Goal: Task Accomplishment & Management: Complete application form

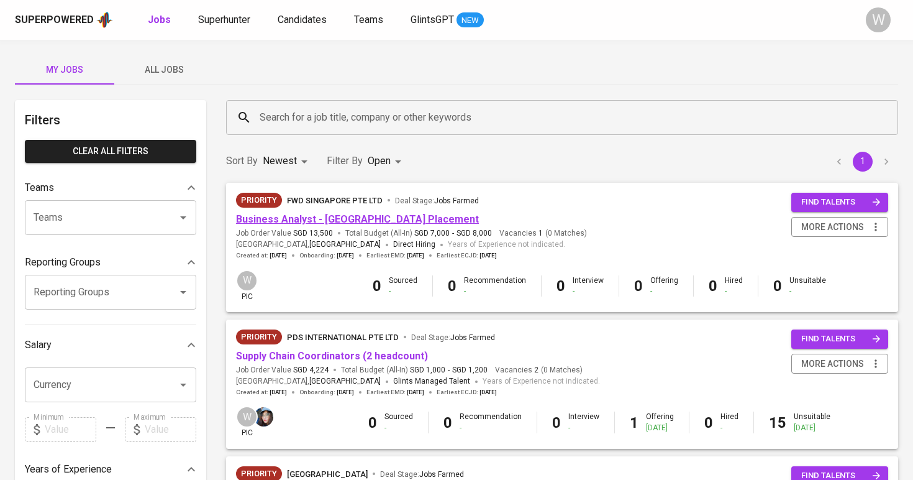
click at [339, 219] on link "Business Analyst - Singapore Placement" at bounding box center [357, 219] width 243 height 12
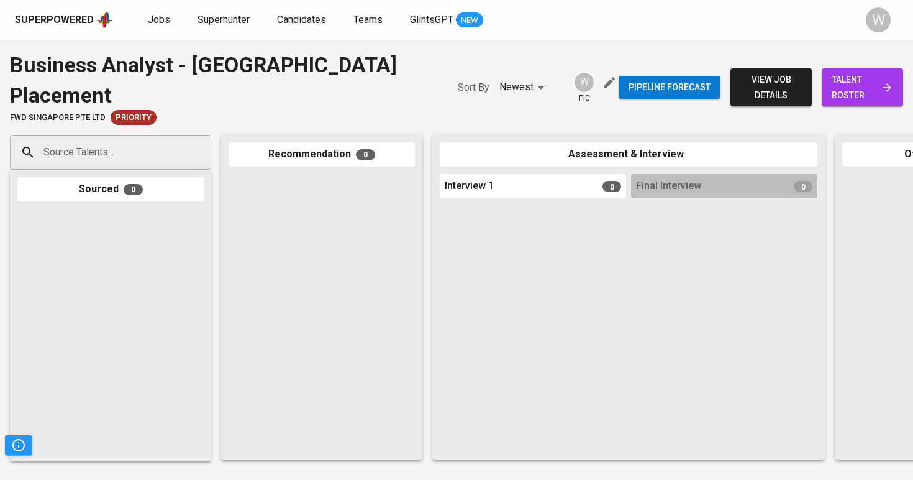
click at [66, 140] on input "Source Talents..." at bounding box center [105, 152] width 130 height 24
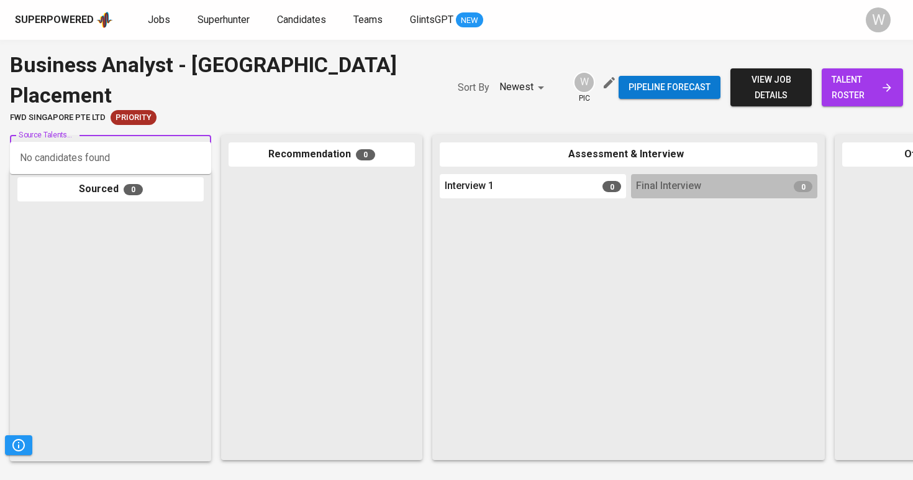
paste input "[EMAIL_ADDRESS][DOMAIN_NAME]"
type input "[EMAIL_ADDRESS][DOMAIN_NAME]"
click at [212, 19] on span "Superhunter" at bounding box center [224, 20] width 52 height 12
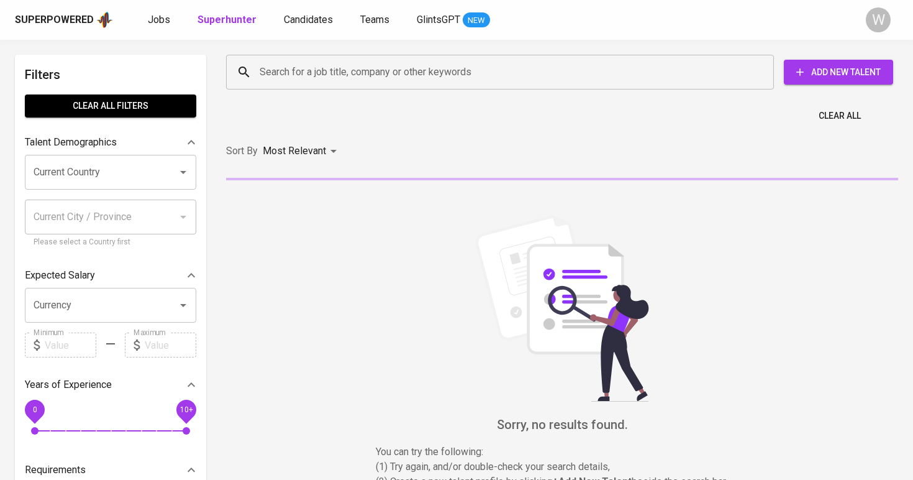
click at [307, 68] on input "Search for a job title, company or other keywords" at bounding box center [503, 72] width 493 height 24
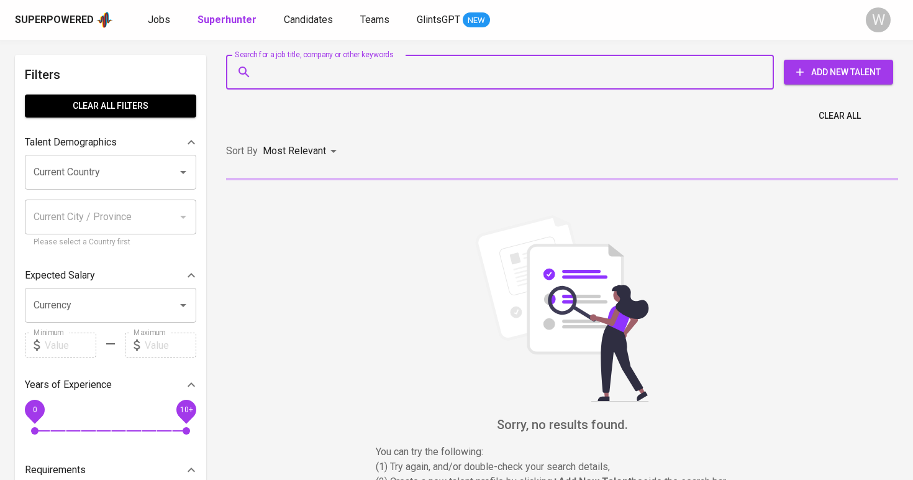
paste input "[EMAIL_ADDRESS][DOMAIN_NAME]"
type input "[EMAIL_ADDRESS][DOMAIN_NAME]"
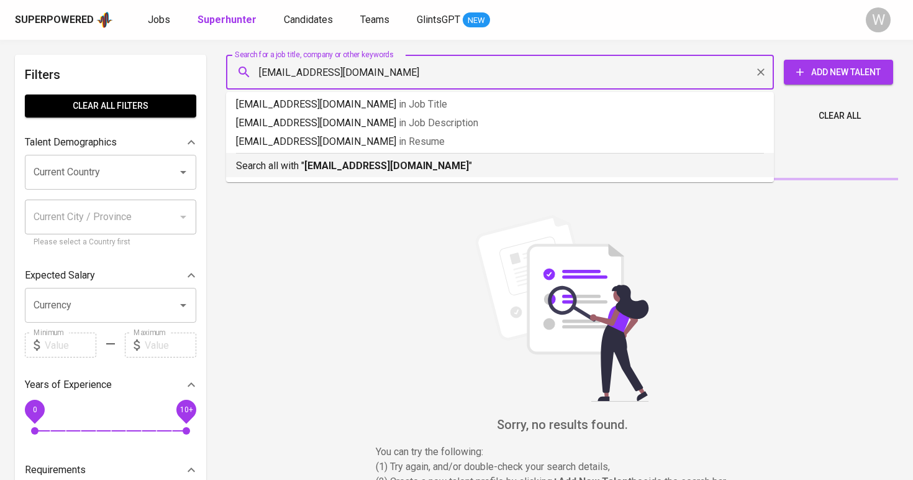
click at [343, 167] on b "[EMAIL_ADDRESS][DOMAIN_NAME]" at bounding box center [386, 166] width 165 height 12
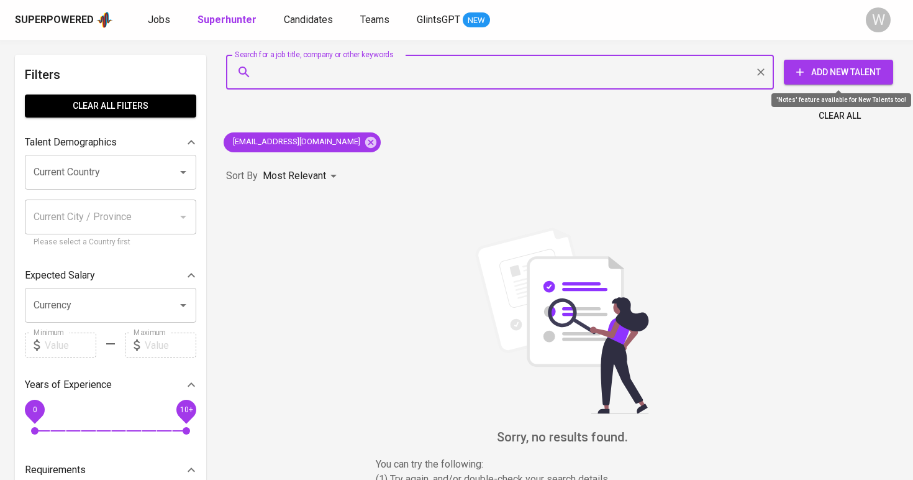
click at [839, 68] on span "Add New Talent" at bounding box center [838, 73] width 89 height 16
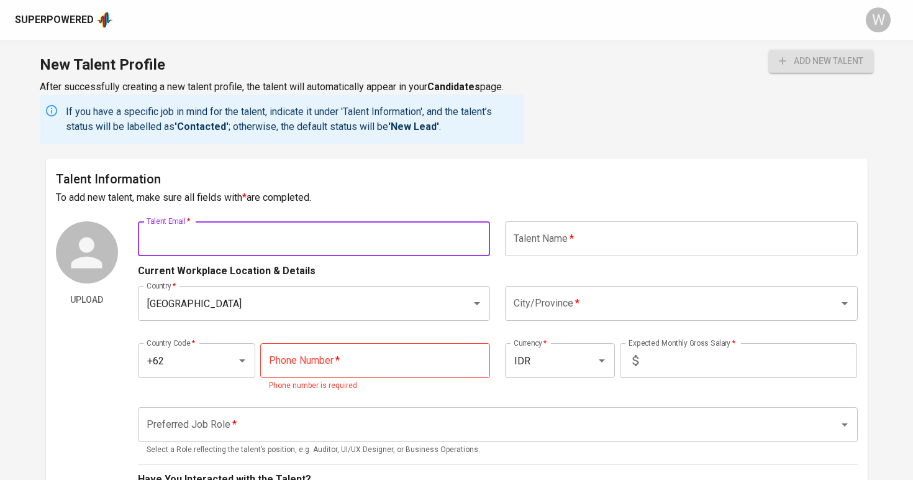
paste input "choonung@gmail.com"
type input "choonung@gmail.com"
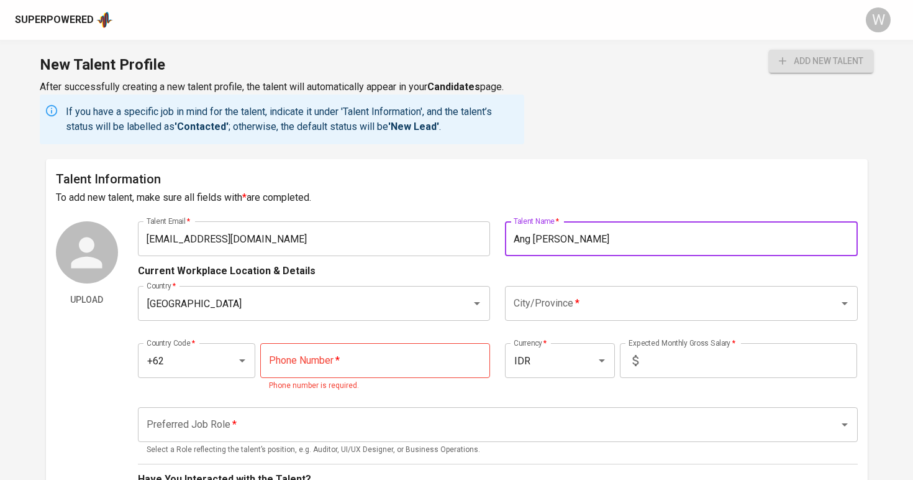
click at [549, 316] on div "City/Province *" at bounding box center [681, 303] width 353 height 35
type input "Ang [PERSON_NAME]"
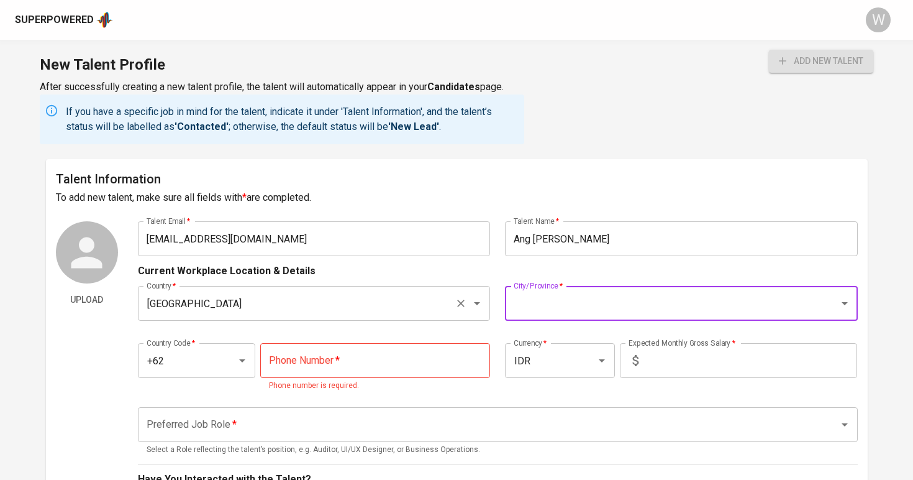
click at [478, 306] on icon "Open" at bounding box center [477, 303] width 15 height 15
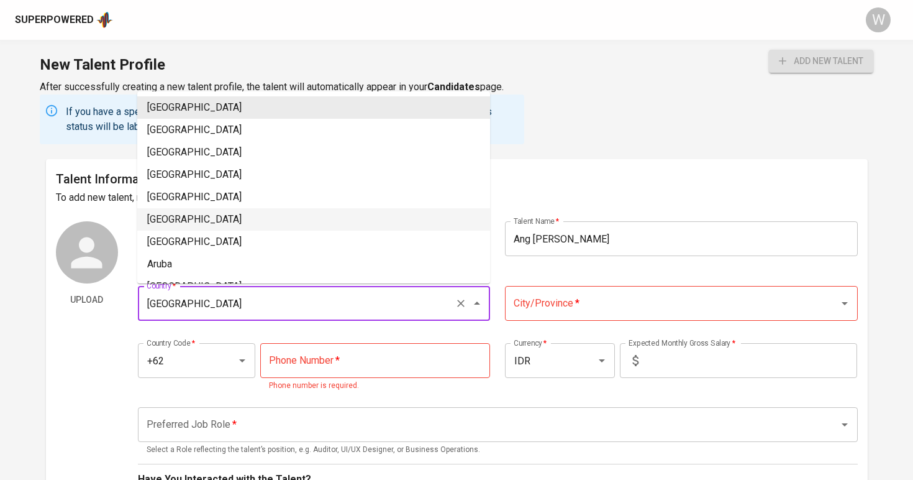
click at [332, 211] on li "[GEOGRAPHIC_DATA]" at bounding box center [313, 219] width 353 height 22
type input "[GEOGRAPHIC_DATA]"
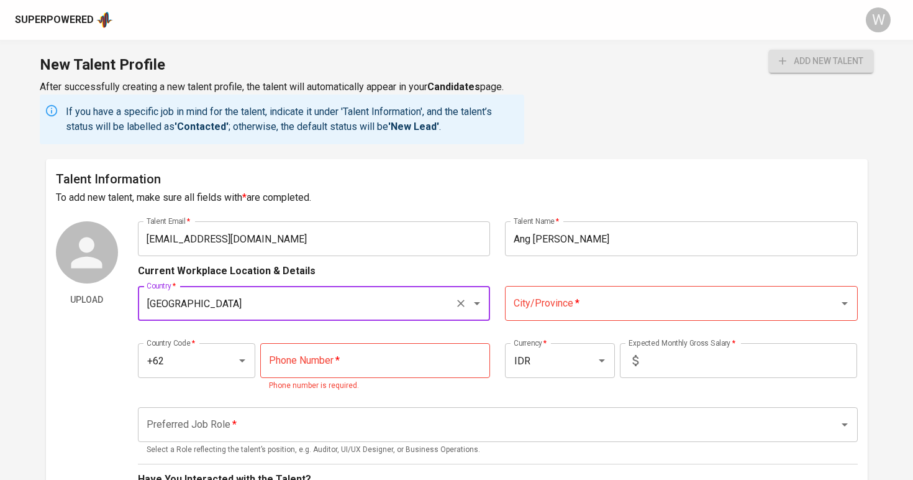
click at [635, 297] on input "City/Province   *" at bounding box center [664, 303] width 307 height 24
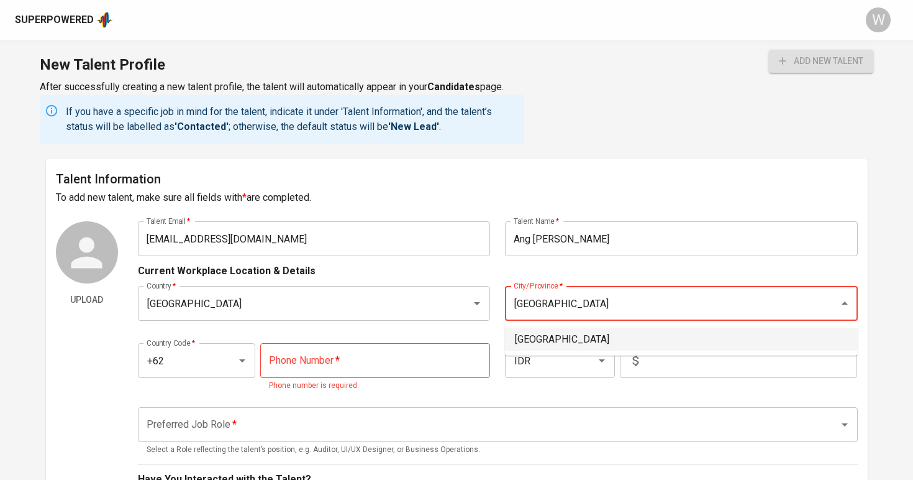
click at [627, 335] on li "[GEOGRAPHIC_DATA]" at bounding box center [681, 339] width 353 height 22
type input "[GEOGRAPHIC_DATA]"
click at [239, 360] on icon "Open" at bounding box center [242, 360] width 15 height 15
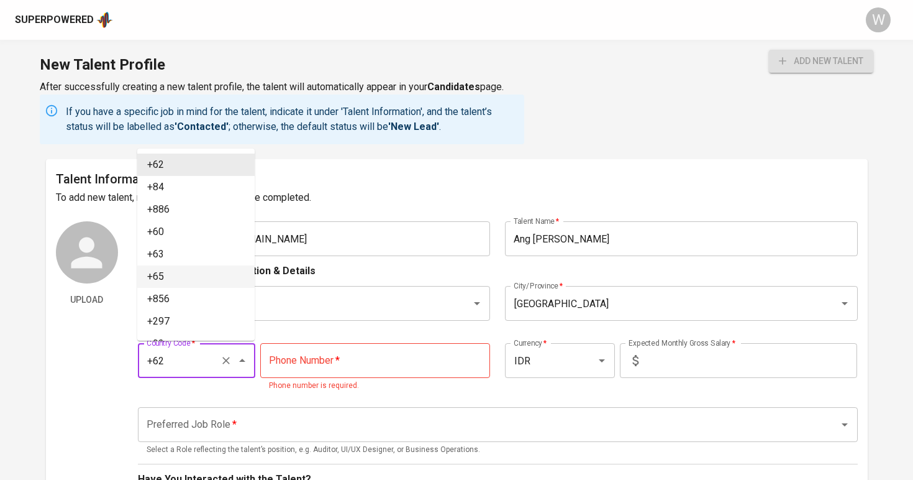
click at [170, 273] on li "+65" at bounding box center [195, 276] width 117 height 22
type input "+65"
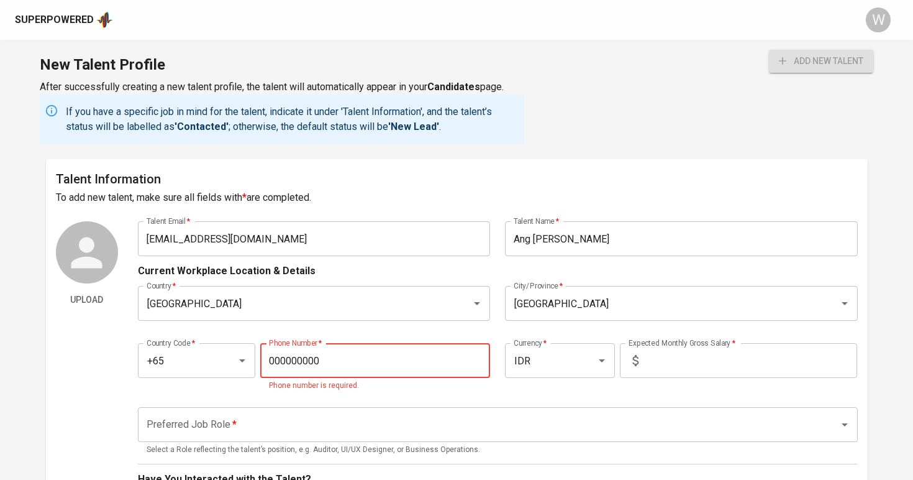
click at [679, 353] on input "text" at bounding box center [751, 360] width 214 height 35
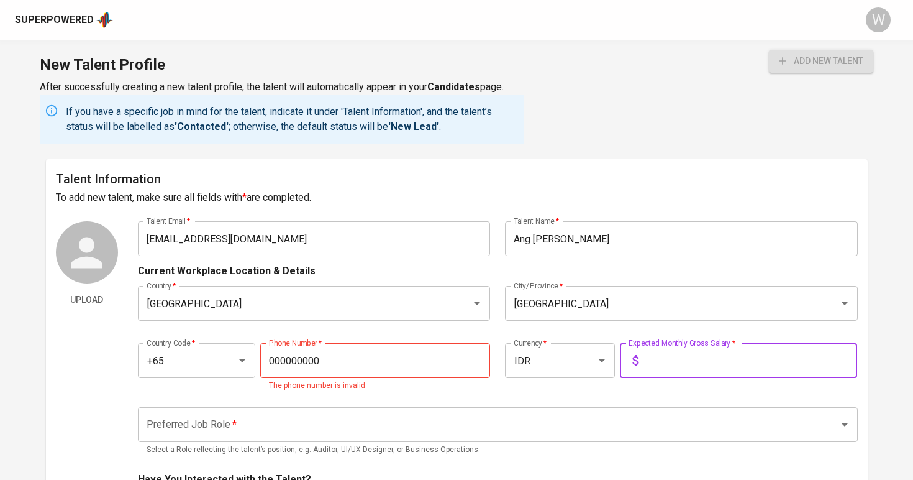
click at [404, 375] on input "000000000" at bounding box center [375, 360] width 230 height 35
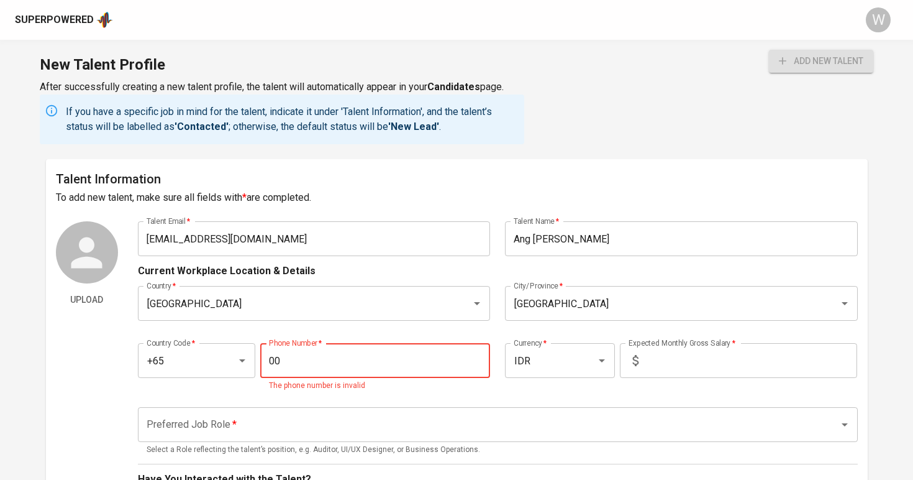
type input "0"
type input "888-888-8888"
click at [381, 337] on div "Country Code   * +65 Country Code * Phone Number   * 888-888-8888 Phone Number …" at bounding box center [498, 363] width 720 height 71
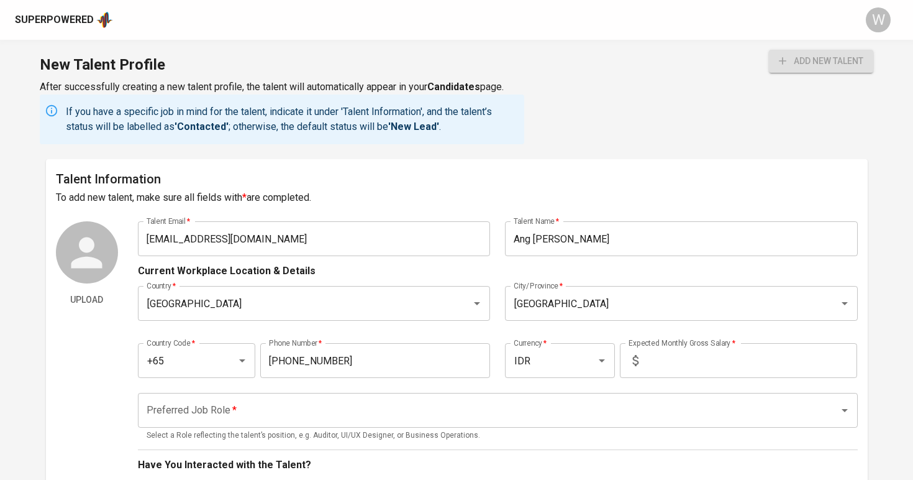
click at [696, 351] on input "text" at bounding box center [751, 360] width 214 height 35
click at [604, 365] on icon "Open" at bounding box center [602, 360] width 15 height 15
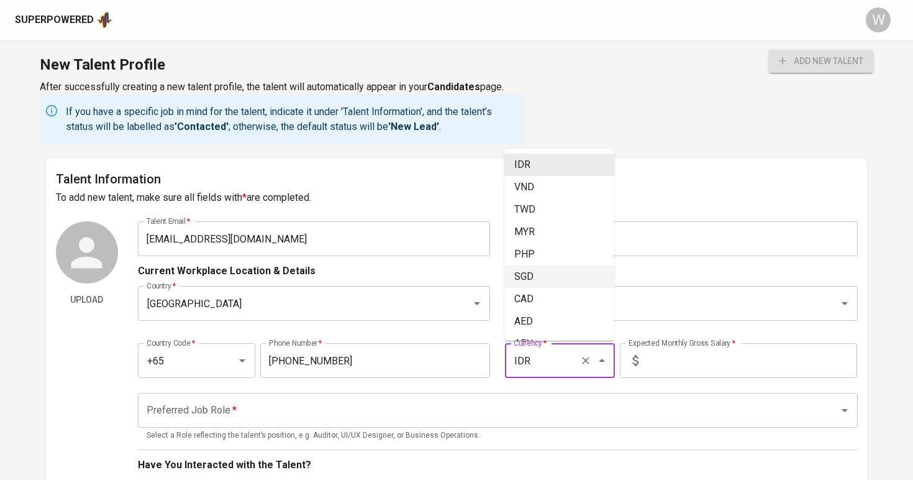
click at [550, 279] on li "SGD" at bounding box center [559, 276] width 110 height 22
type input "SGD"
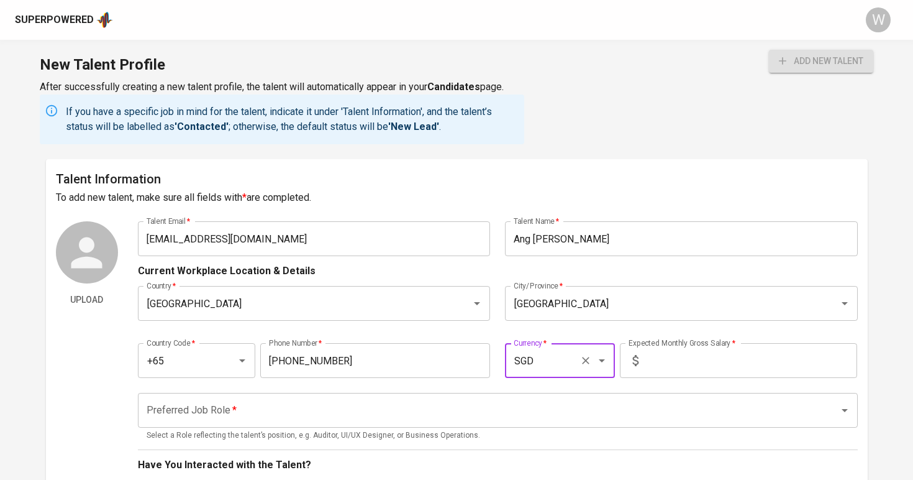
click at [680, 358] on input "text" at bounding box center [751, 360] width 214 height 35
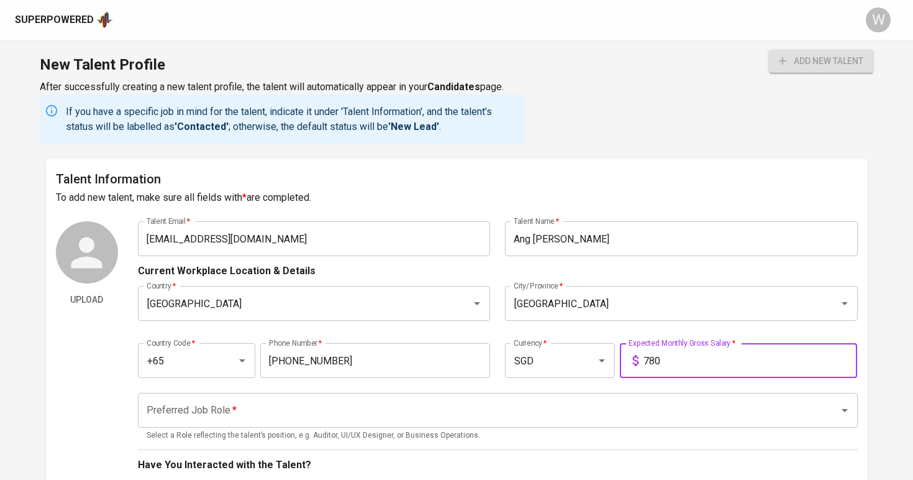
type input "7,800"
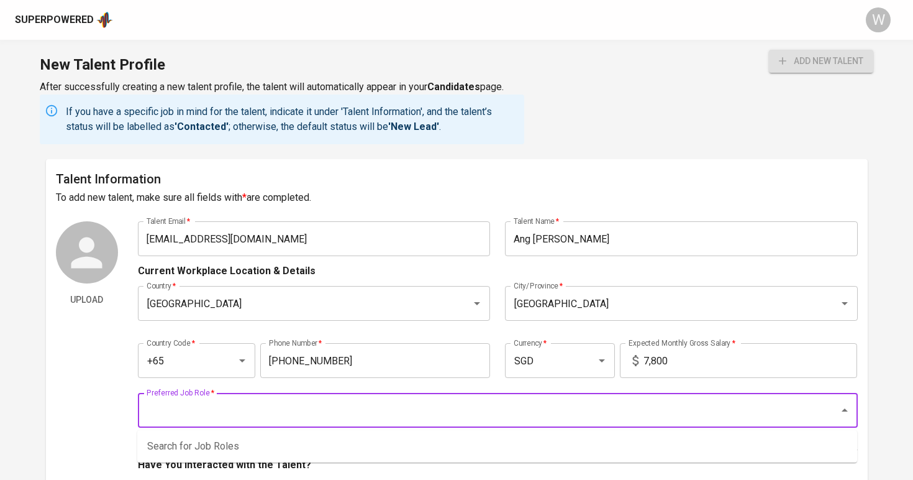
click at [636, 399] on input "Preferred Job Role   *" at bounding box center [481, 410] width 674 height 24
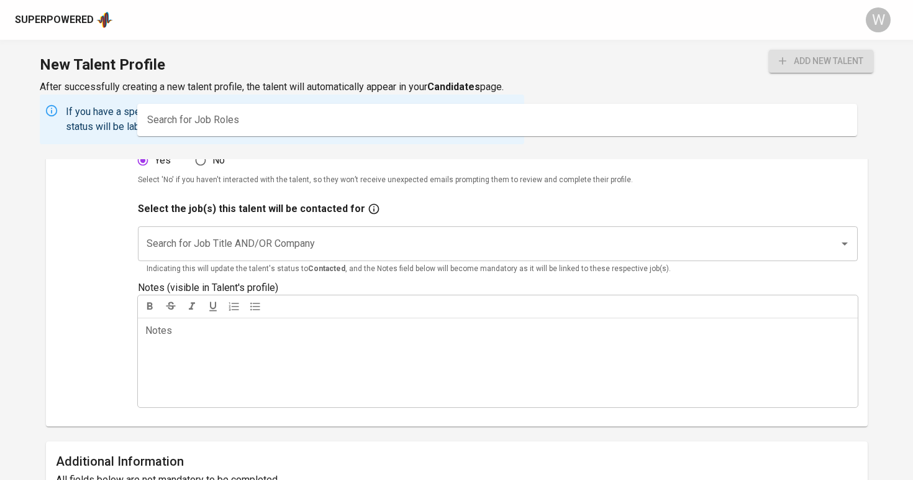
scroll to position [208, 0]
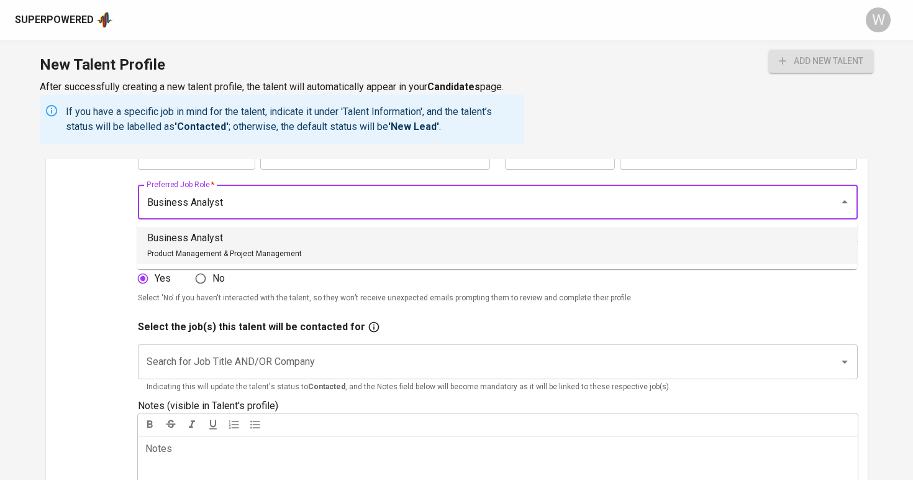
click at [472, 242] on li "Business Analyst Product Management & Project Management" at bounding box center [497, 245] width 720 height 37
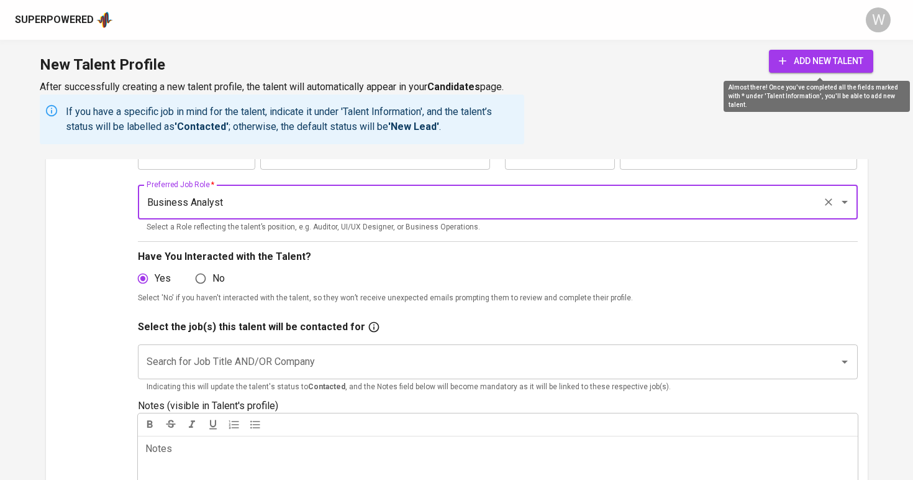
type input "Business Analyst"
click at [832, 65] on span "add new talent" at bounding box center [821, 61] width 84 height 16
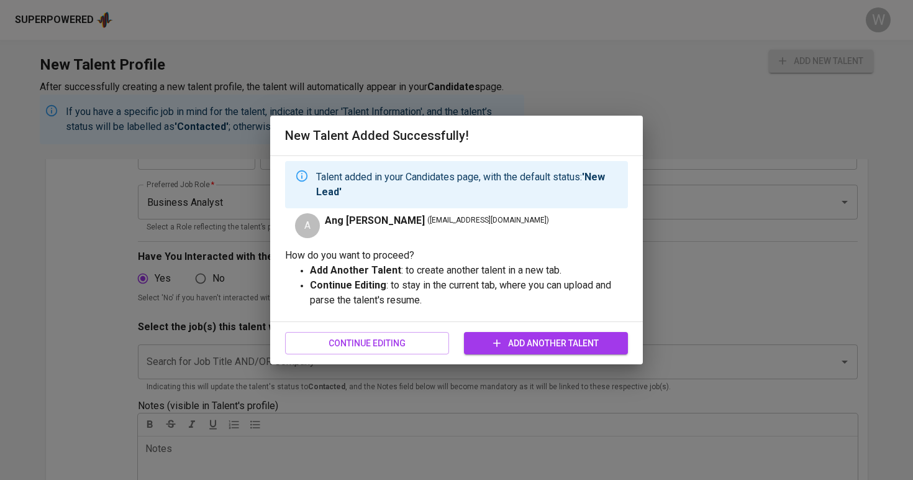
click at [578, 347] on span "Add Another Talent" at bounding box center [546, 344] width 144 height 16
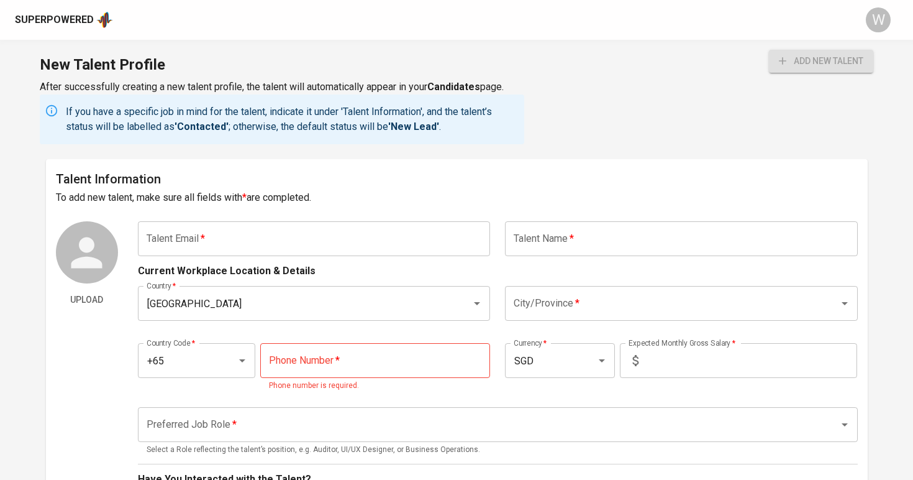
click at [172, 229] on input "text" at bounding box center [314, 238] width 353 height 35
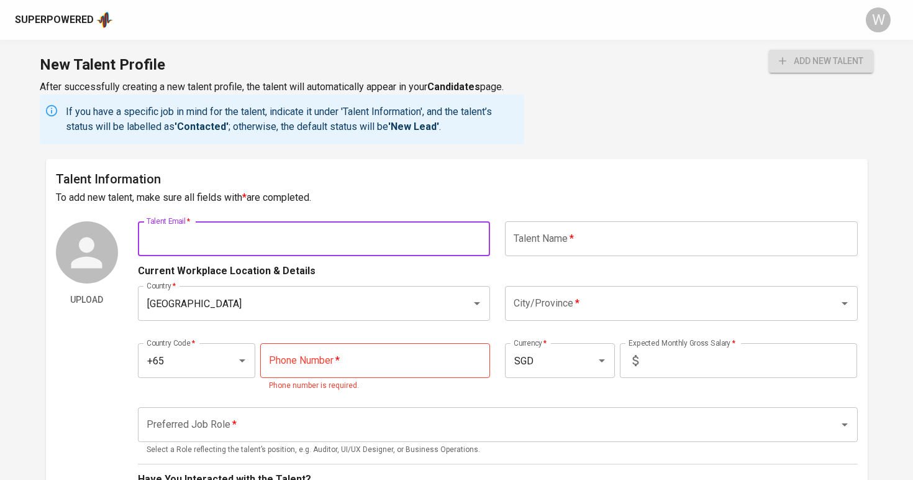
paste input "diptikurkure@gmail.com"
type input "diptikurkure@gmail.com"
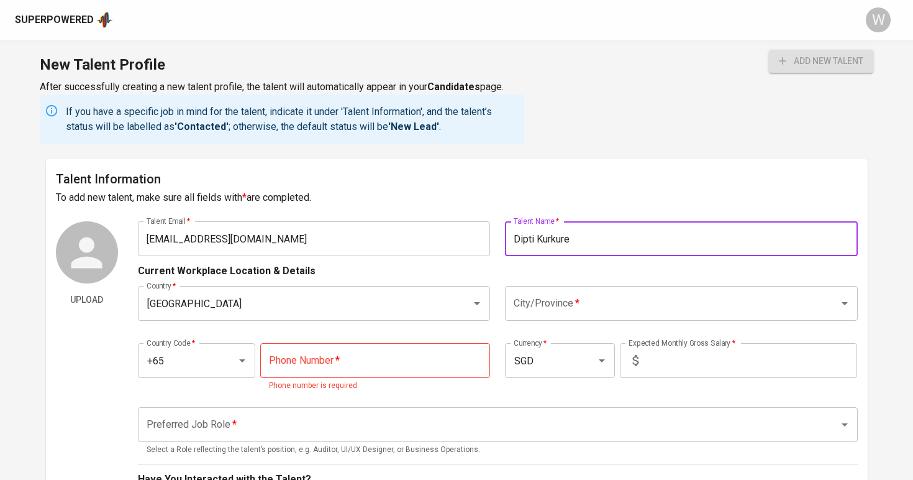
type input "Dipti Kurkure"
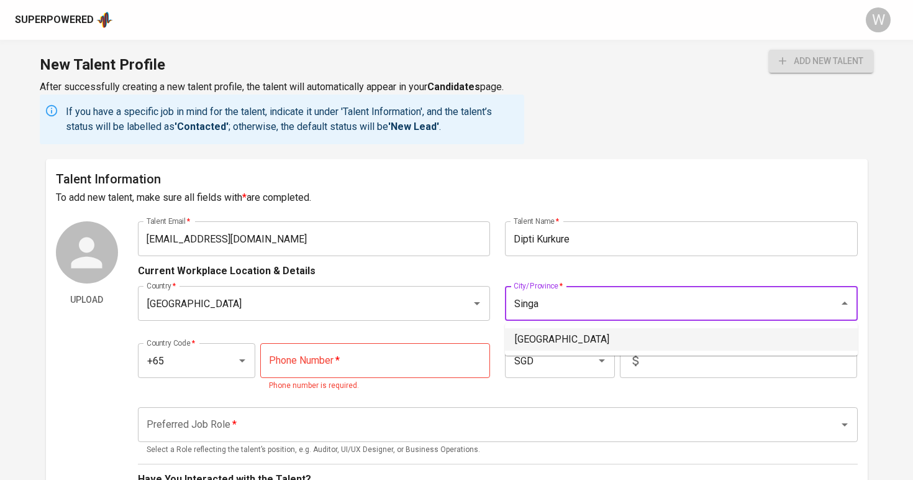
click at [539, 332] on li "[GEOGRAPHIC_DATA]" at bounding box center [681, 339] width 353 height 22
type input "[GEOGRAPHIC_DATA]"
click at [670, 367] on input "text" at bounding box center [751, 360] width 214 height 35
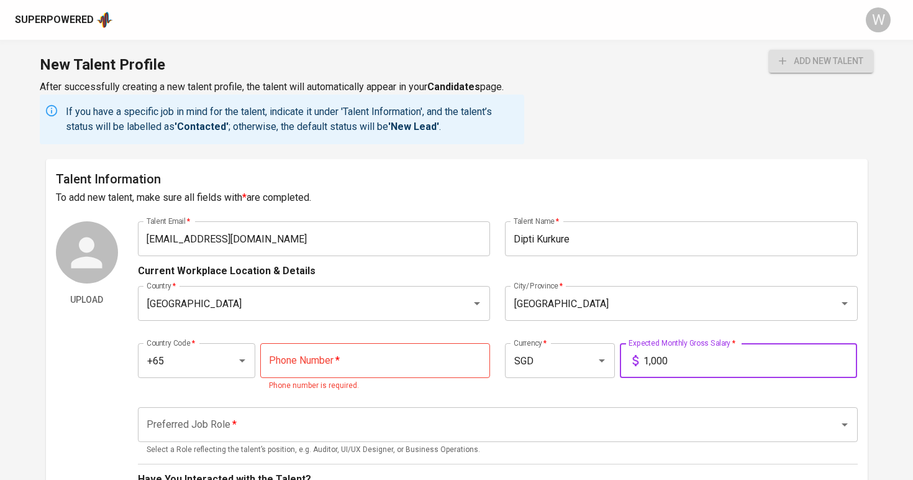
type input "10,000"
click at [608, 409] on div "Preferred Job Role *" at bounding box center [498, 424] width 720 height 35
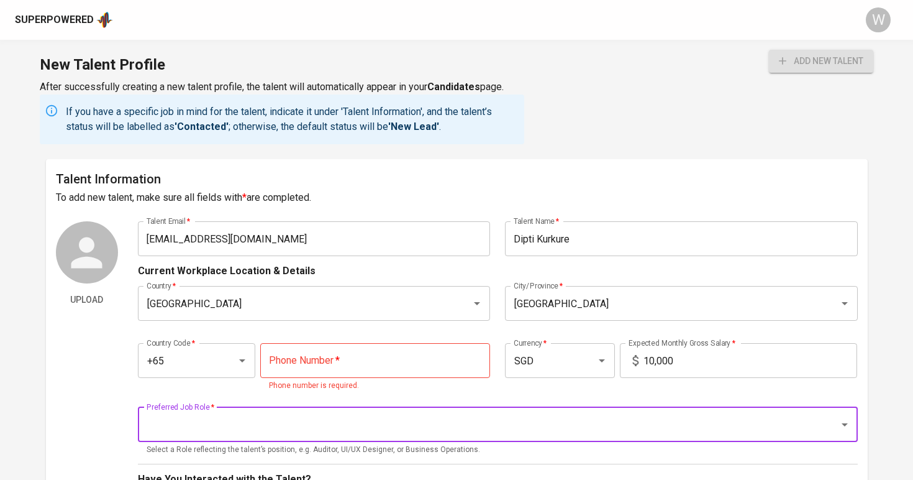
click at [367, 336] on div "Country Code   * +65 Country Code * Phone Number   * Phone Number * Phone numbe…" at bounding box center [498, 363] width 720 height 71
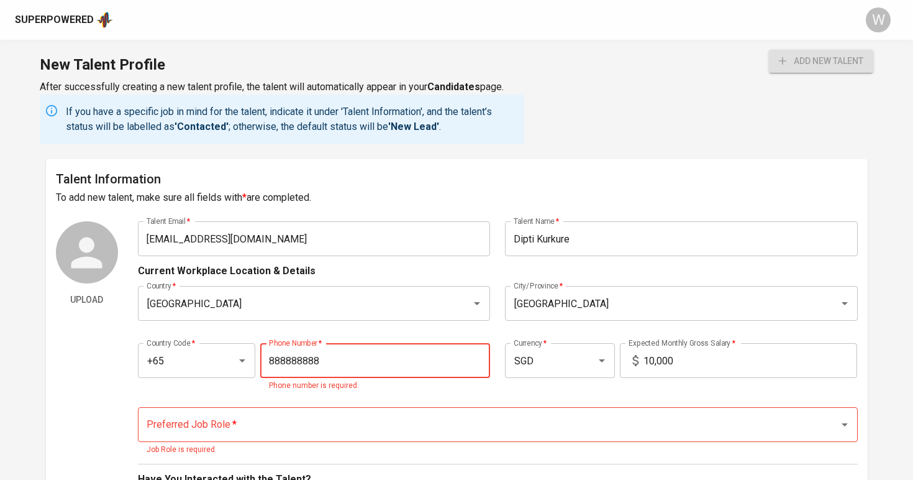
type input "888-888-8888"
click at [318, 409] on div "Preferred Job Role *" at bounding box center [498, 424] width 720 height 35
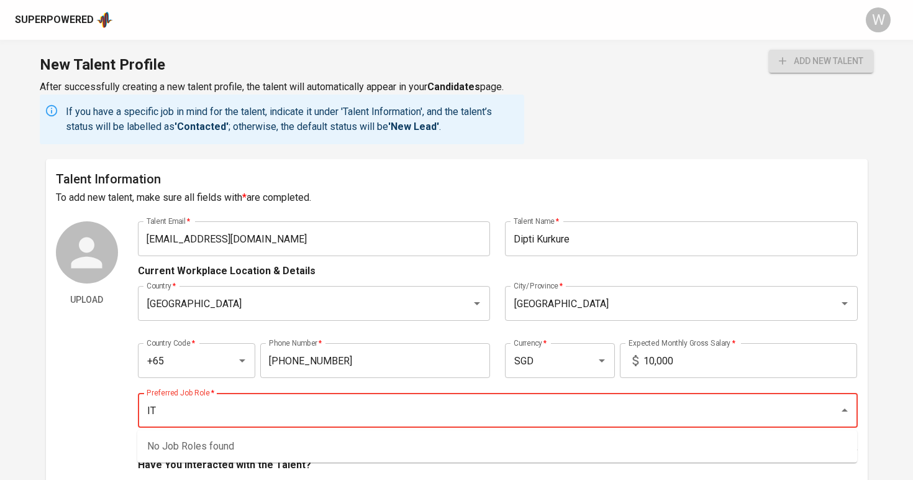
type input "I"
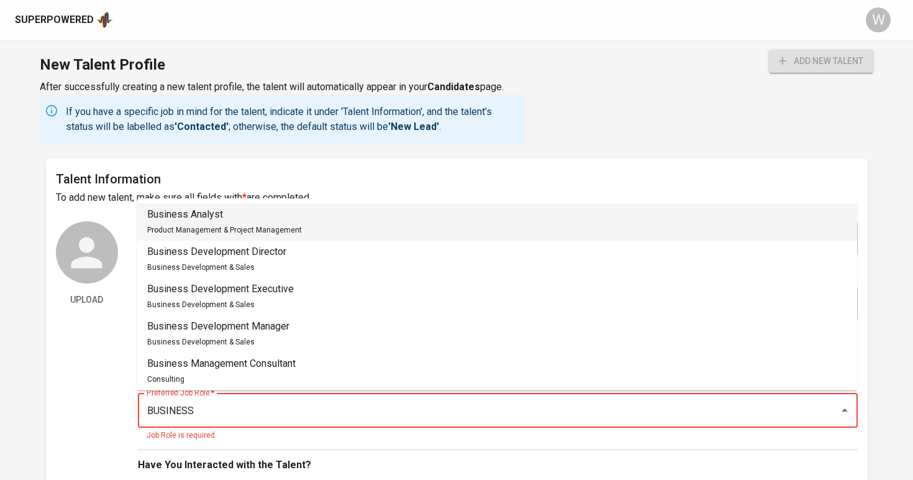
click at [280, 227] on span "Product Management & Project Management" at bounding box center [224, 230] width 155 height 9
type input "Business Analyst"
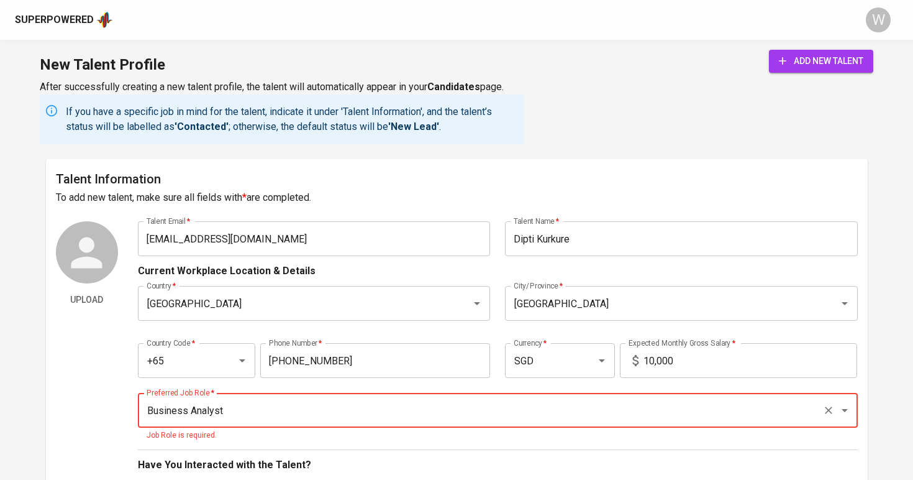
click at [62, 422] on div "Upload" at bounding box center [87, 481] width 62 height 521
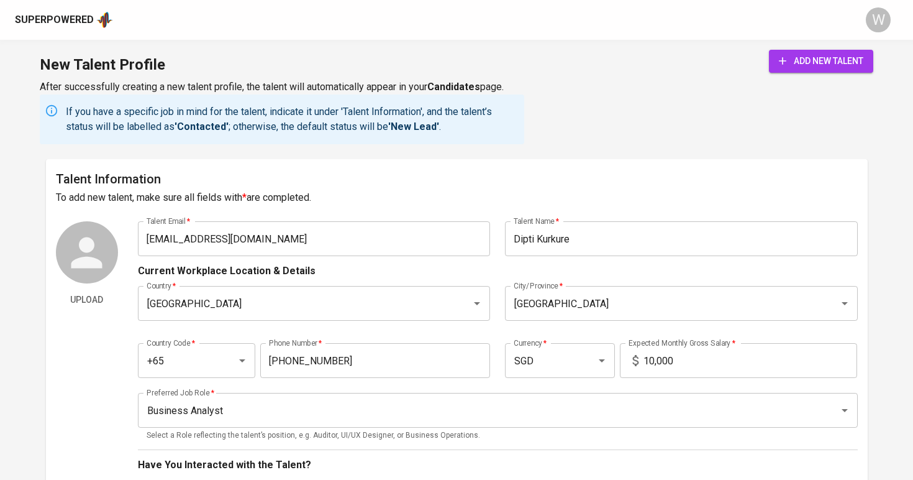
scroll to position [94, 0]
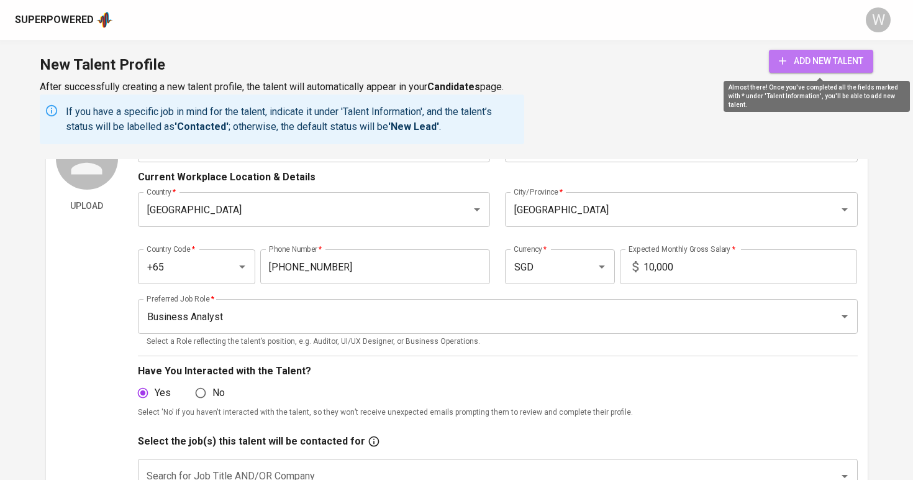
click at [821, 58] on span "add new talent" at bounding box center [821, 61] width 84 height 16
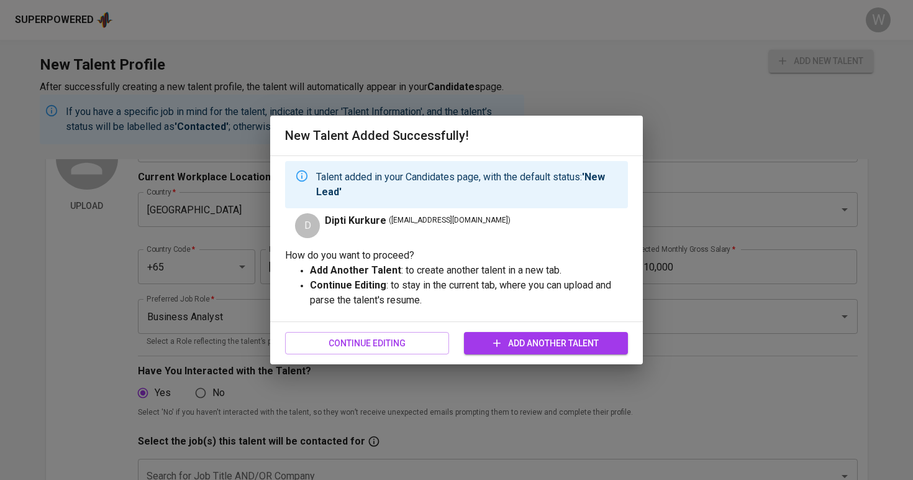
click at [590, 344] on span "Add Another Talent" at bounding box center [546, 344] width 144 height 16
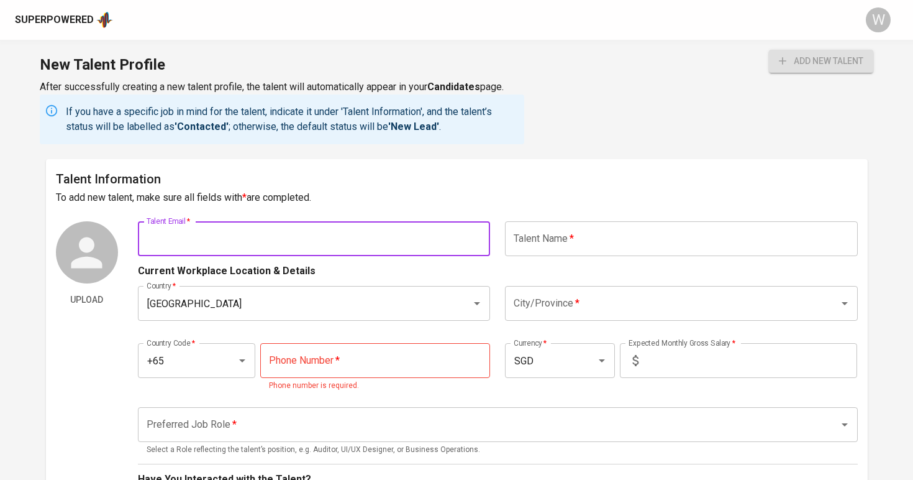
paste input "[EMAIL_ADDRESS][DOMAIN_NAME]"
type input "[EMAIL_ADDRESS][DOMAIN_NAME]"
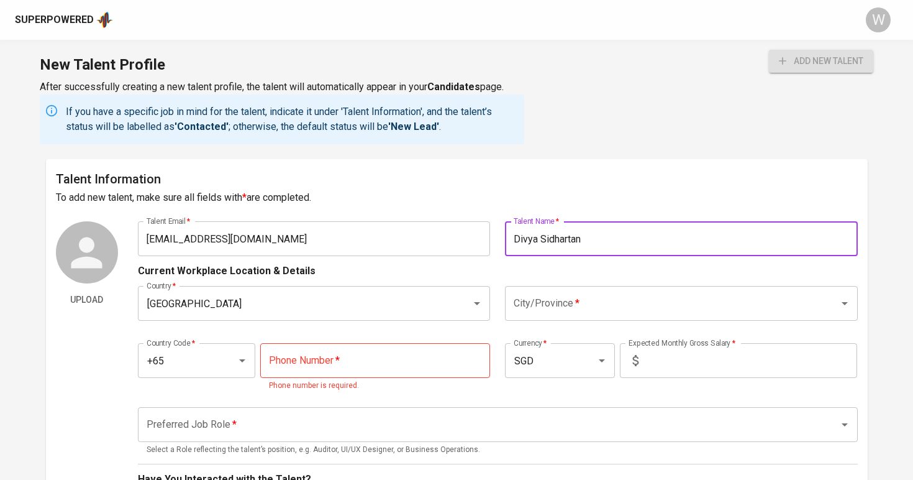
type input "Divya Sidhartan"
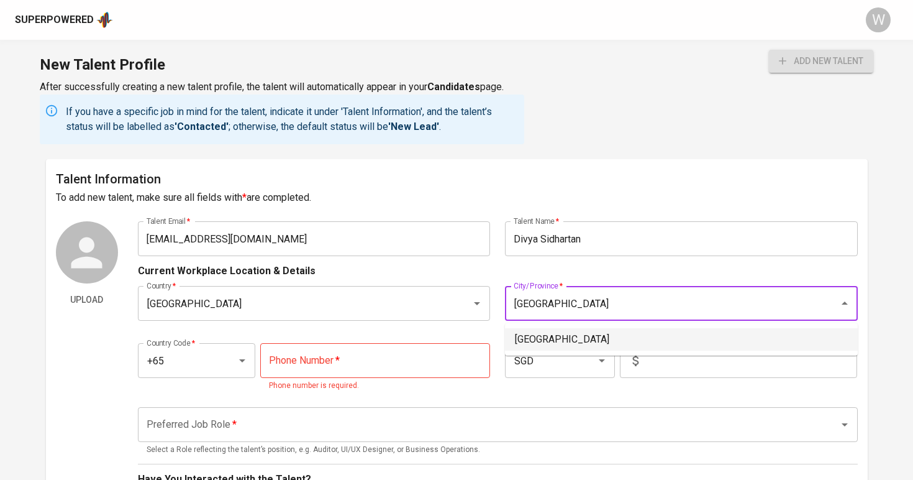
click at [549, 343] on li "[GEOGRAPHIC_DATA]" at bounding box center [681, 339] width 353 height 22
type input "[GEOGRAPHIC_DATA]"
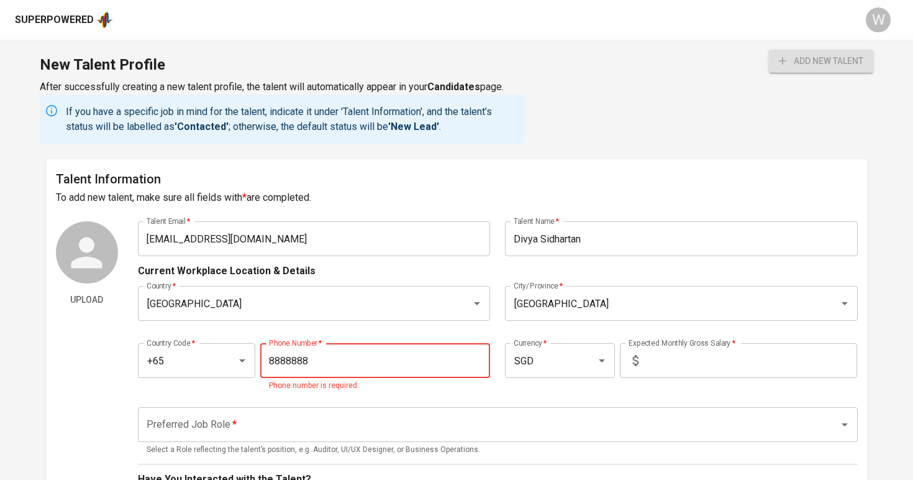
type input "8888-8888"
click at [684, 357] on input "text" at bounding box center [751, 360] width 214 height 35
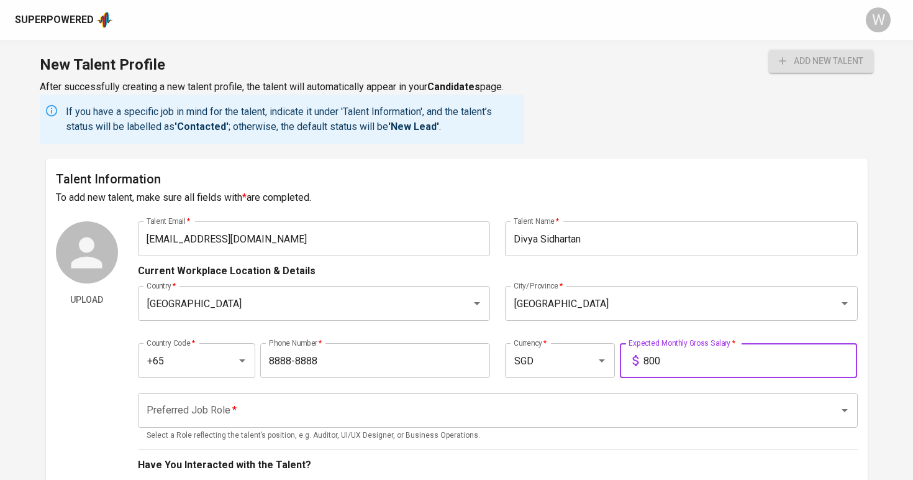
type input "8,000"
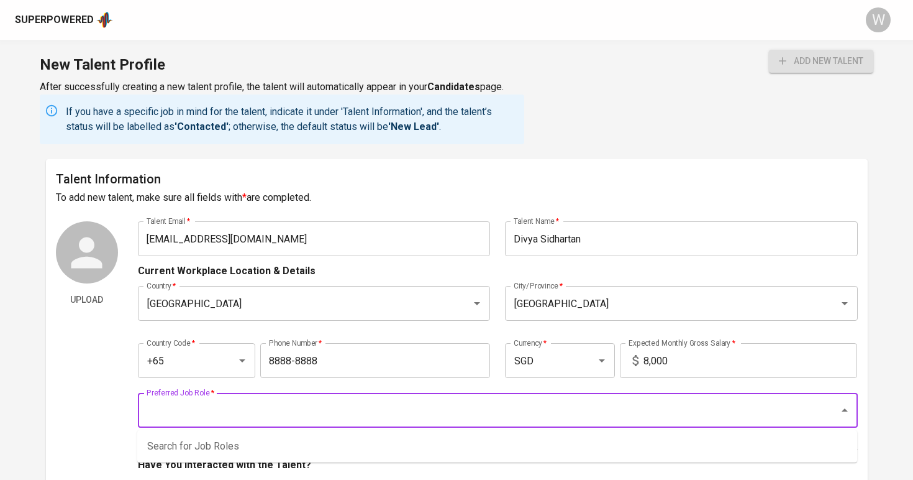
click at [601, 402] on input "Preferred Job Role   *" at bounding box center [481, 410] width 674 height 24
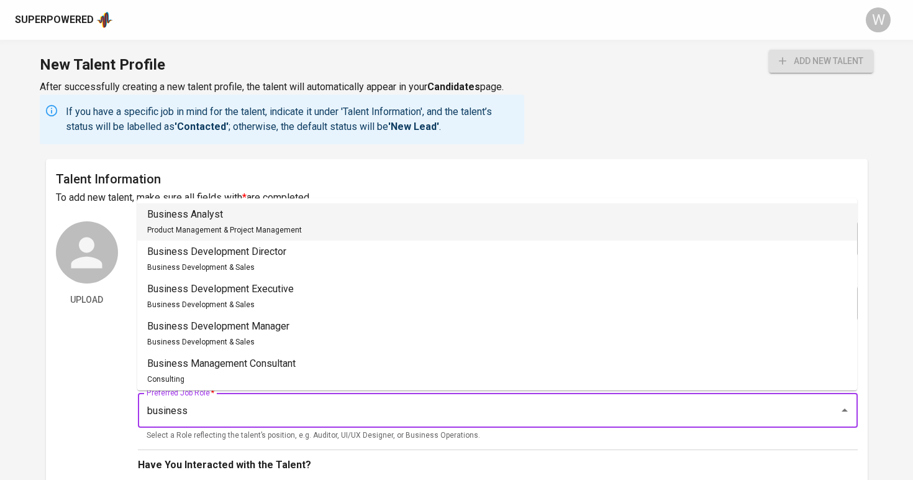
click at [388, 212] on li "Business Analyst Product Management & Project Management" at bounding box center [497, 221] width 720 height 37
type input "Business Analyst"
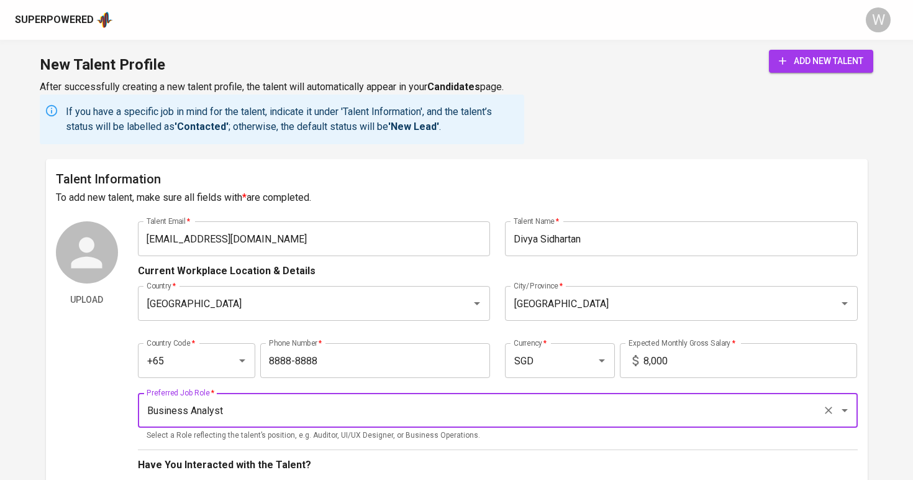
click at [803, 62] on span "add new talent" at bounding box center [821, 61] width 84 height 16
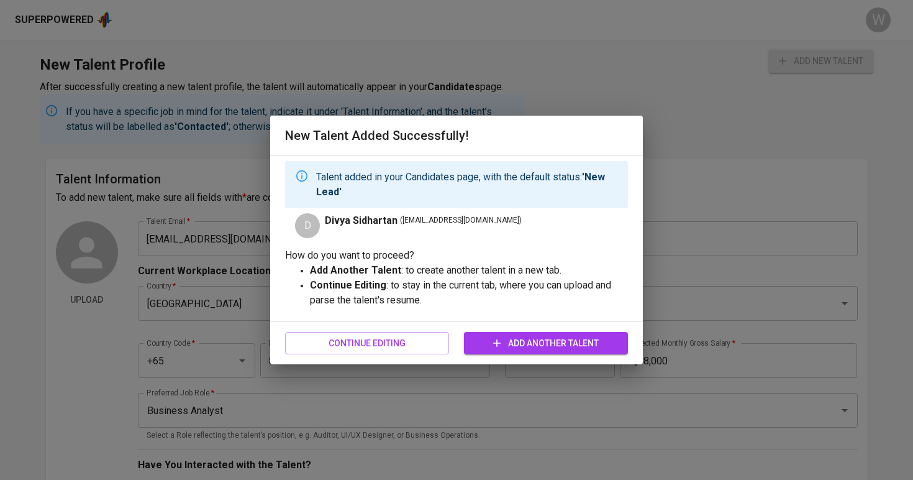
click at [559, 352] on button "Add Another Talent" at bounding box center [546, 343] width 164 height 23
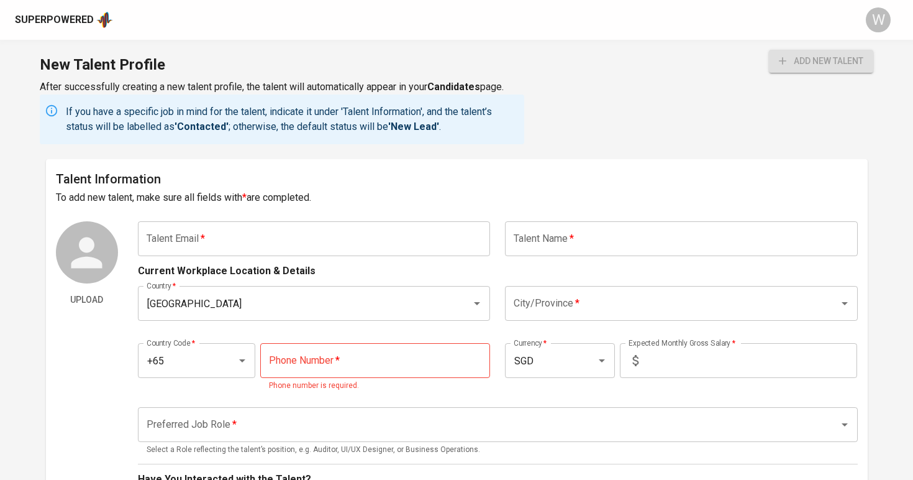
click at [93, 15] on div "Superpowered" at bounding box center [64, 20] width 98 height 19
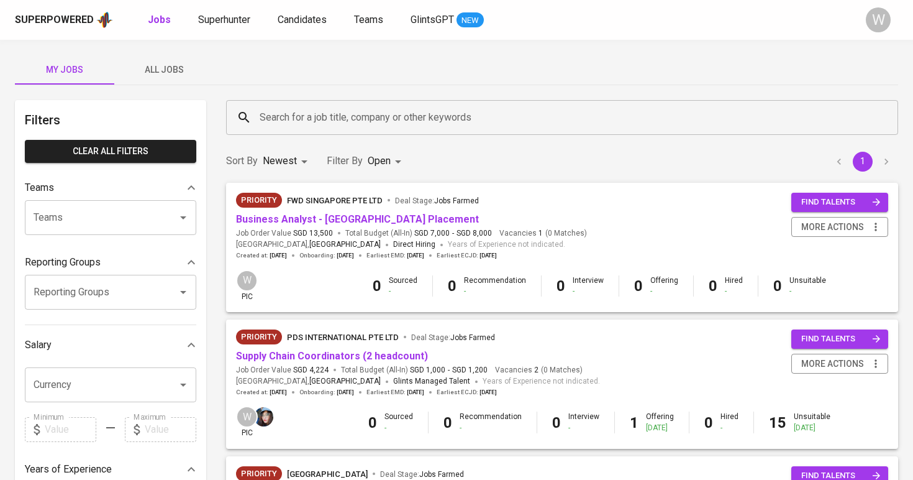
click at [288, 29] on div "Superpowered Jobs Superhunter Candidates Teams GlintsGPT NEW W" at bounding box center [456, 20] width 913 height 40
click at [293, 16] on span "Candidates" at bounding box center [302, 20] width 49 height 12
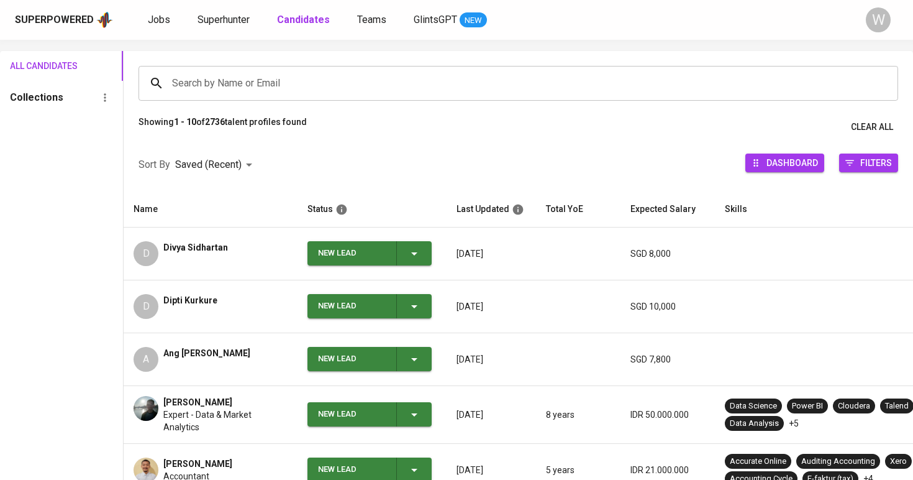
scroll to position [146, 0]
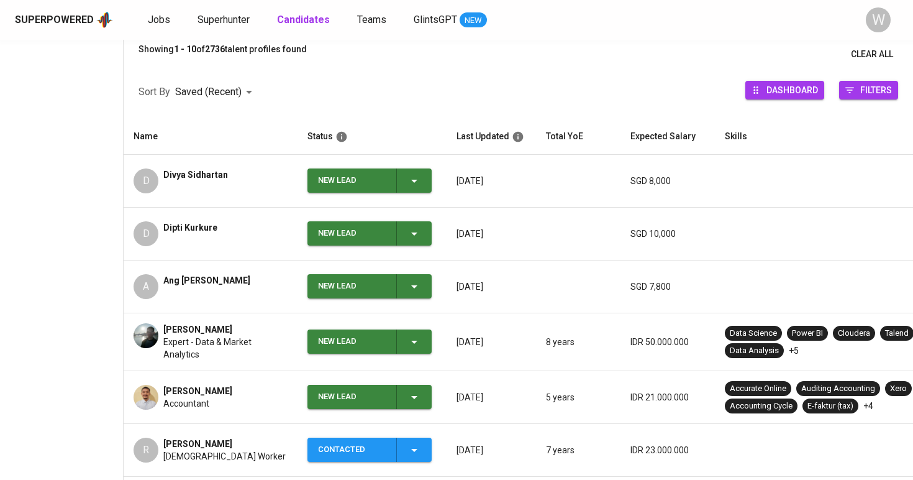
click at [411, 334] on icon "button" at bounding box center [414, 341] width 15 height 15
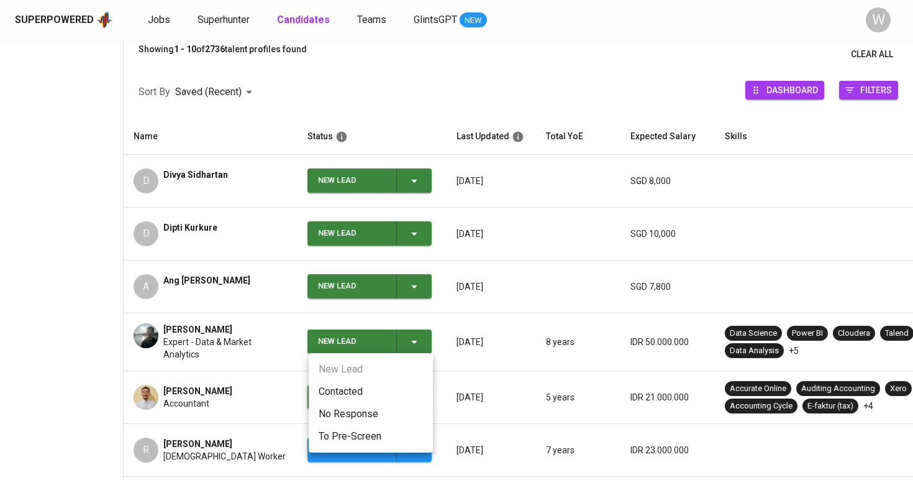
click at [373, 392] on li "Contacted" at bounding box center [371, 391] width 124 height 22
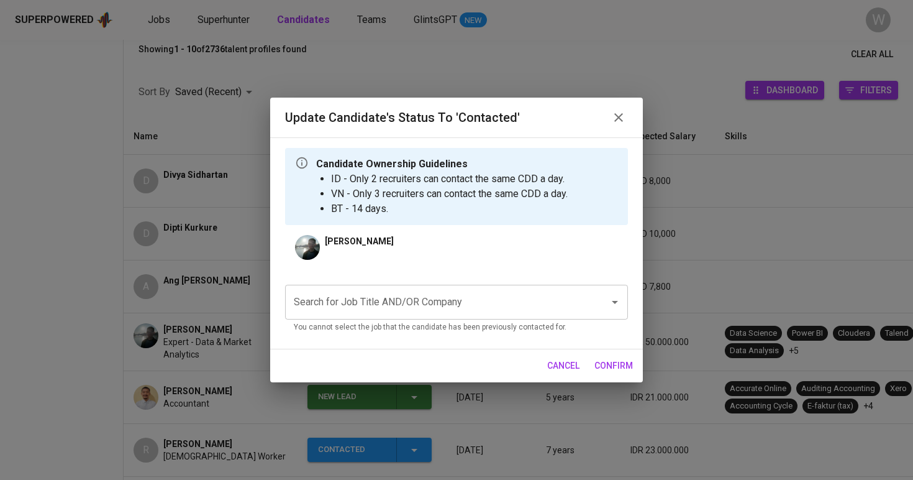
click at [391, 299] on input "Search for Job Title AND/OR Company" at bounding box center [439, 302] width 297 height 24
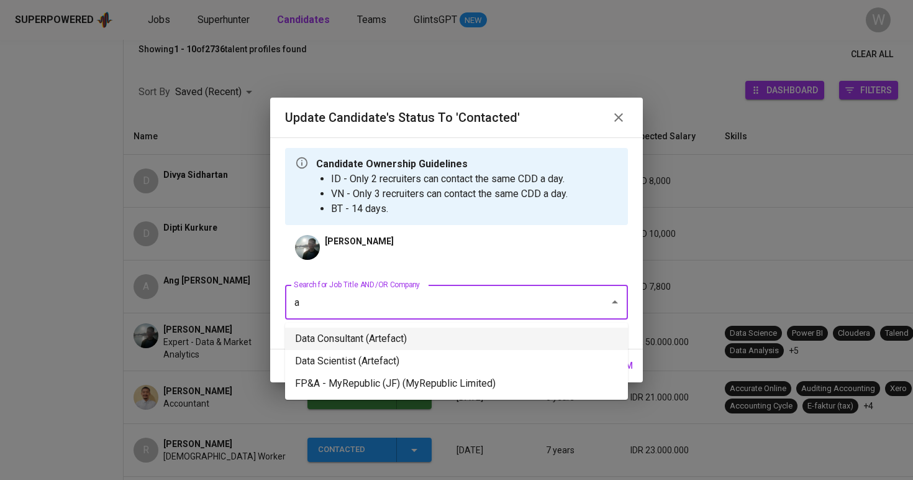
click at [389, 336] on li "Data Consultant (Artefact)" at bounding box center [456, 338] width 343 height 22
type input "a"
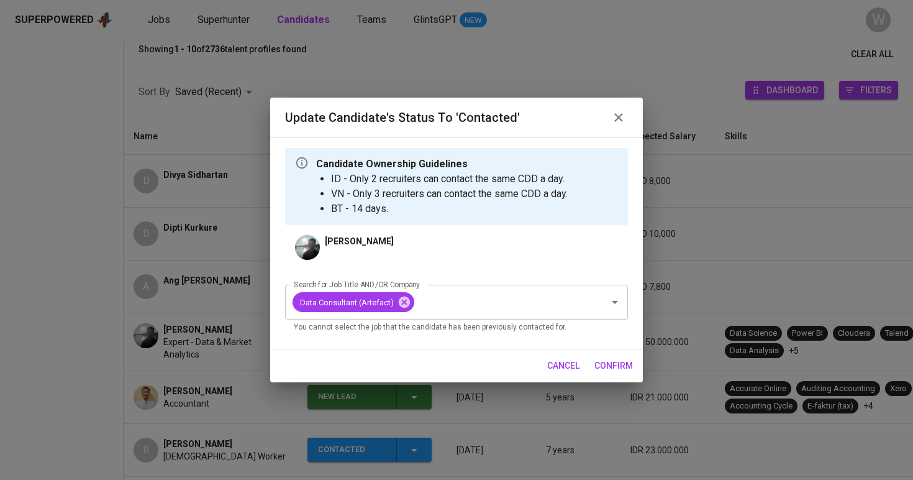
click at [609, 370] on span "confirm" at bounding box center [614, 366] width 39 height 16
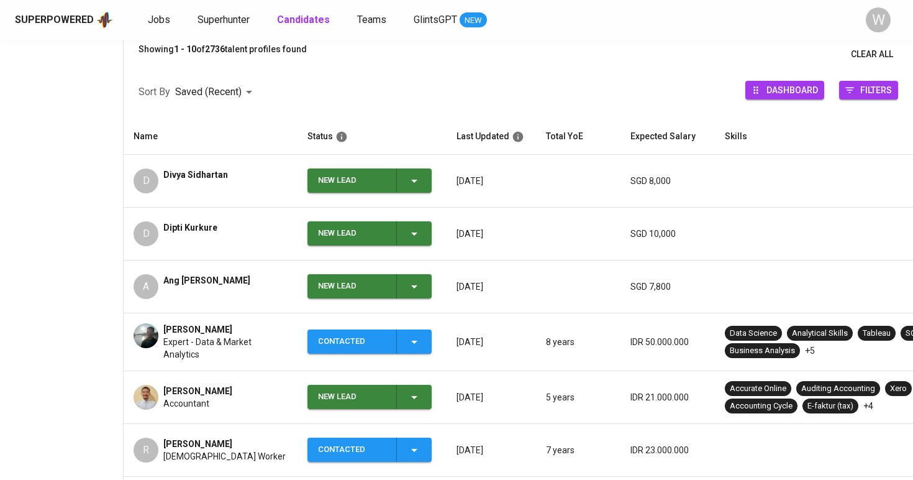
click at [413, 286] on icon "button" at bounding box center [414, 286] width 15 height 15
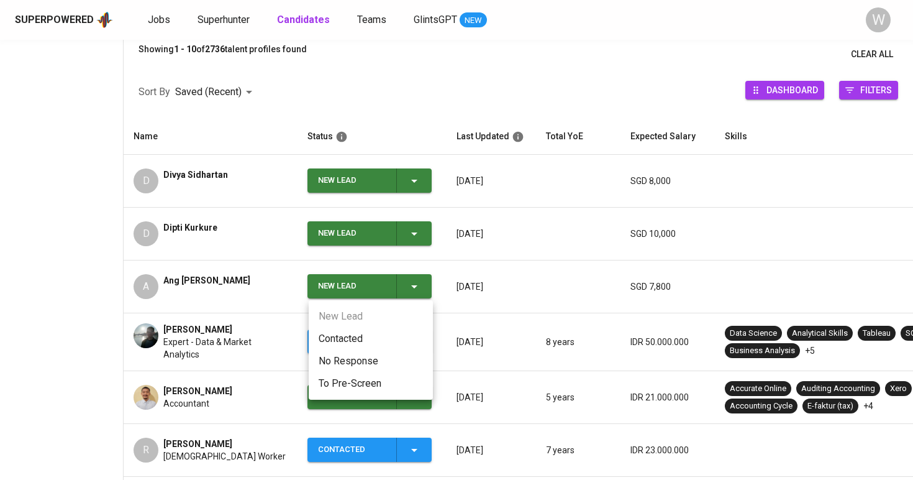
click at [358, 331] on li "Contacted" at bounding box center [371, 338] width 124 height 22
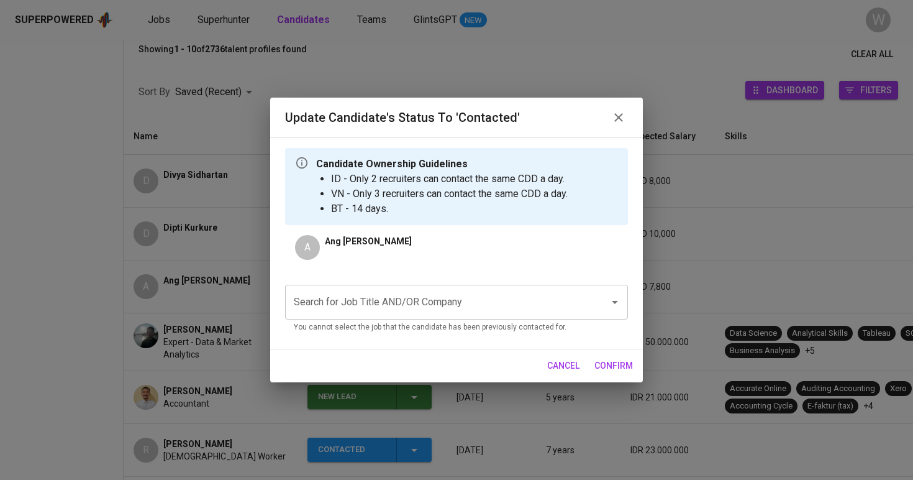
click at [368, 314] on div "Search for Job Title AND/OR Company" at bounding box center [456, 302] width 343 height 35
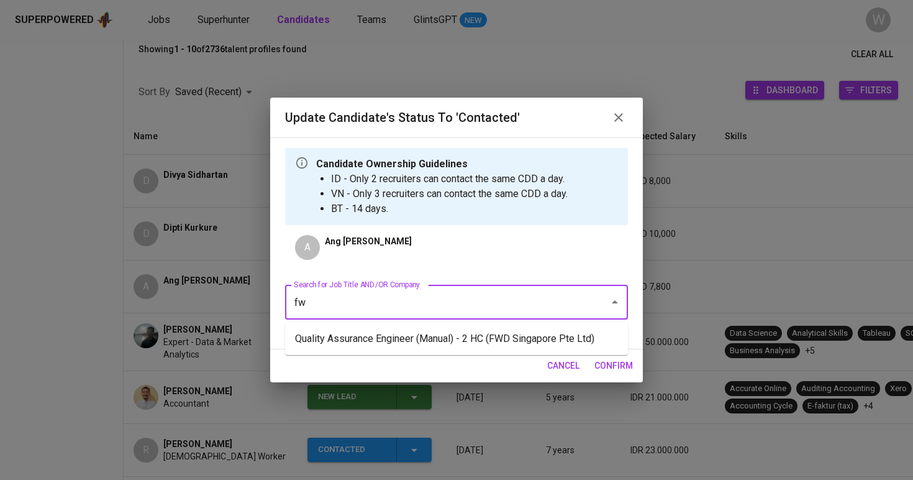
type input "f"
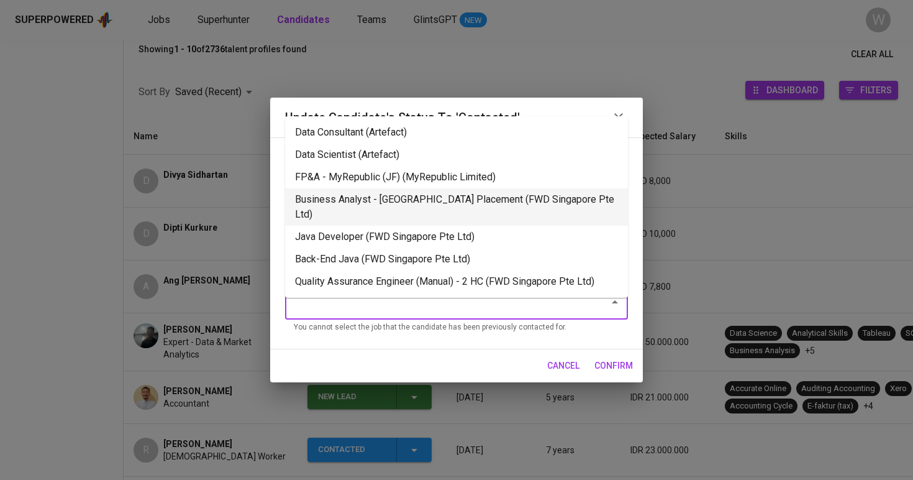
click at [386, 203] on li "Business Analyst - Singapore Placement (FWD Singapore Pte Ltd)" at bounding box center [456, 206] width 343 height 37
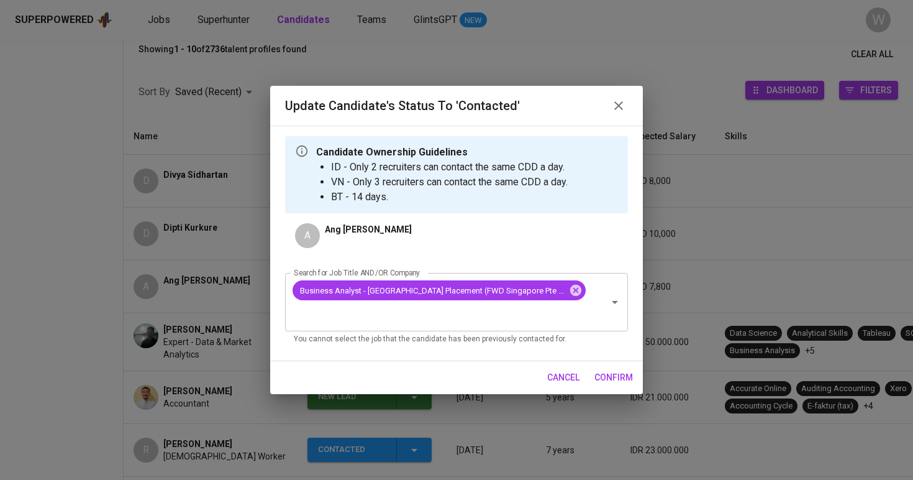
click at [619, 370] on span "confirm" at bounding box center [614, 378] width 39 height 16
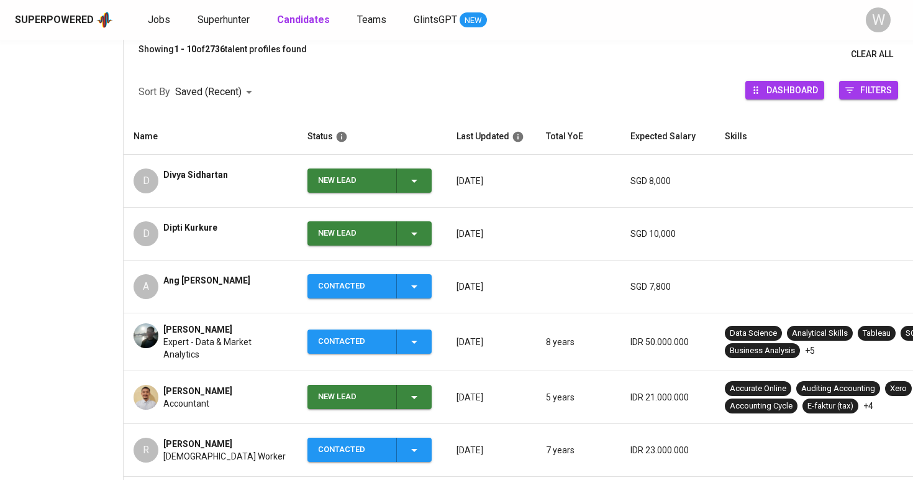
click at [424, 226] on span "New Lead" at bounding box center [370, 233] width 114 height 24
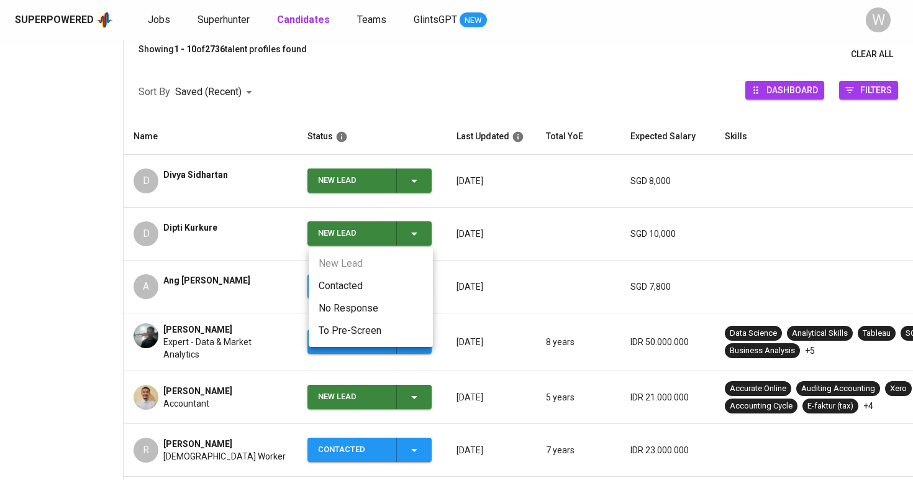
click at [384, 288] on li "Contacted" at bounding box center [371, 286] width 124 height 22
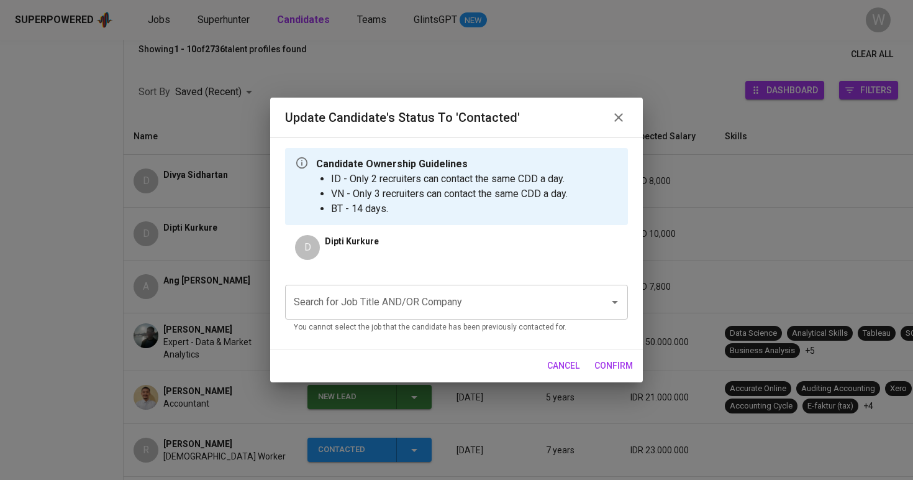
click at [365, 285] on div "Search for Job Title AND/OR Company Search for Job Title AND/OR Company You can…" at bounding box center [456, 307] width 343 height 64
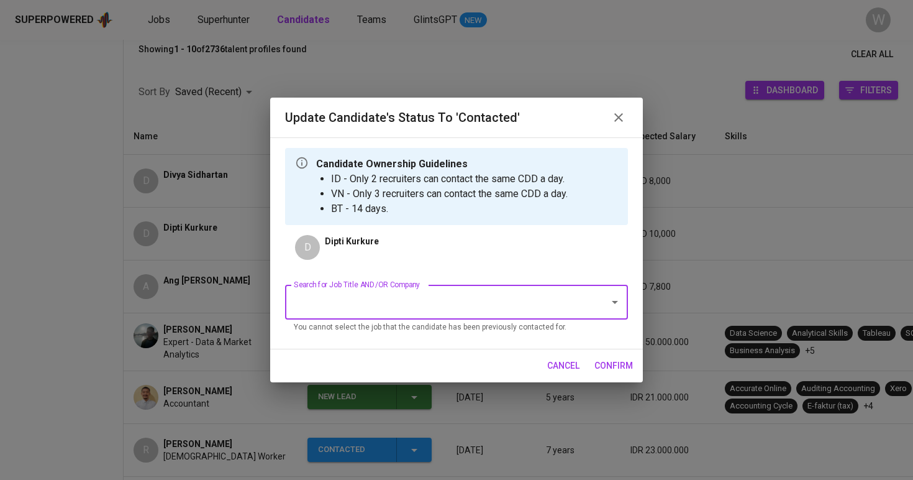
click at [365, 285] on div "Search for Job Title AND/OR Company Search for Job Title AND/OR Company You can…" at bounding box center [456, 307] width 343 height 64
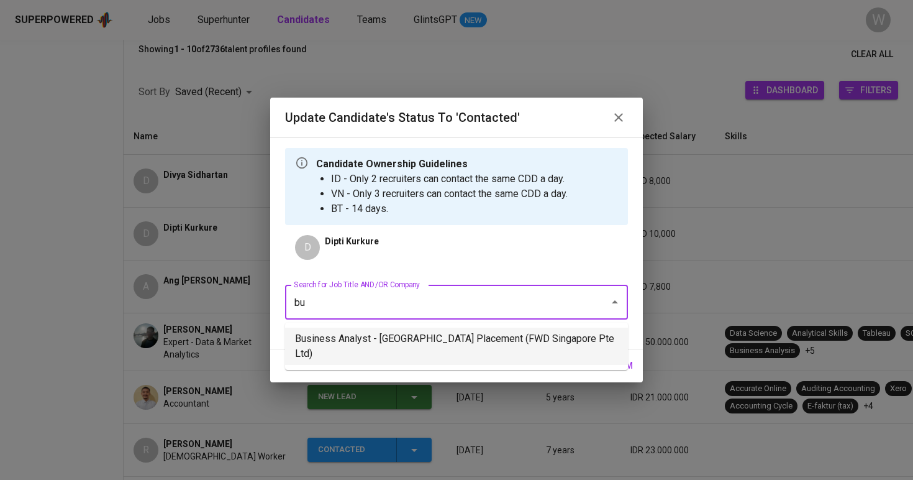
click at [369, 332] on li "Business Analyst - Singapore Placement (FWD Singapore Pte Ltd)" at bounding box center [456, 345] width 343 height 37
type input "bu"
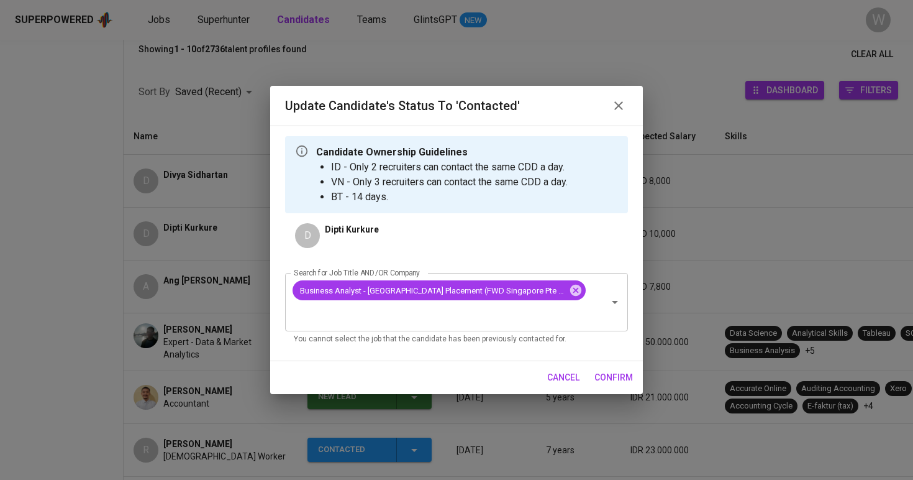
click at [606, 370] on span "confirm" at bounding box center [614, 378] width 39 height 16
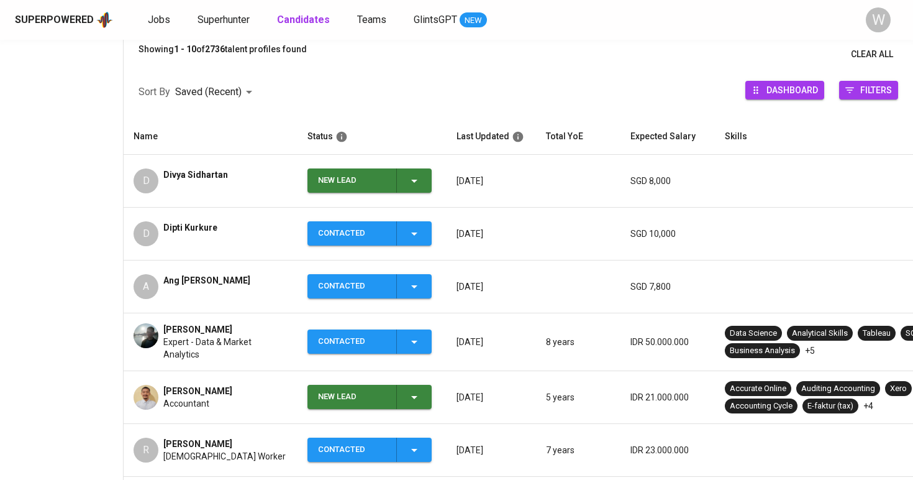
click at [399, 183] on div "New Lead" at bounding box center [370, 180] width 104 height 24
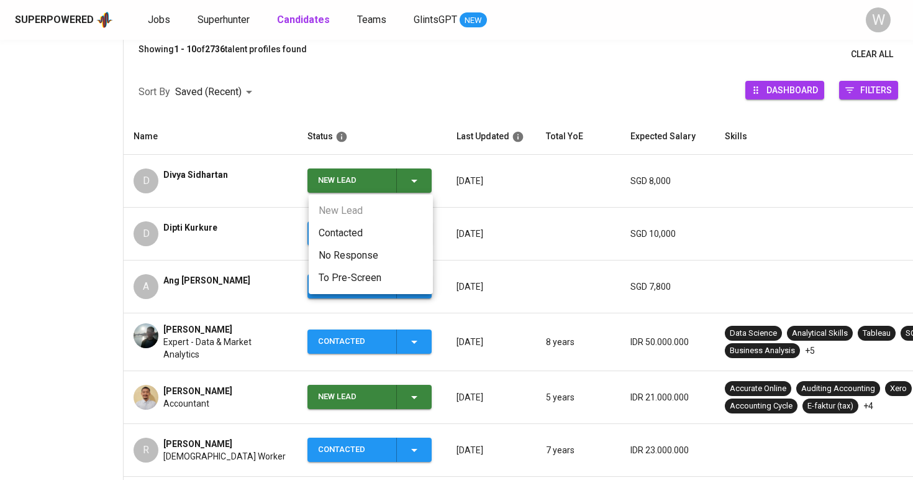
click at [368, 235] on li "Contacted" at bounding box center [371, 233] width 124 height 22
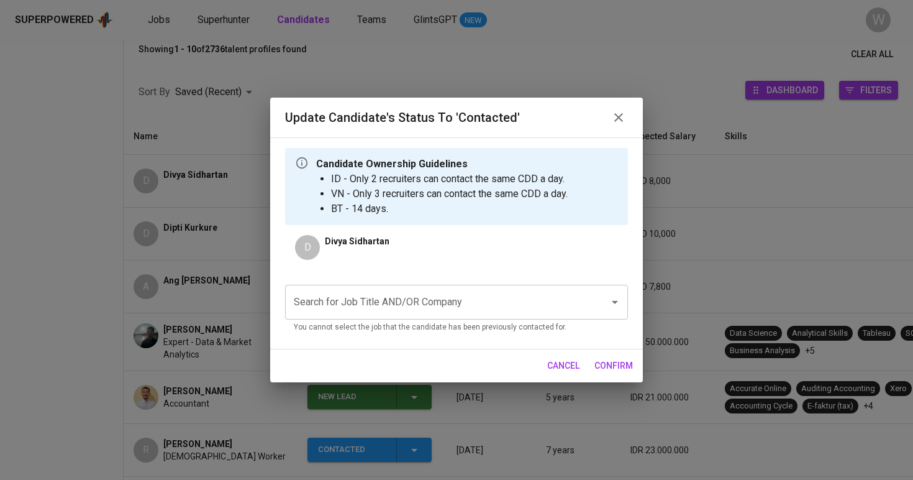
click at [372, 316] on div "Search for Job Title AND/OR Company" at bounding box center [456, 302] width 343 height 35
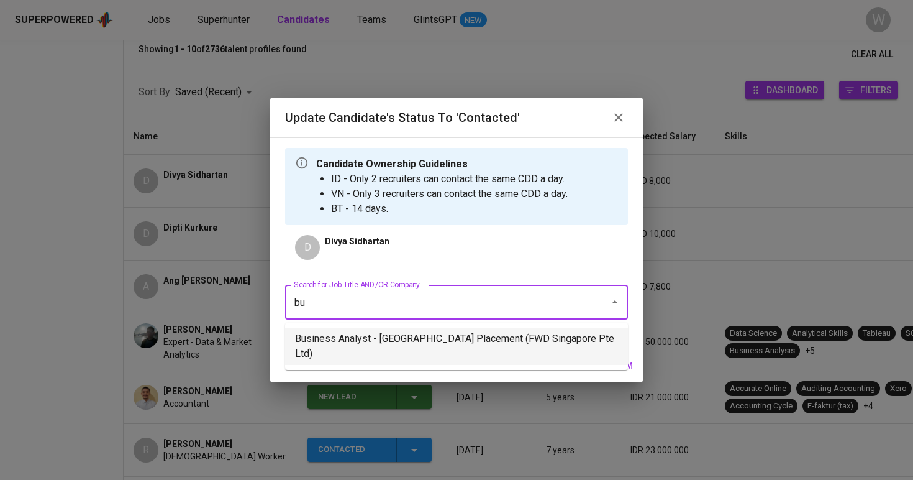
click at [377, 336] on li "Business Analyst - Singapore Placement (FWD Singapore Pte Ltd)" at bounding box center [456, 345] width 343 height 37
type input "bu"
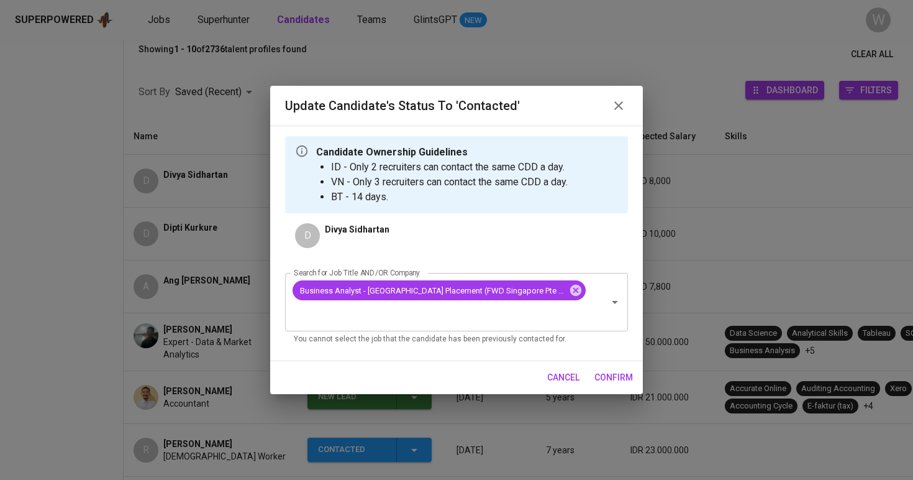
click at [603, 370] on span "confirm" at bounding box center [614, 378] width 39 height 16
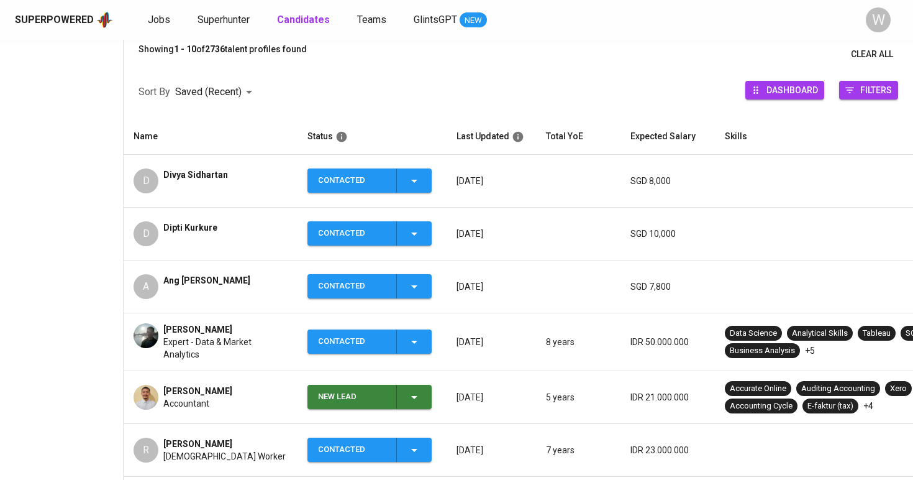
click at [212, 283] on span "Ang Choon Ung" at bounding box center [206, 280] width 87 height 12
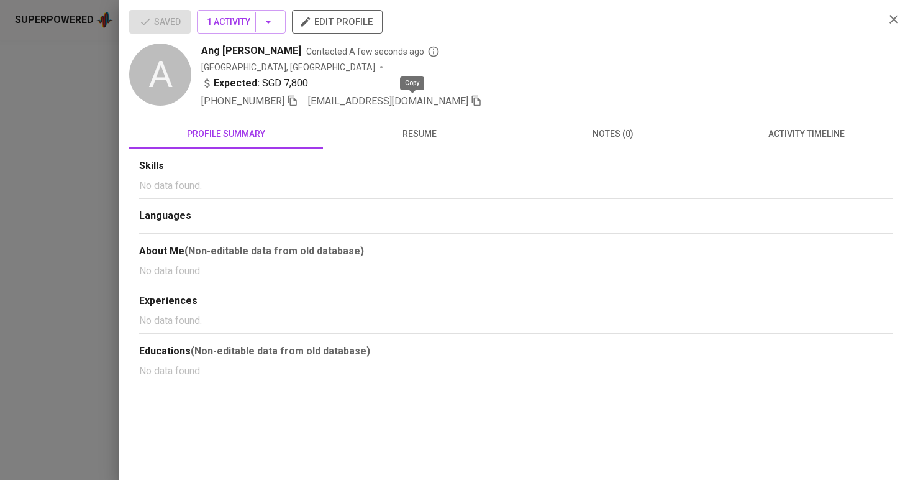
click at [471, 98] on icon "button" at bounding box center [476, 100] width 11 height 11
click at [83, 286] on div at bounding box center [456, 240] width 913 height 480
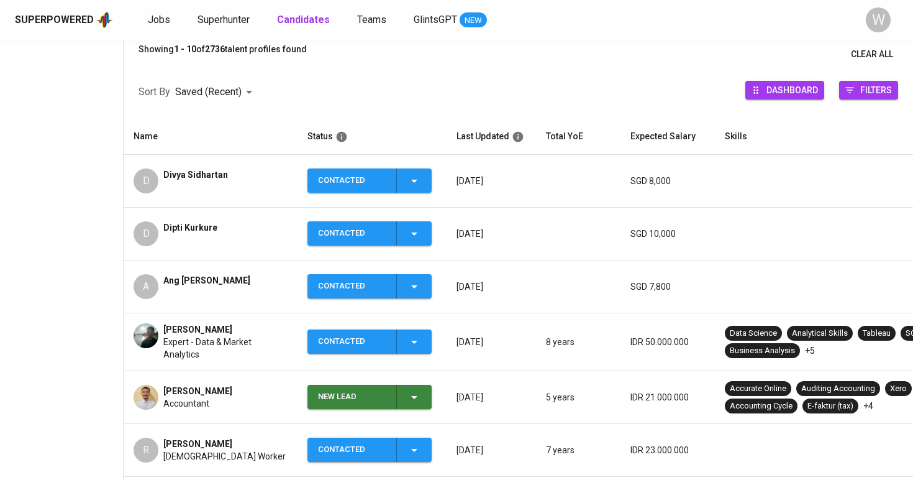
click at [255, 243] on div "D Dipti Kurkure" at bounding box center [211, 233] width 154 height 25
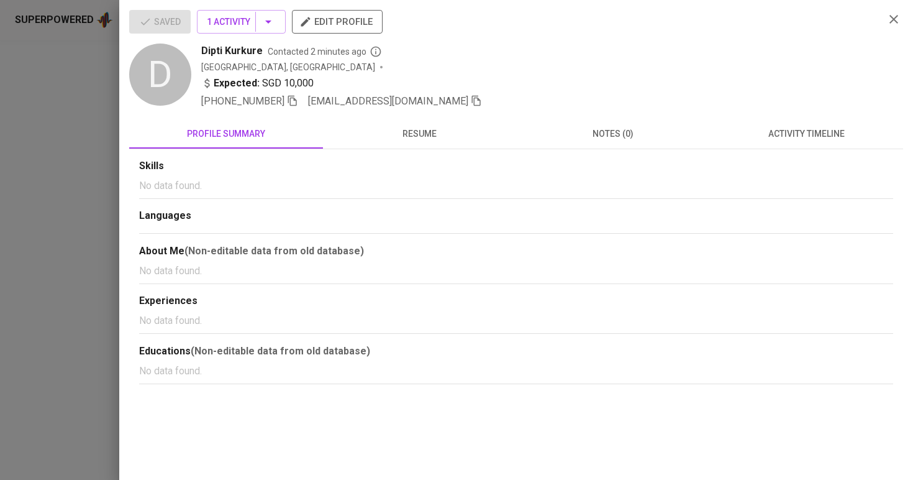
click at [471, 95] on icon "button" at bounding box center [476, 100] width 11 height 11
click at [32, 240] on div at bounding box center [456, 240] width 913 height 480
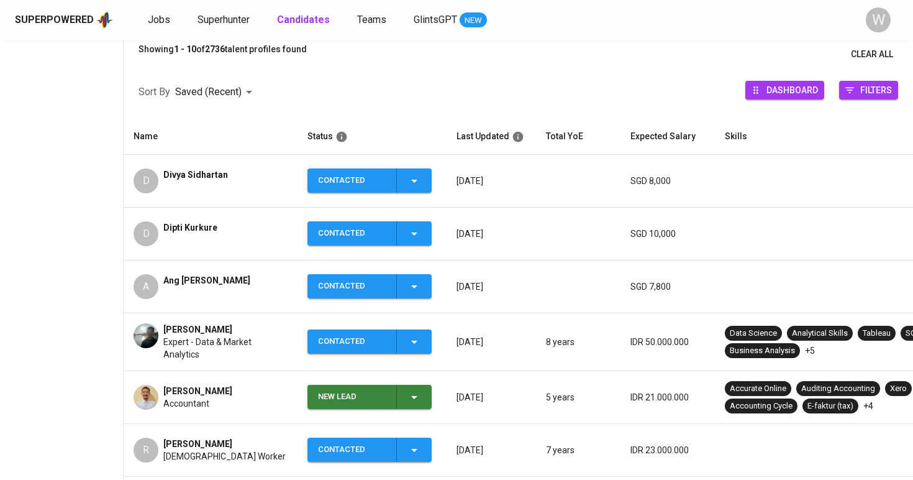
click at [250, 188] on div "D Divya Sidhartan" at bounding box center [211, 180] width 154 height 25
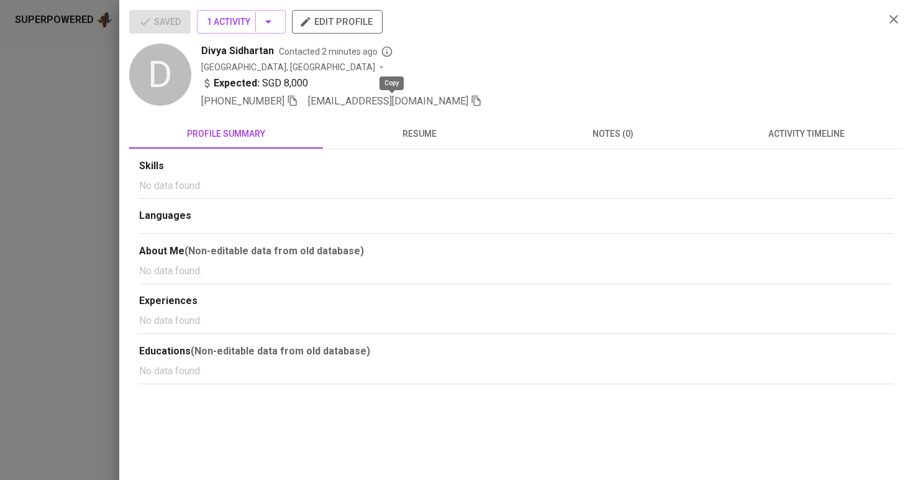
click at [472, 98] on icon "button" at bounding box center [476, 101] width 9 height 11
click at [78, 103] on div at bounding box center [456, 240] width 913 height 480
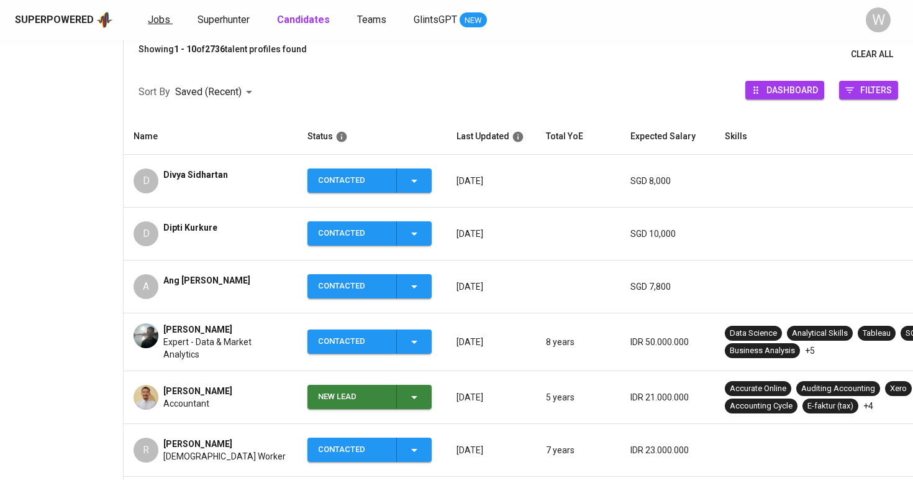
click at [150, 20] on span "Jobs" at bounding box center [159, 20] width 22 height 12
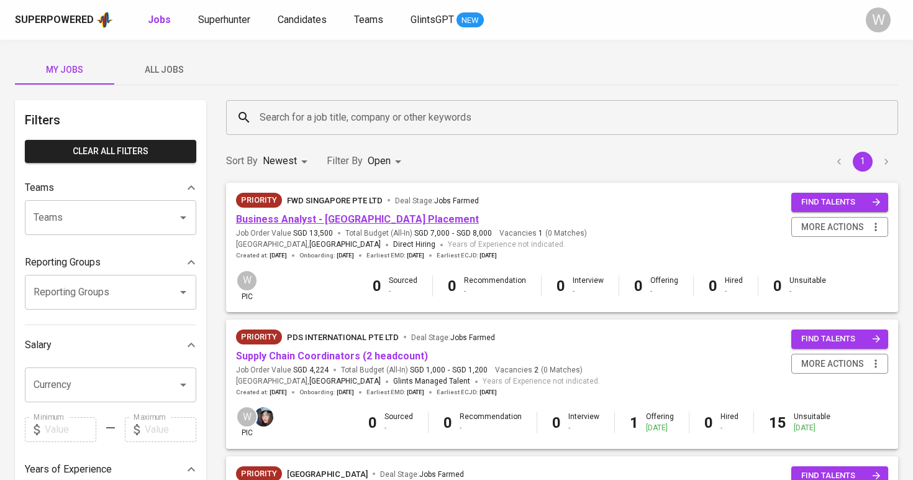
click at [328, 217] on link "Business Analyst - Singapore Placement" at bounding box center [357, 219] width 243 height 12
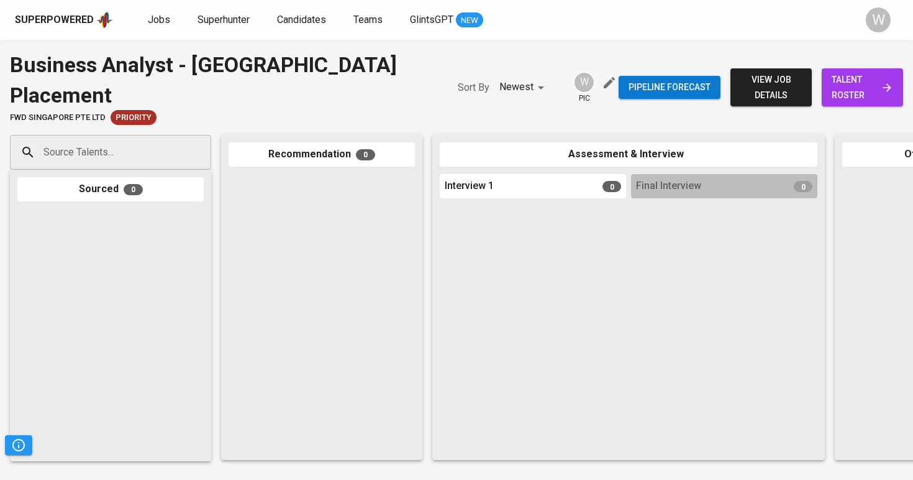
click at [150, 140] on input "Source Talents..." at bounding box center [105, 152] width 130 height 24
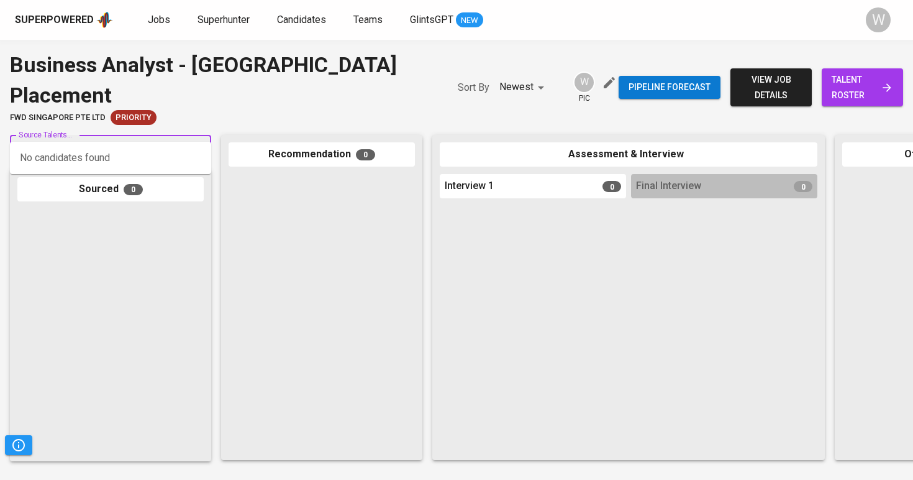
paste input "div_95@outlook.com"
type input "div_95@outlook.com"
click at [123, 161] on li "D Divya Sidhartan div_95@outlook.com" at bounding box center [110, 163] width 201 height 32
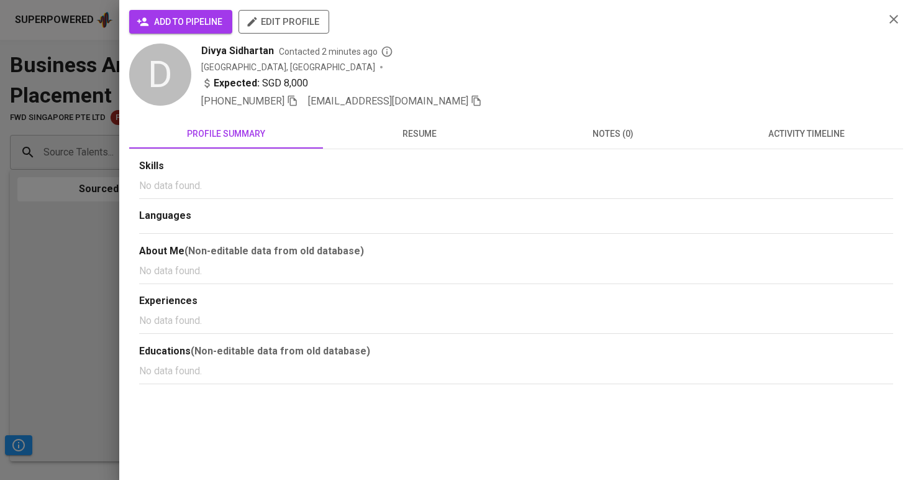
click at [189, 16] on span "add to pipeline" at bounding box center [180, 22] width 83 height 16
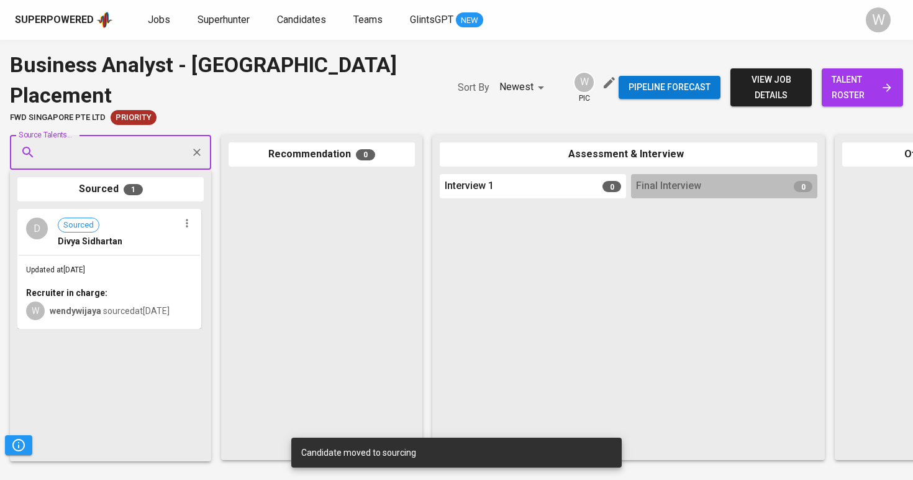
paste input "diptikurkure@gmail.com"
type input "diptikurkure@gmail.com"
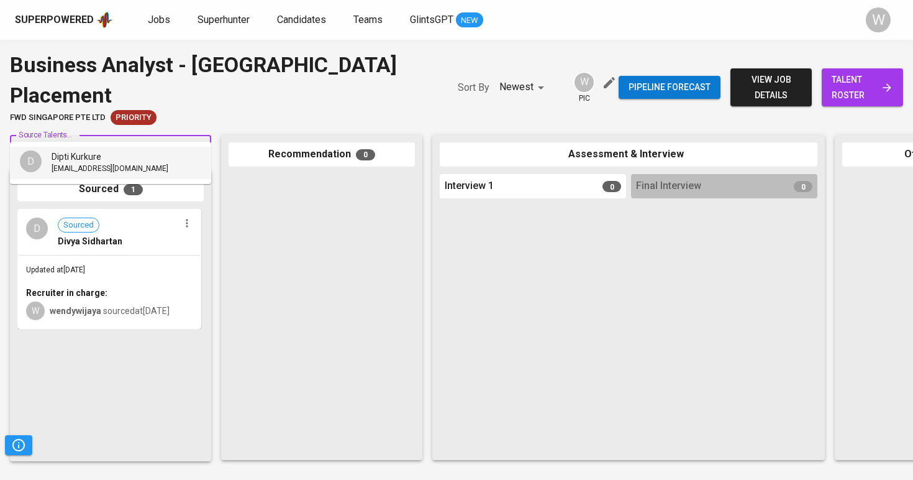
click at [100, 168] on span "diptikurkure@gmail.com" at bounding box center [110, 169] width 117 height 12
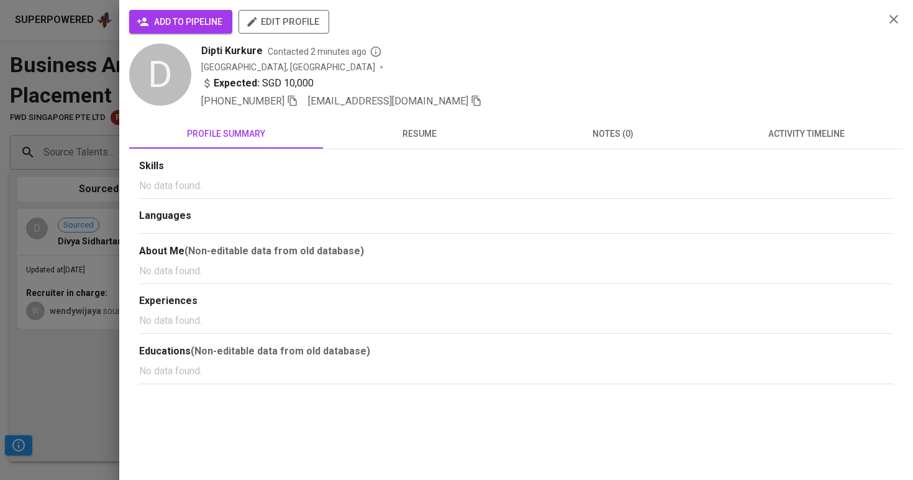
click at [201, 29] on span "add to pipeline" at bounding box center [180, 22] width 83 height 16
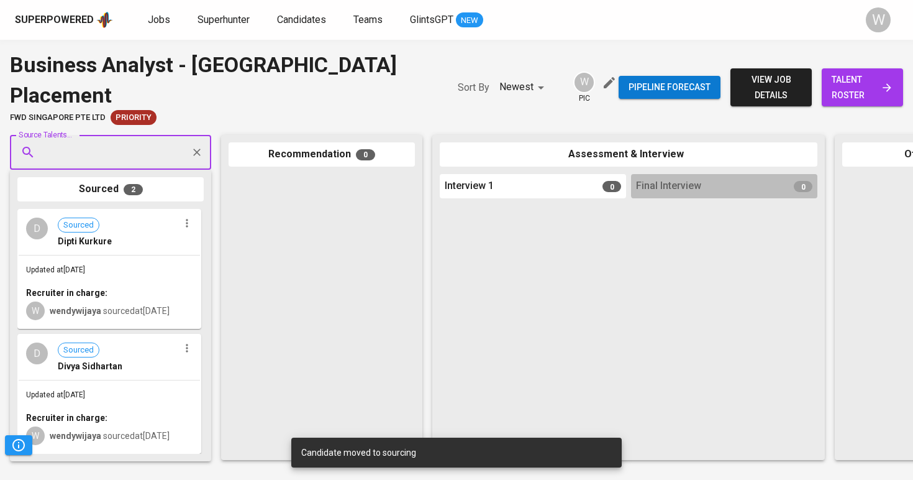
paste input "choonung@gmail.com"
type input "choonung@gmail.com"
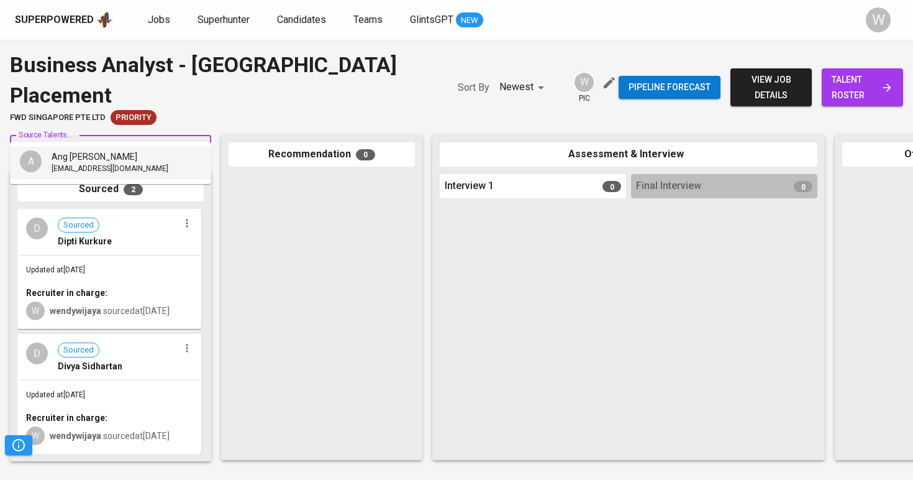
click at [51, 166] on div "A Ang Choon Ung choonung@gmail.com" at bounding box center [94, 162] width 148 height 25
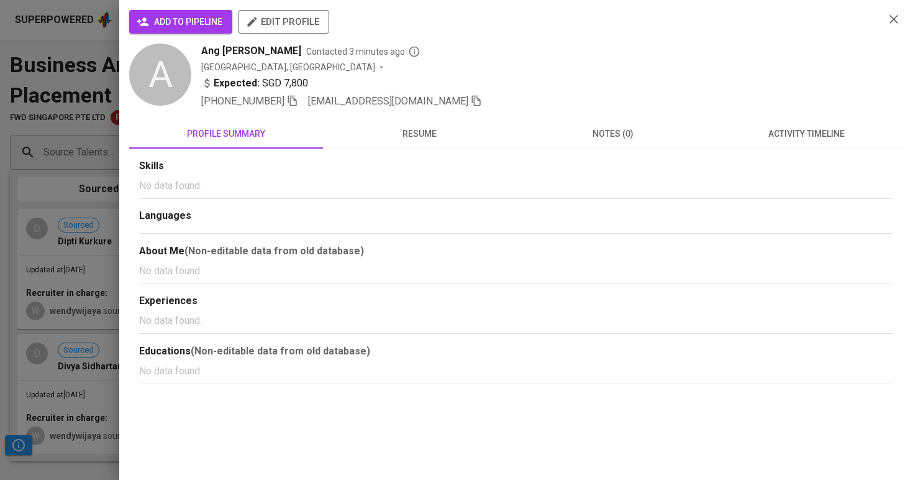
click at [174, 15] on span "add to pipeline" at bounding box center [180, 22] width 83 height 16
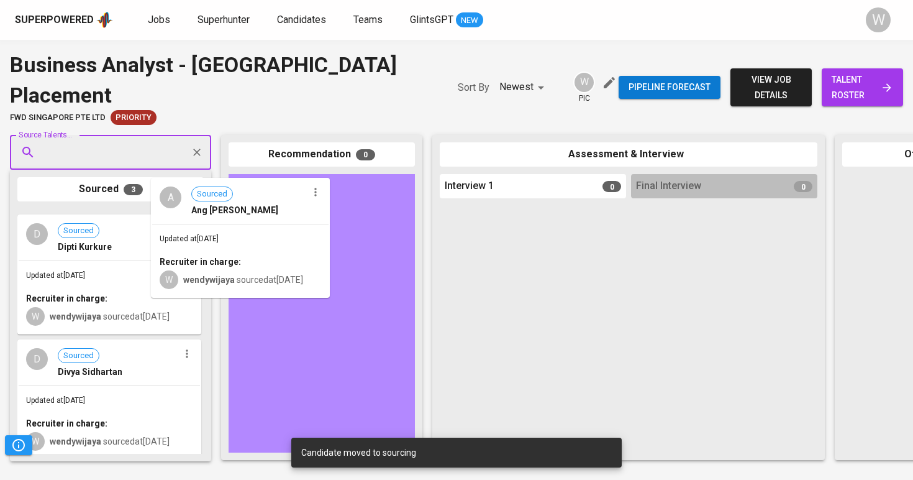
drag, startPoint x: 136, startPoint y: 209, endPoint x: 319, endPoint y: 209, distance: 182.7
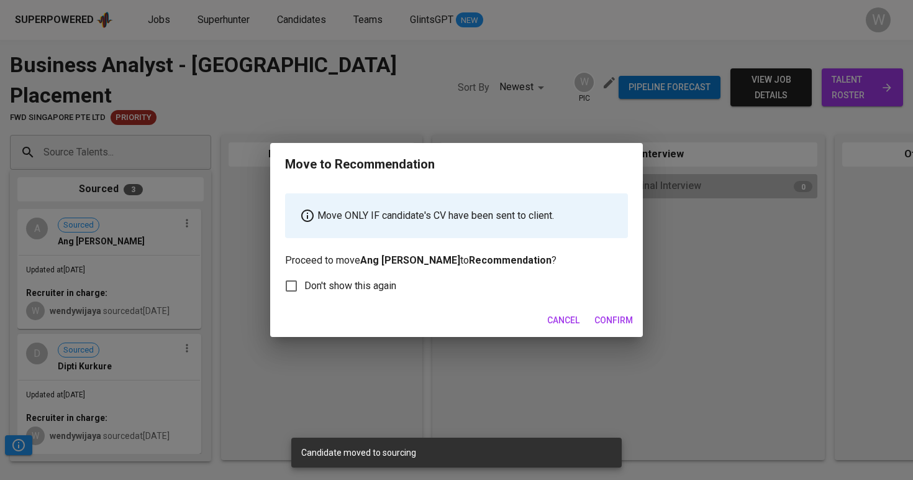
click at [605, 313] on span "Confirm" at bounding box center [614, 321] width 39 height 16
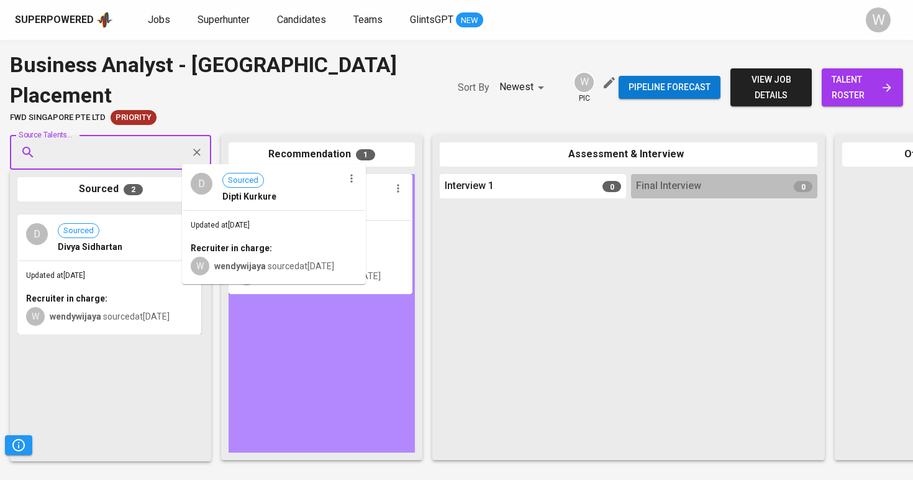
drag, startPoint x: 154, startPoint y: 237, endPoint x: 326, endPoint y: 223, distance: 172.1
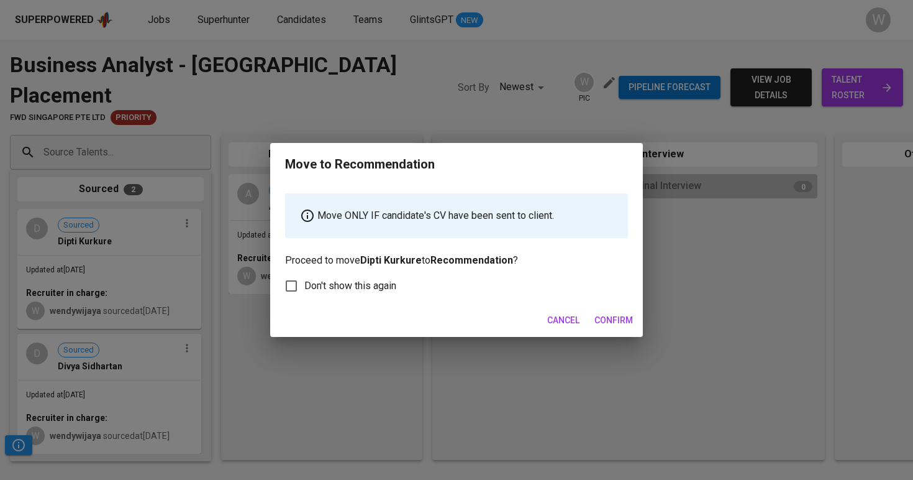
click at [621, 326] on span "Confirm" at bounding box center [614, 321] width 39 height 16
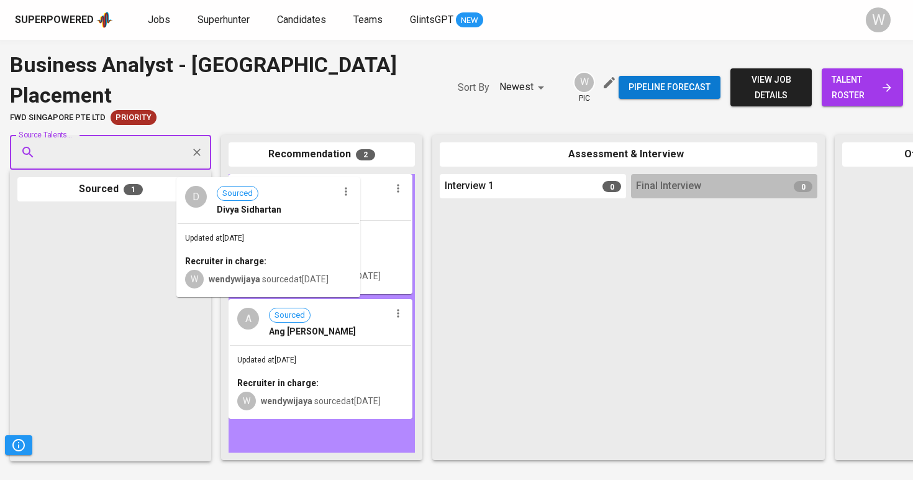
drag, startPoint x: 167, startPoint y: 217, endPoint x: 333, endPoint y: 216, distance: 166.5
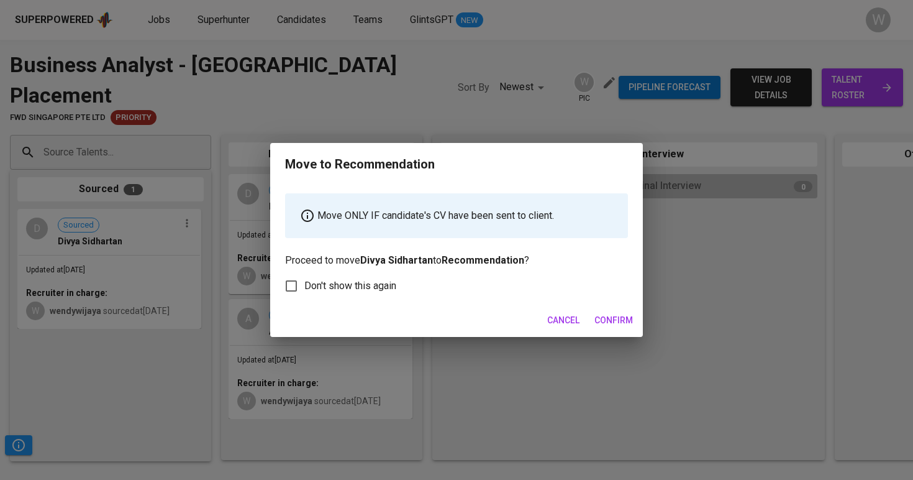
click at [611, 316] on span "Confirm" at bounding box center [614, 321] width 39 height 16
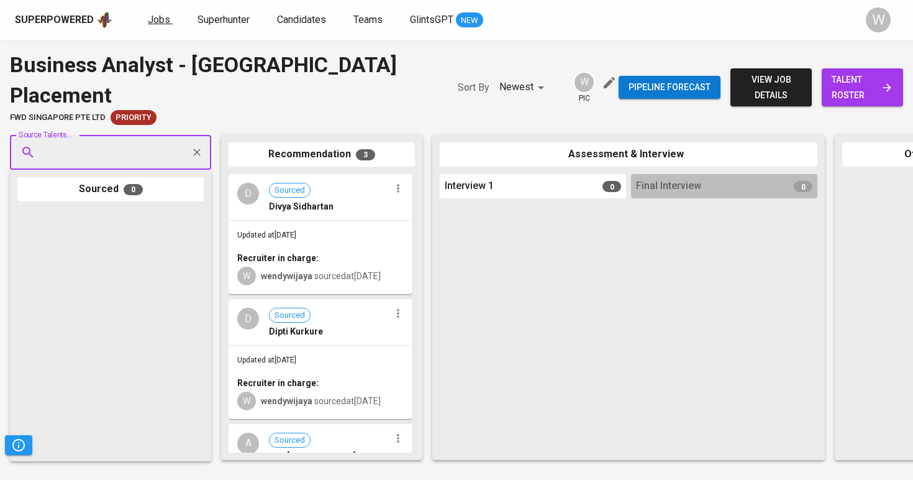
click at [162, 22] on span "Jobs" at bounding box center [159, 20] width 22 height 12
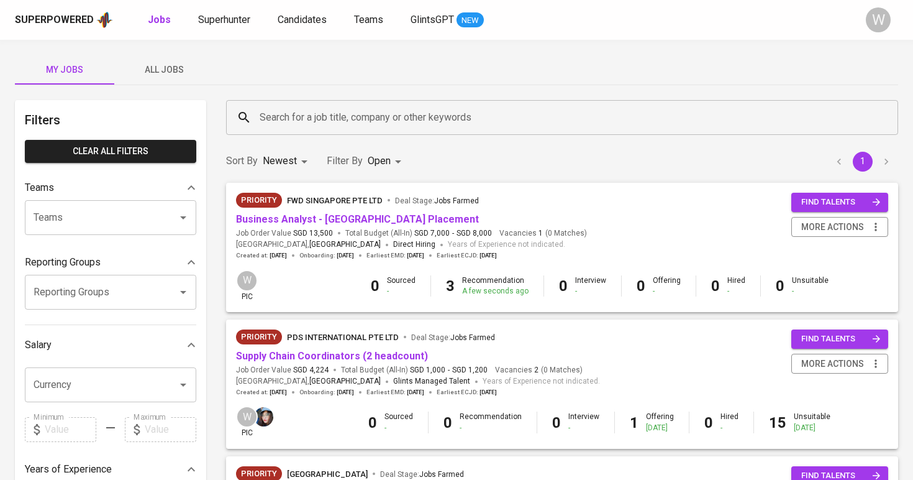
click at [160, 83] on button "All Jobs" at bounding box center [163, 70] width 99 height 30
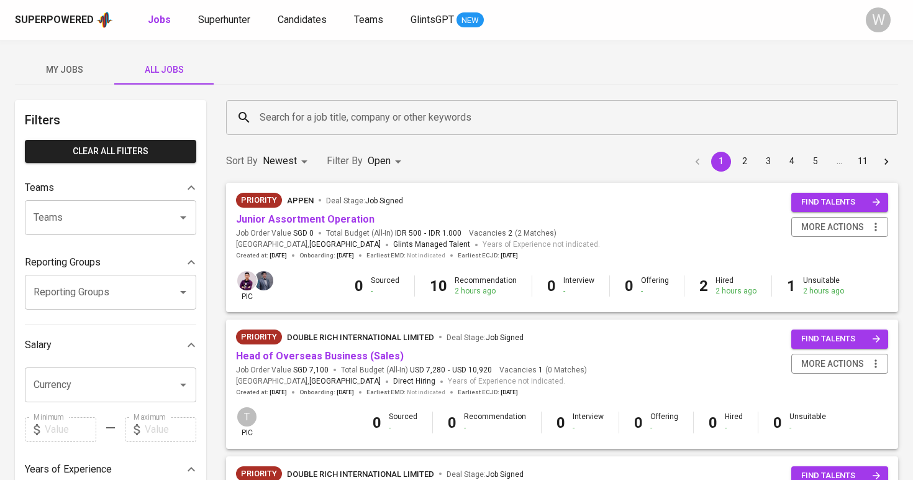
click at [280, 109] on input "Search for a job title, company or other keywords" at bounding box center [566, 118] width 618 height 24
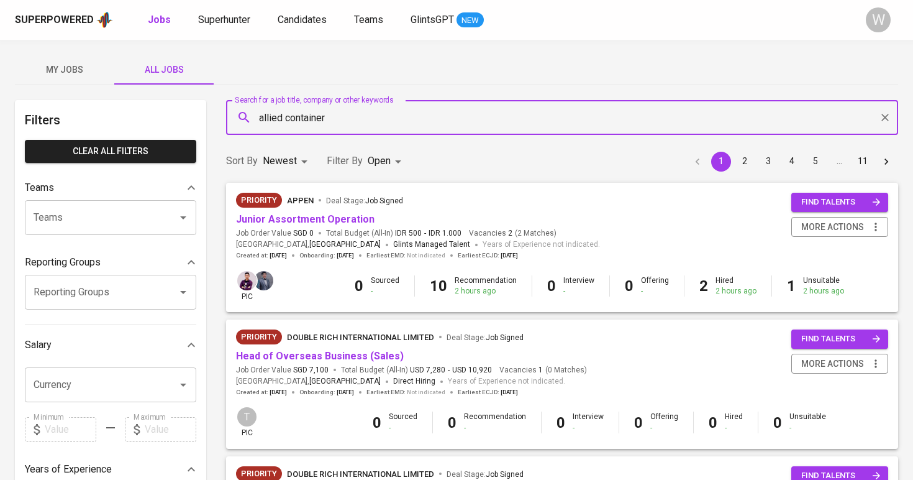
type input "allied container"
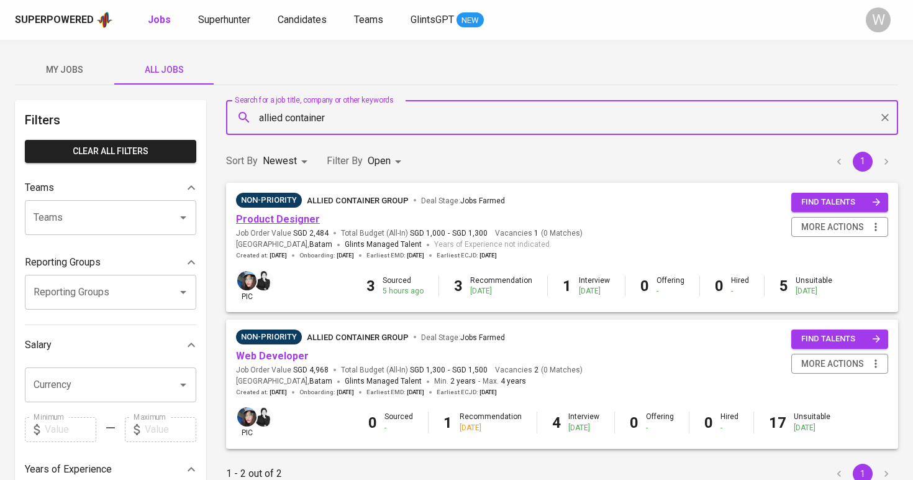
click at [271, 214] on link "Product Designer" at bounding box center [278, 219] width 84 height 12
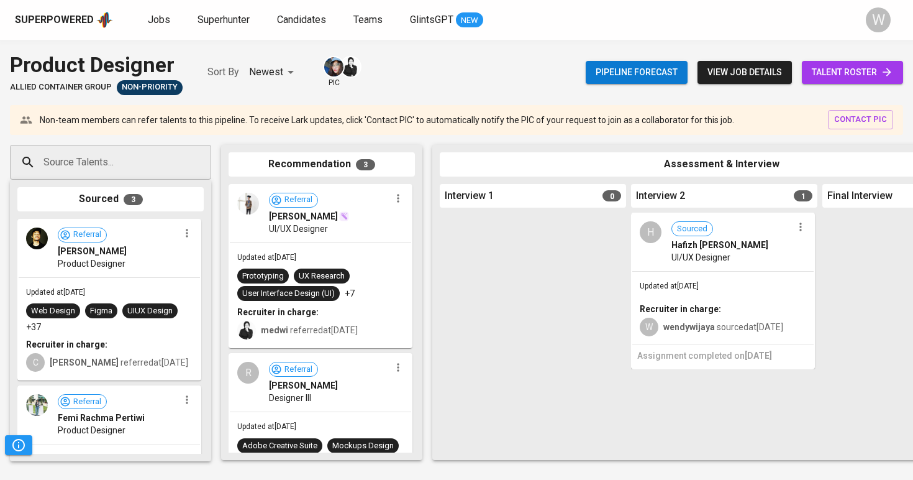
click at [858, 63] on link "talent roster" at bounding box center [852, 72] width 101 height 23
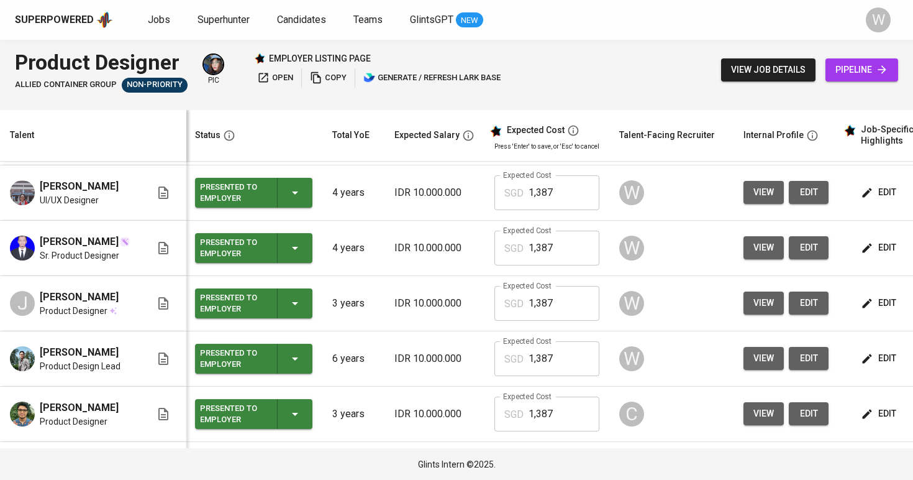
scroll to position [60, 1]
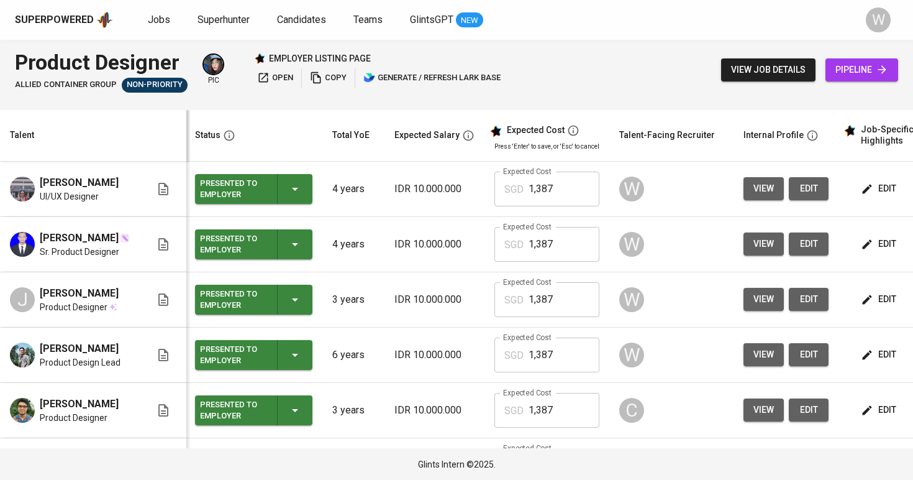
click at [754, 362] on span "view" at bounding box center [764, 355] width 21 height 16
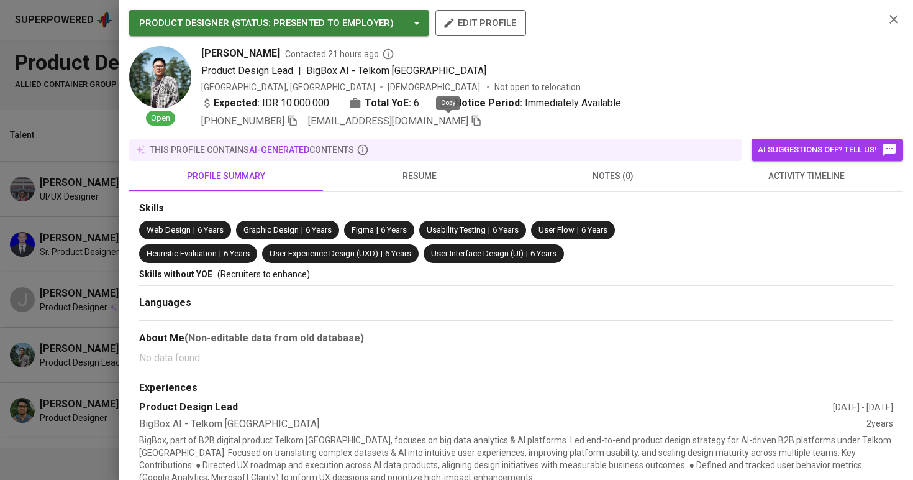
click at [471, 121] on icon "button" at bounding box center [476, 120] width 11 height 11
click at [90, 129] on div at bounding box center [456, 240] width 913 height 480
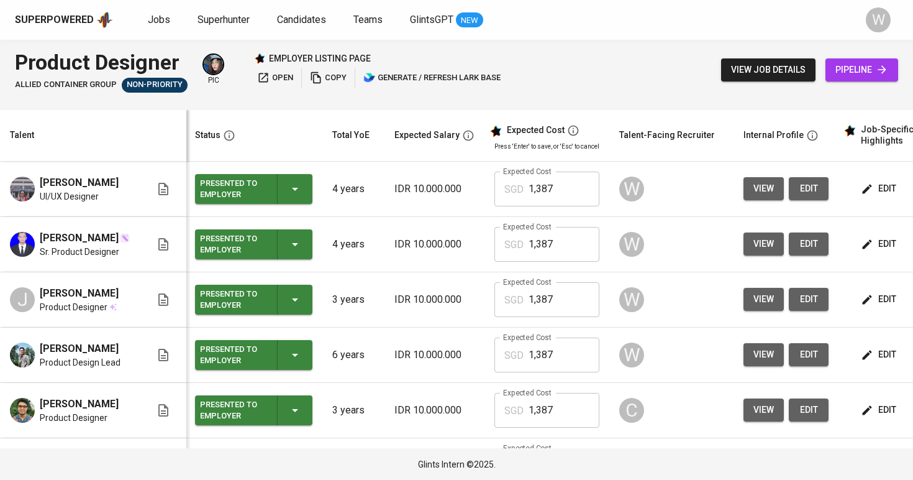
click at [758, 307] on span "view" at bounding box center [764, 299] width 21 height 16
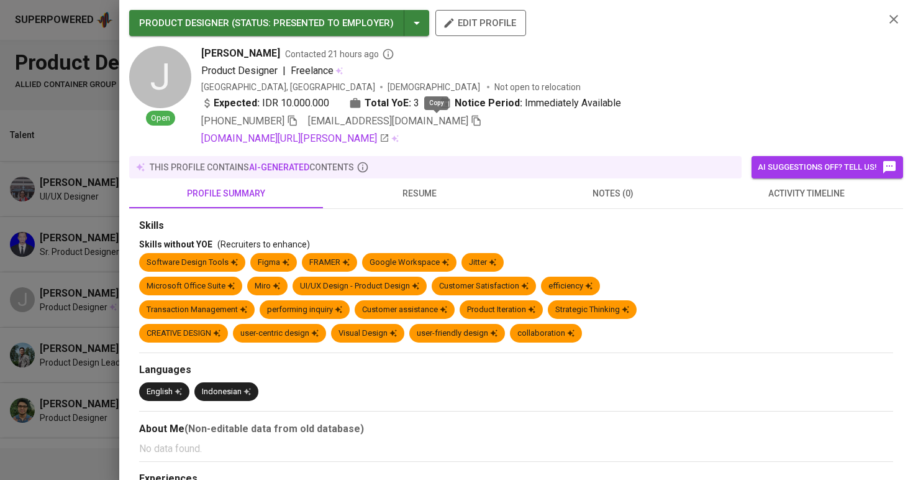
click at [471, 126] on span at bounding box center [476, 121] width 11 height 12
click at [106, 297] on div at bounding box center [456, 240] width 913 height 480
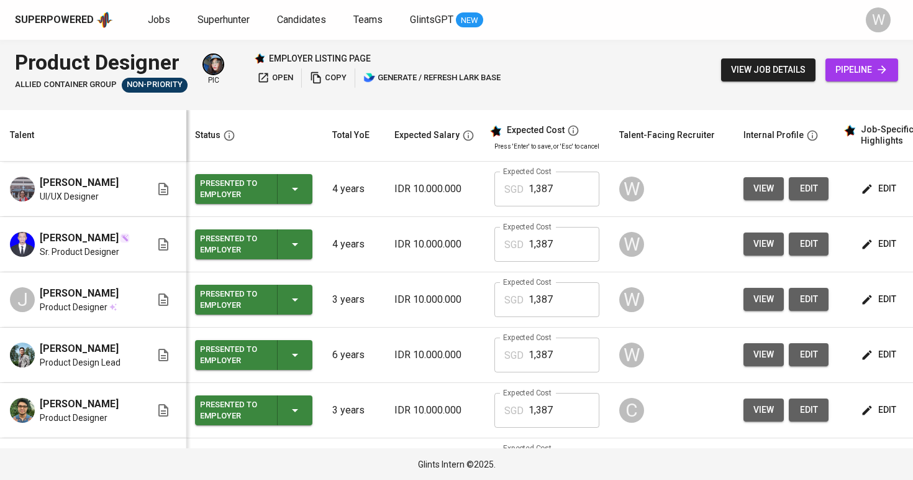
click at [744, 255] on button "view" at bounding box center [764, 243] width 40 height 23
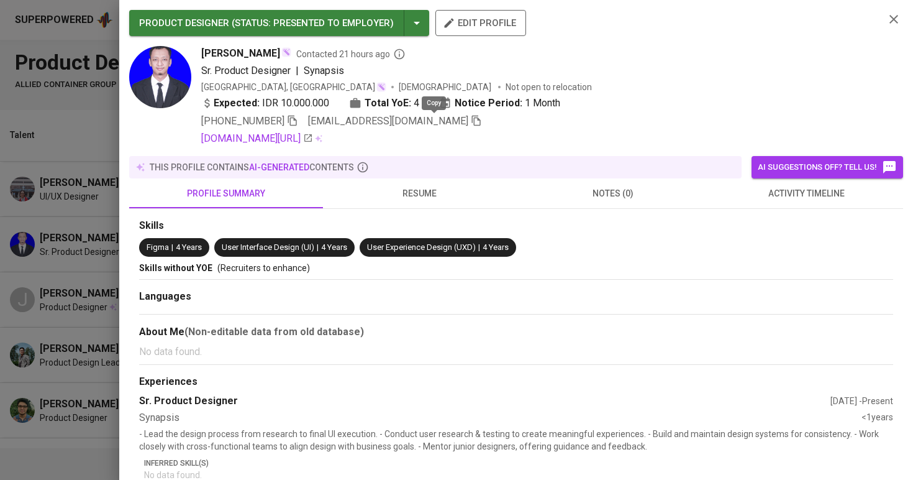
click at [472, 119] on icon "button" at bounding box center [476, 121] width 9 height 11
click at [93, 186] on div at bounding box center [456, 240] width 913 height 480
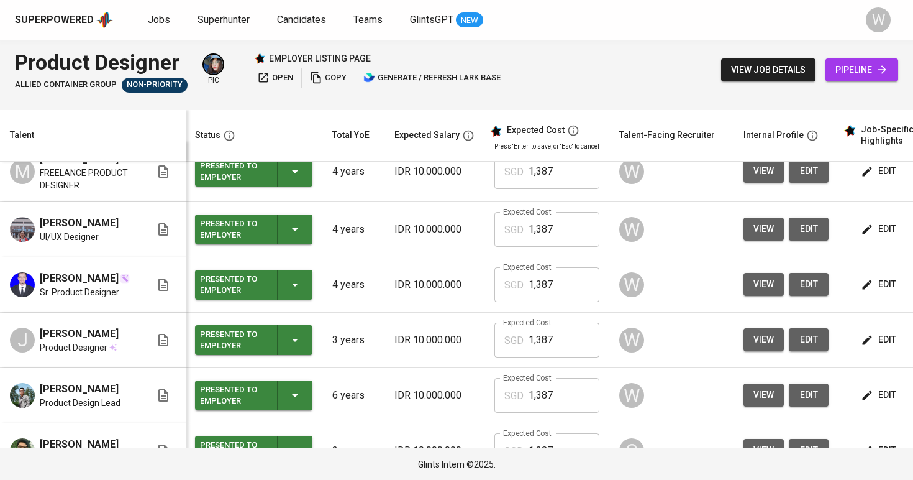
scroll to position [9, 1]
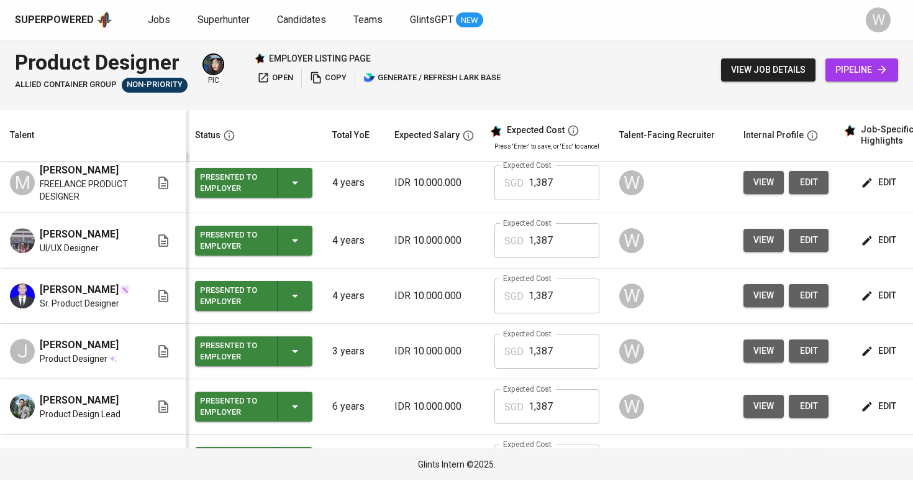
click at [747, 252] on button "view" at bounding box center [764, 240] width 40 height 23
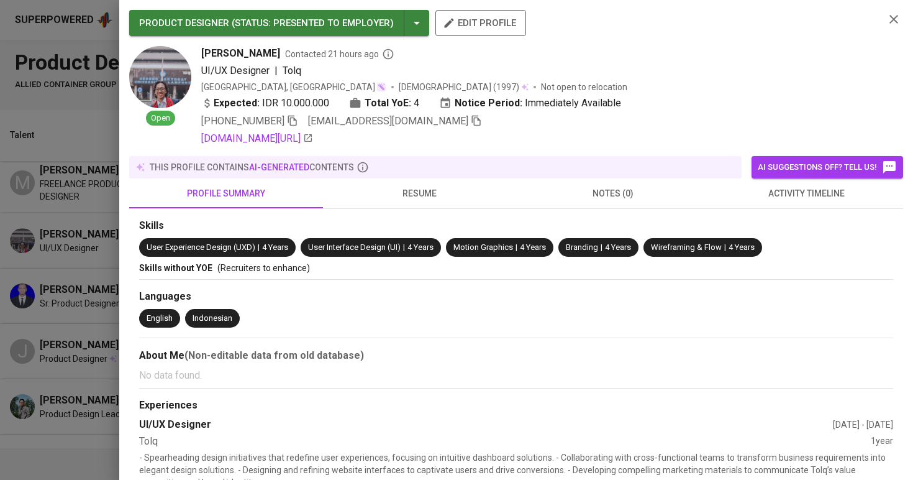
click at [474, 126] on span at bounding box center [476, 121] width 11 height 12
click at [57, 169] on div at bounding box center [456, 240] width 913 height 480
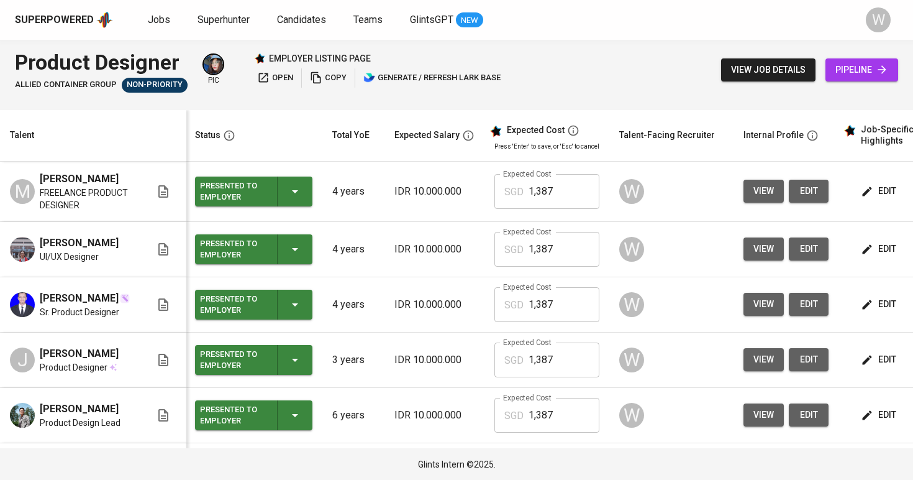
scroll to position [0, 1]
click at [760, 199] on span "view" at bounding box center [764, 191] width 21 height 16
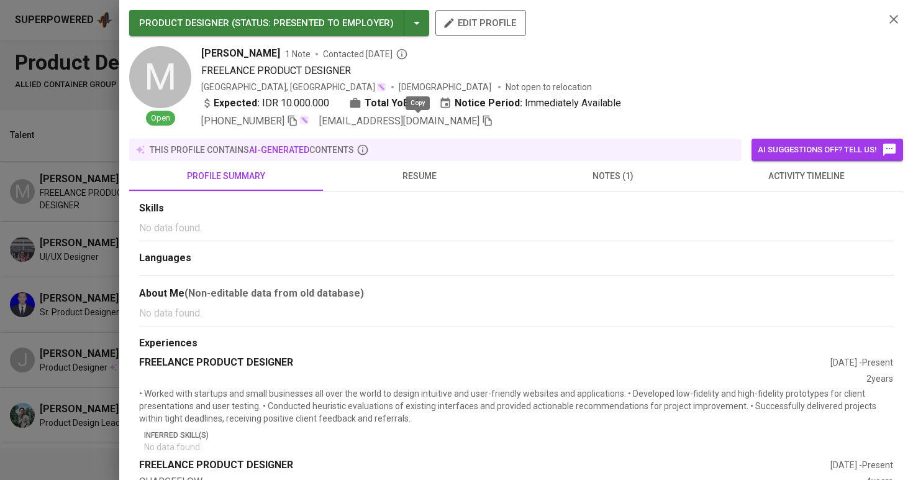
click at [482, 121] on icon "button" at bounding box center [487, 120] width 11 height 11
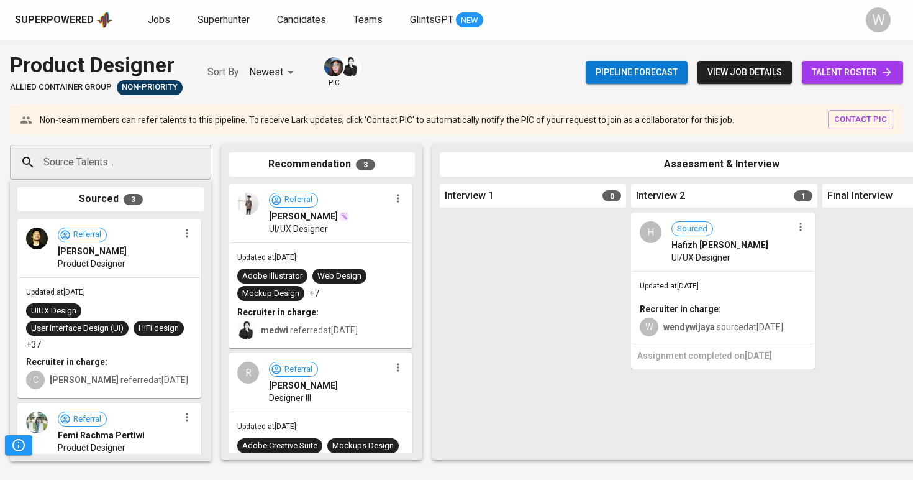
click at [99, 176] on div "Source Talents..." at bounding box center [110, 162] width 201 height 35
paste input "ozithohari@gmail.com"
type input "ozithohari@gmail.com"
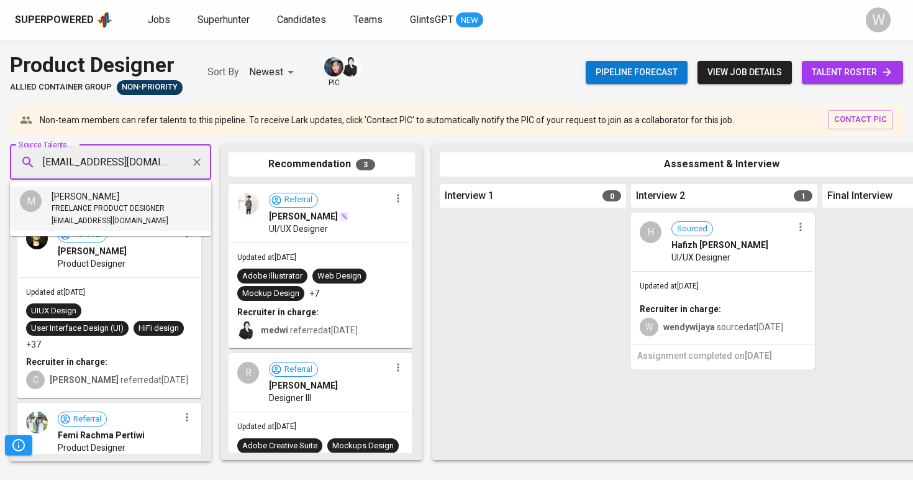
click at [107, 203] on span "FREELANCE PRODUCT DESIGNER" at bounding box center [108, 209] width 113 height 12
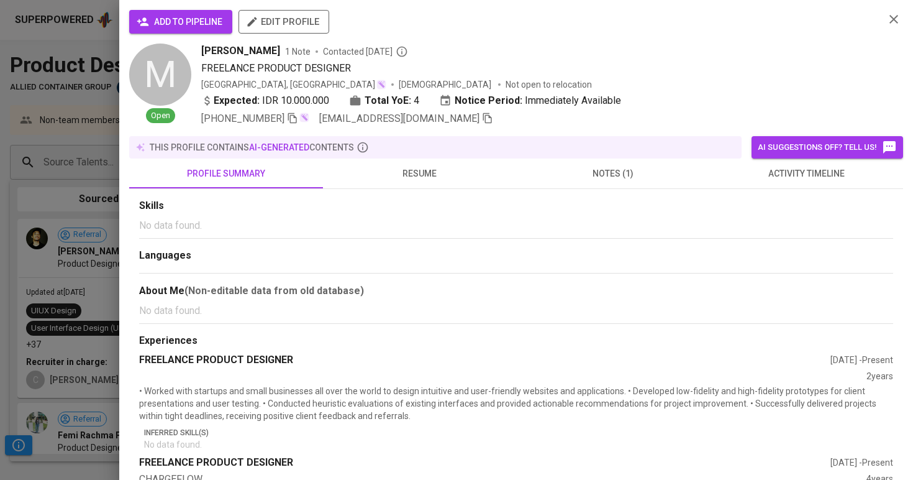
click at [196, 12] on button "add to pipeline" at bounding box center [180, 22] width 103 height 24
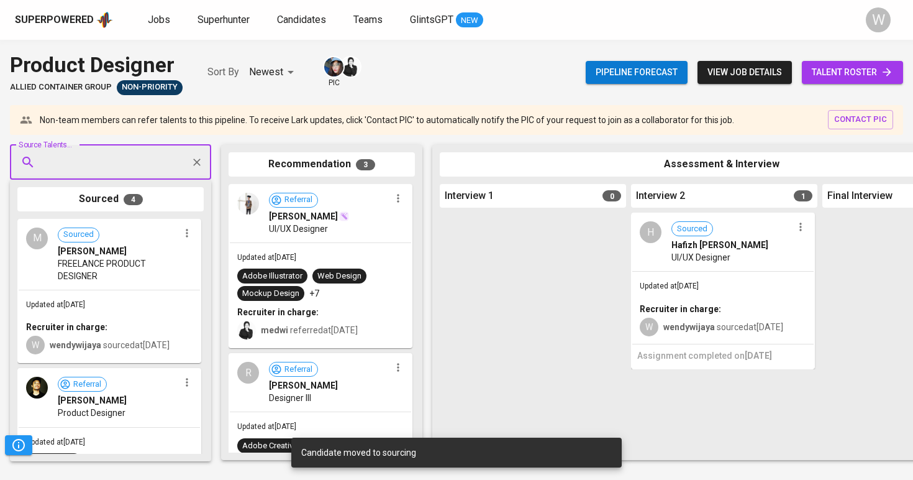
paste input "muhammadazharialam@gmail.com"
type input "muhammadazharialam@gmail.com"
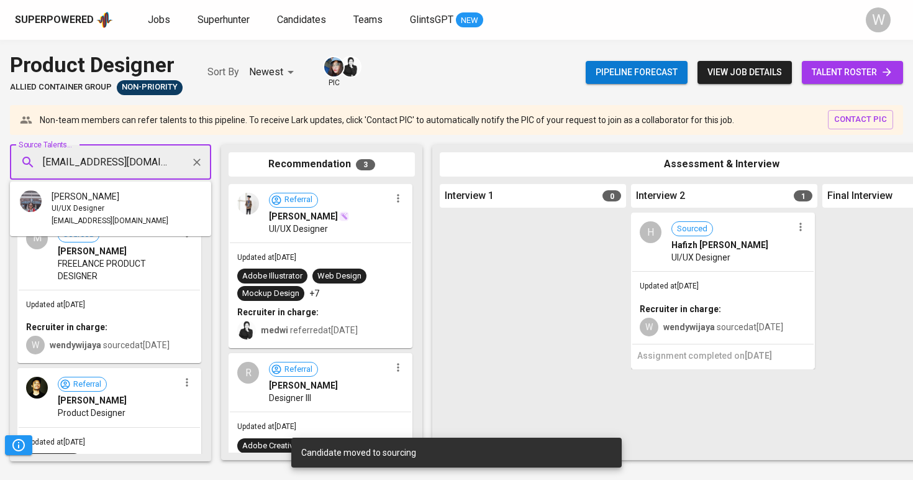
scroll to position [0, 34]
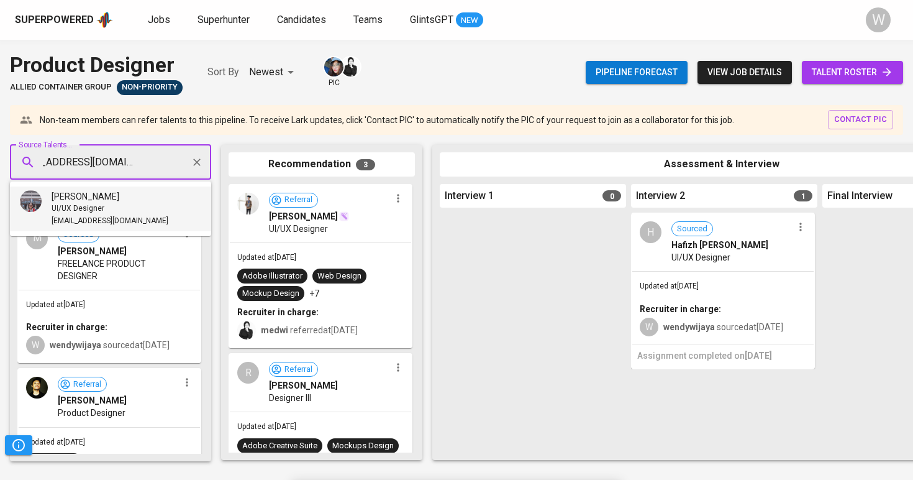
click at [105, 201] on span "[PERSON_NAME]" at bounding box center [86, 196] width 68 height 12
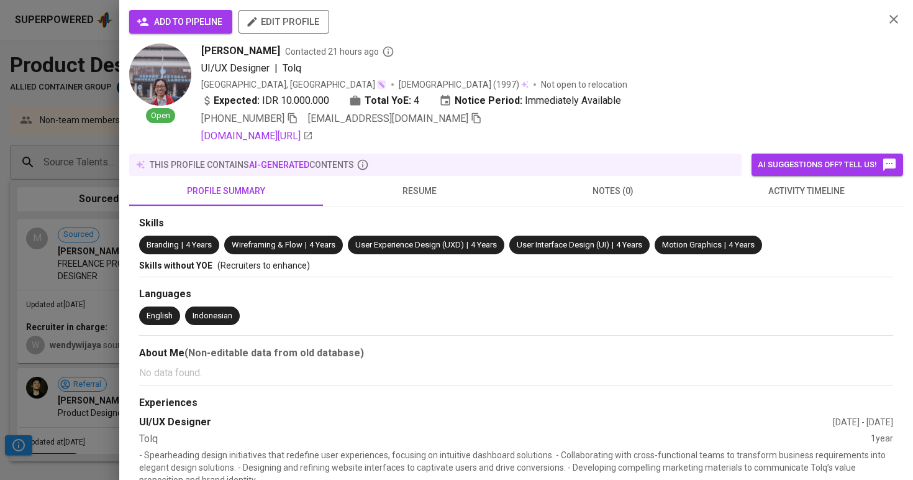
click at [193, 30] on button "add to pipeline" at bounding box center [180, 22] width 103 height 24
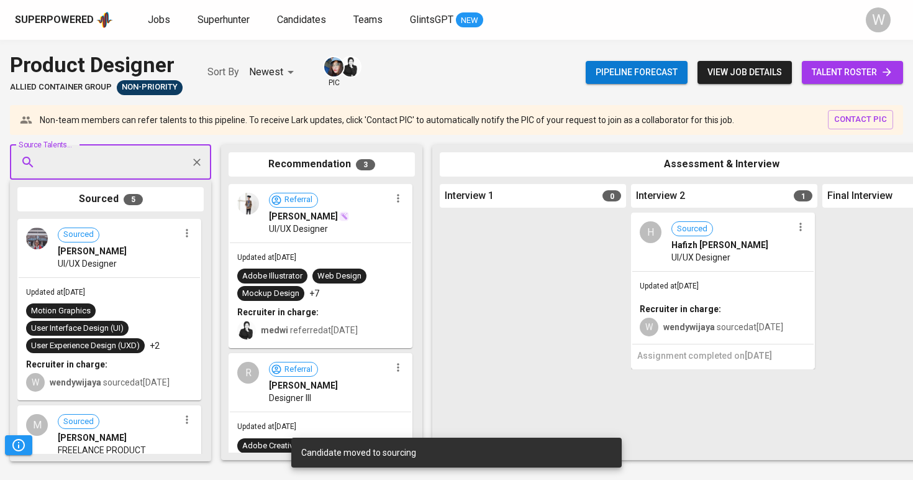
paste input "[EMAIL_ADDRESS][DOMAIN_NAME]"
type input "[EMAIL_ADDRESS][DOMAIN_NAME]"
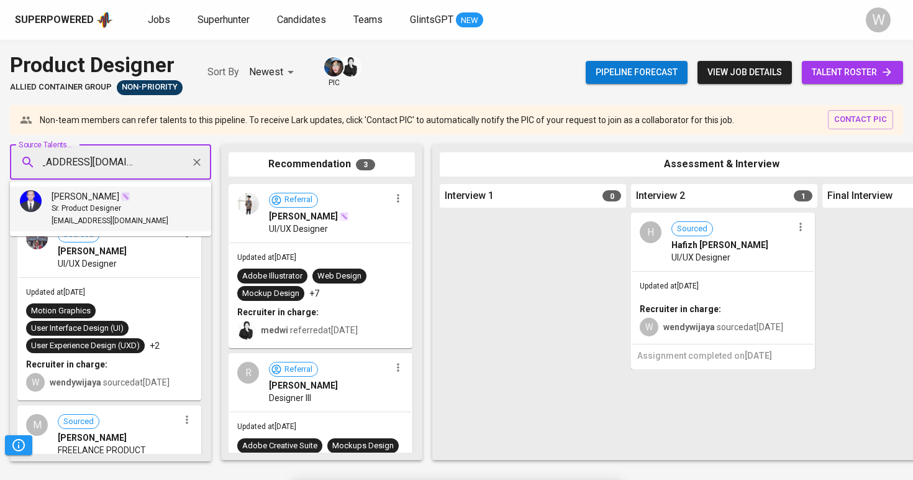
click at [88, 204] on span "Sr. Product Designer" at bounding box center [87, 209] width 70 height 12
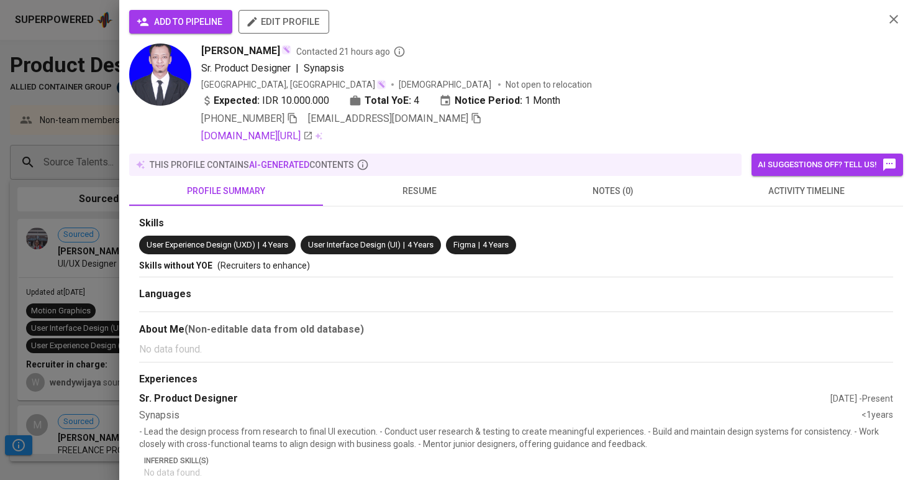
click at [168, 19] on span "add to pipeline" at bounding box center [180, 22] width 83 height 16
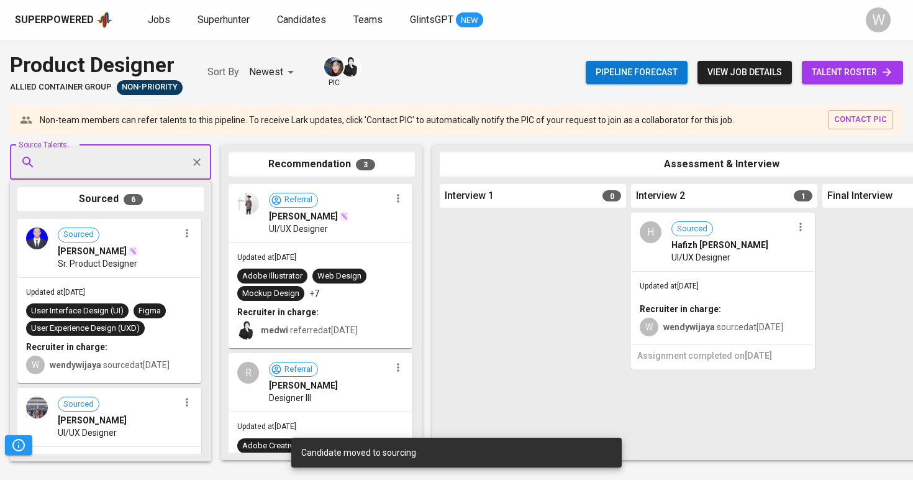
paste input "[EMAIL_ADDRESS][DOMAIN_NAME]"
type input "[EMAIL_ADDRESS][DOMAIN_NAME]"
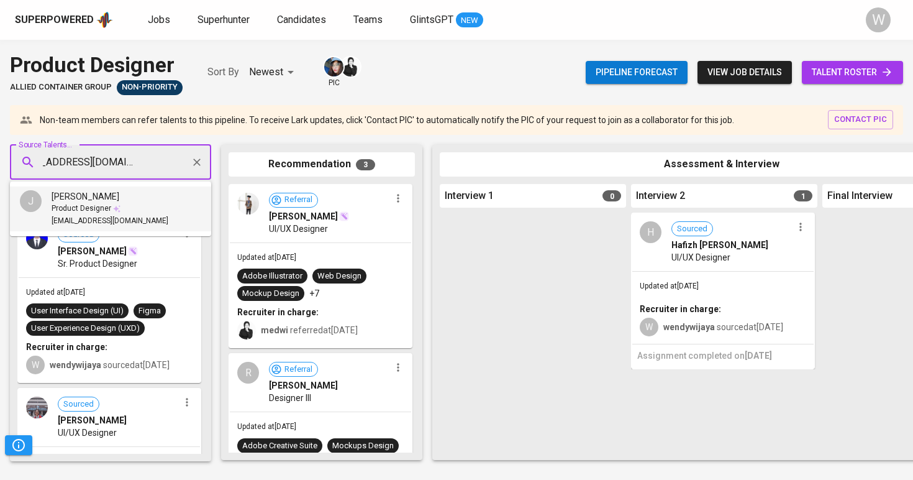
click at [126, 208] on div "Product Designer" at bounding box center [110, 209] width 117 height 12
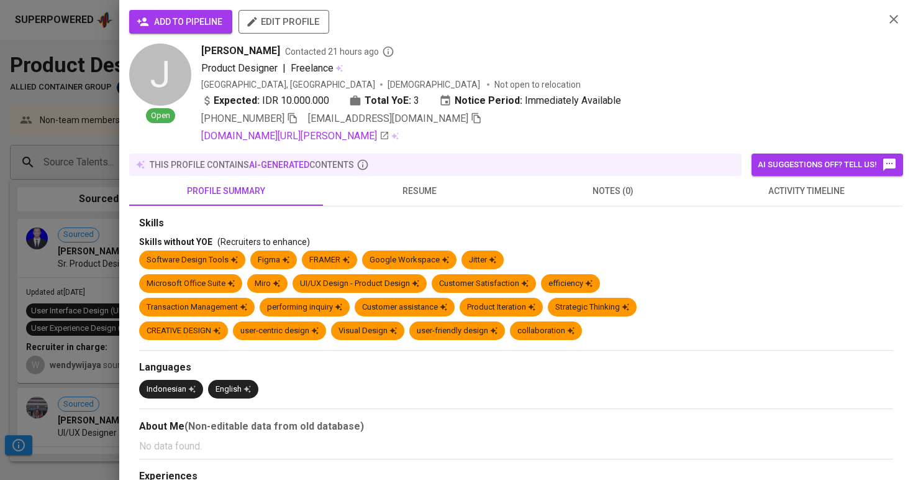
click at [194, 34] on div "add to pipeline edit profile" at bounding box center [502, 27] width 746 height 34
click at [195, 22] on span "add to pipeline" at bounding box center [180, 22] width 83 height 16
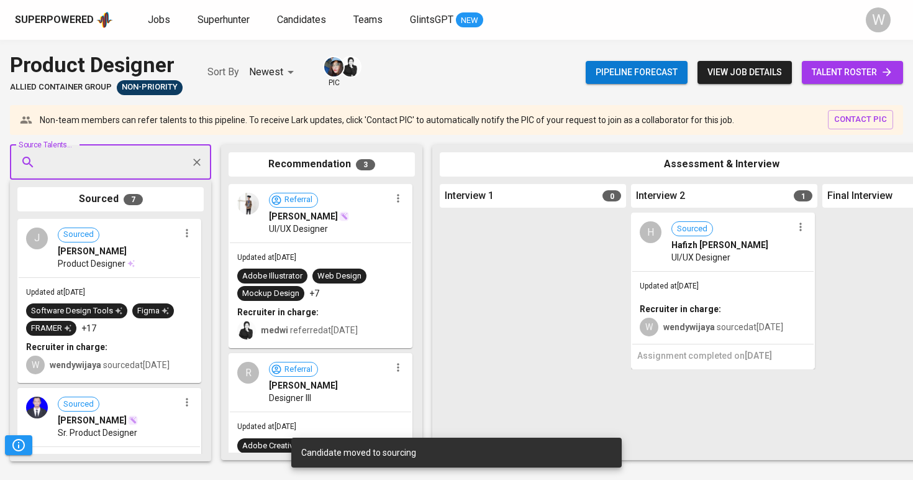
paste input "[EMAIL_ADDRESS][DOMAIN_NAME]"
type input "[EMAIL_ADDRESS][DOMAIN_NAME]"
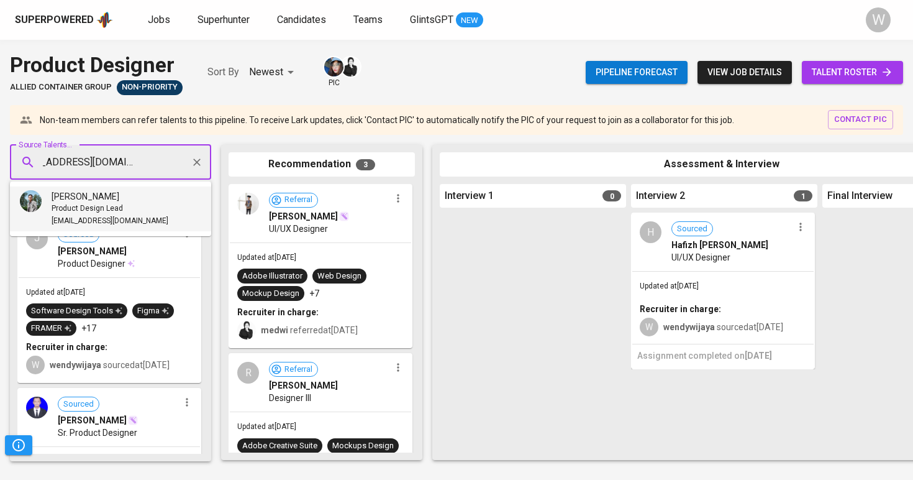
click at [103, 207] on span "Product Design Lead" at bounding box center [87, 209] width 71 height 12
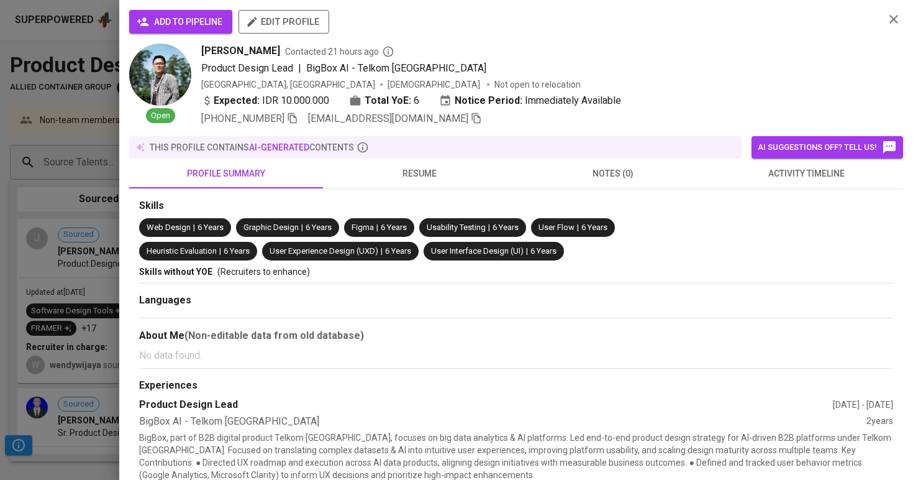
click at [206, 24] on span "add to pipeline" at bounding box center [180, 22] width 83 height 16
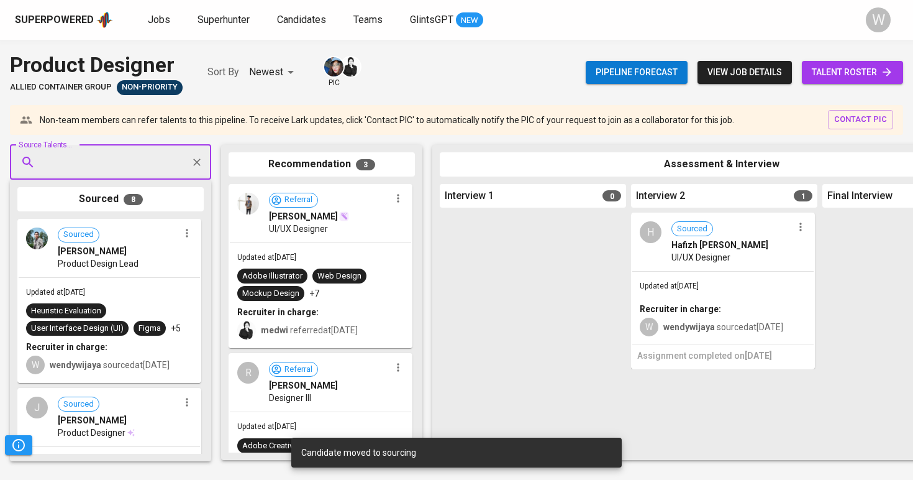
drag, startPoint x: 143, startPoint y: 239, endPoint x: 301, endPoint y: 222, distance: 158.8
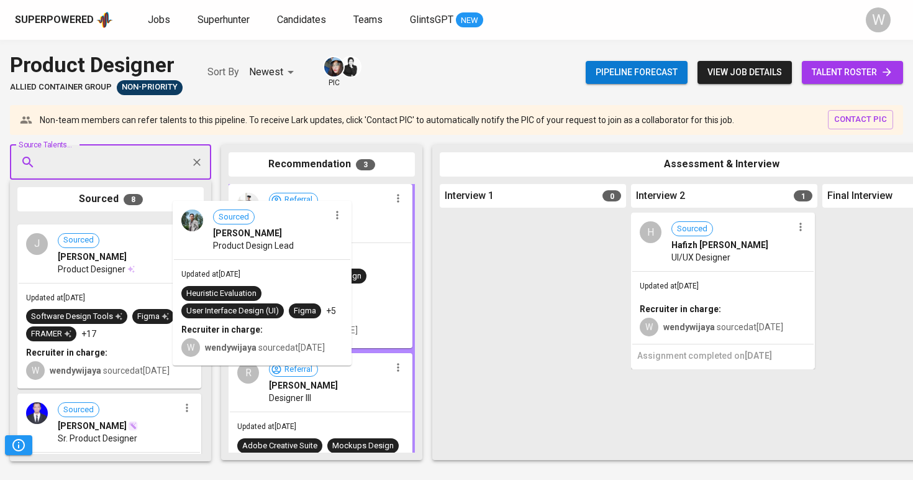
drag, startPoint x: 93, startPoint y: 316, endPoint x: 304, endPoint y: 296, distance: 211.5
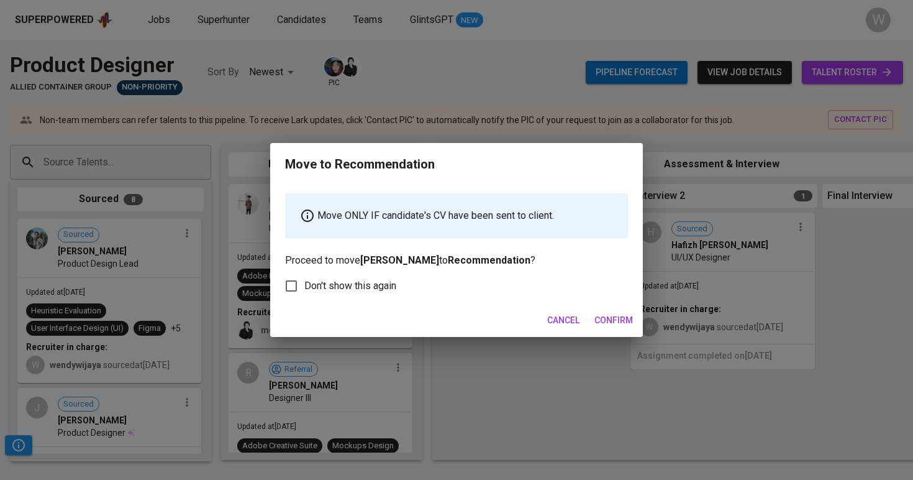
click at [590, 324] on button "Confirm" at bounding box center [614, 320] width 48 height 23
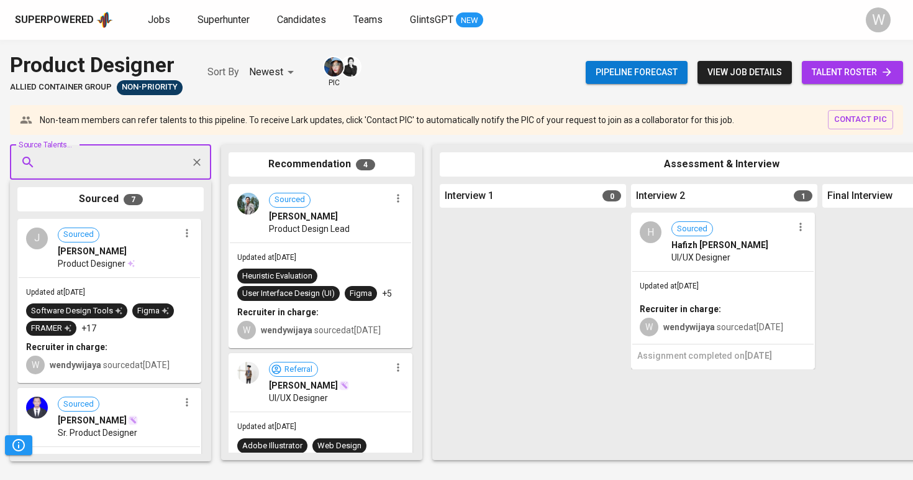
drag, startPoint x: 61, startPoint y: 285, endPoint x: 177, endPoint y: 273, distance: 116.8
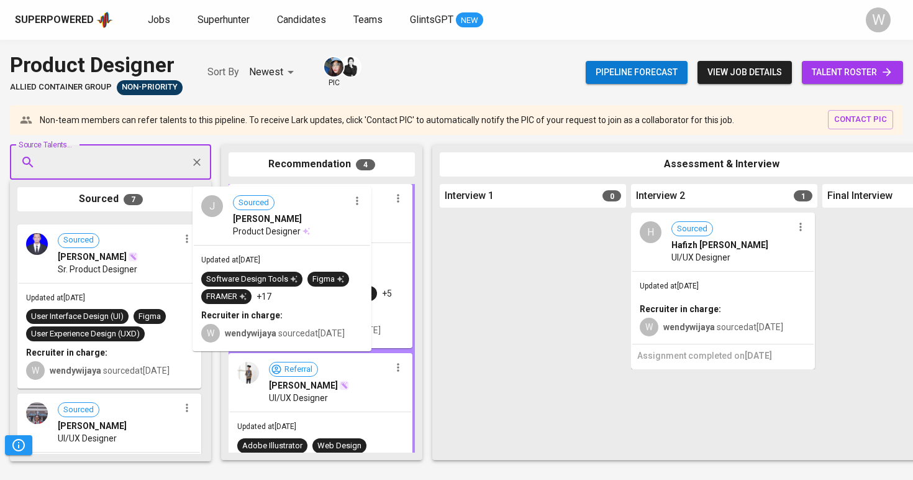
drag, startPoint x: 147, startPoint y: 278, endPoint x: 328, endPoint y: 249, distance: 183.9
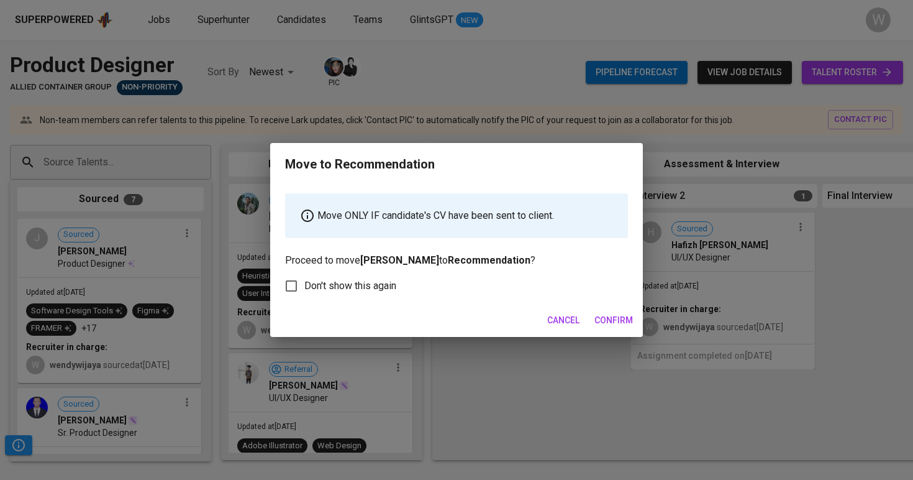
click at [621, 314] on span "Confirm" at bounding box center [614, 321] width 39 height 16
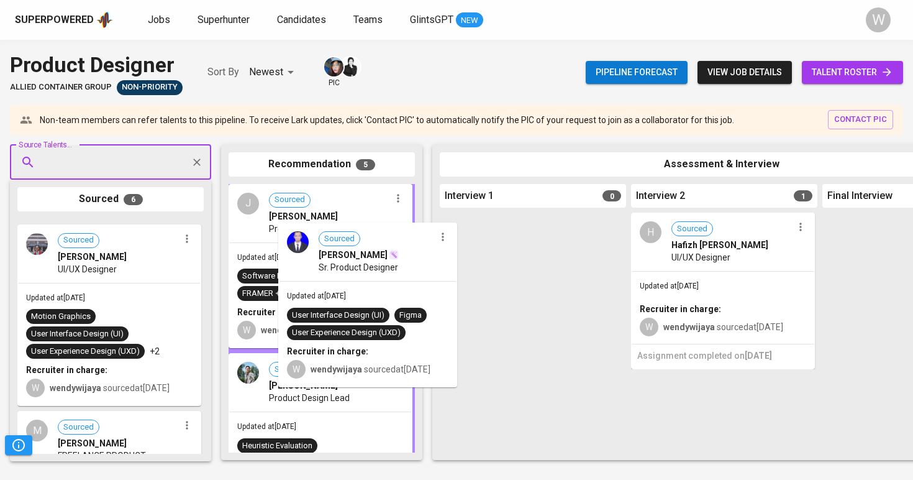
drag, startPoint x: 86, startPoint y: 359, endPoint x: 359, endPoint y: 369, distance: 272.9
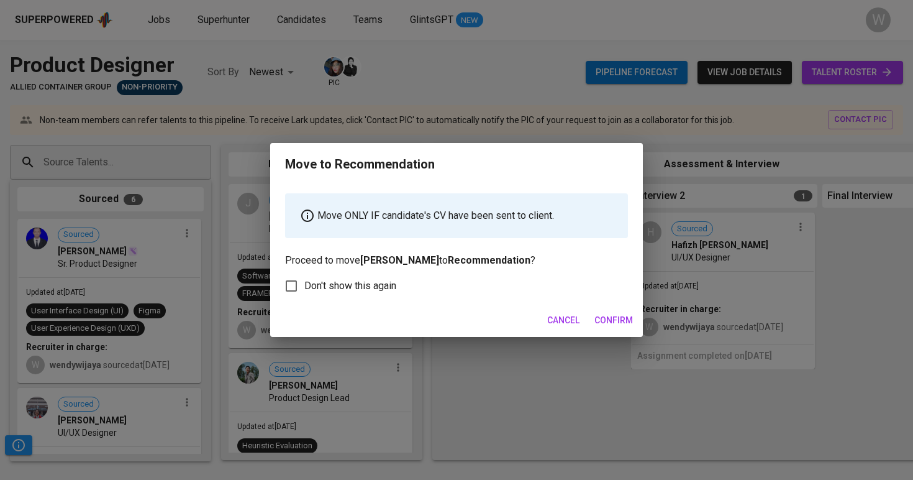
click at [616, 323] on span "Confirm" at bounding box center [614, 321] width 39 height 16
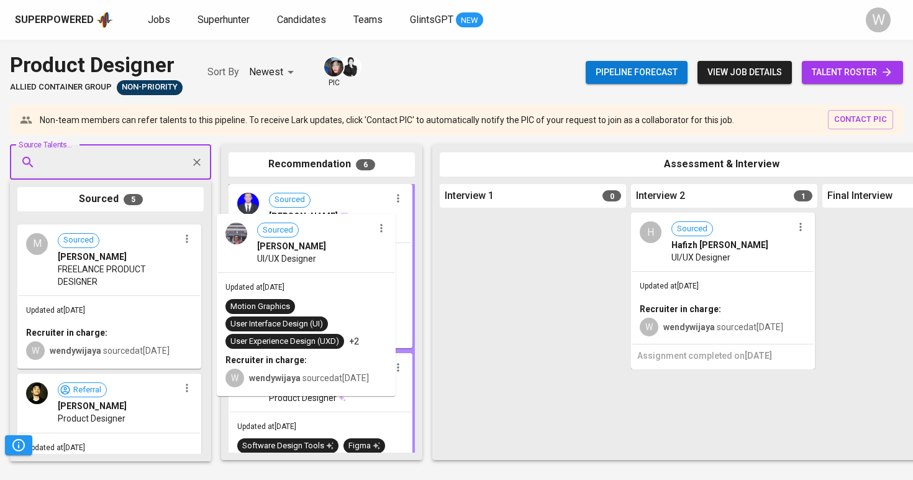
drag, startPoint x: 104, startPoint y: 285, endPoint x: 321, endPoint y: 279, distance: 217.5
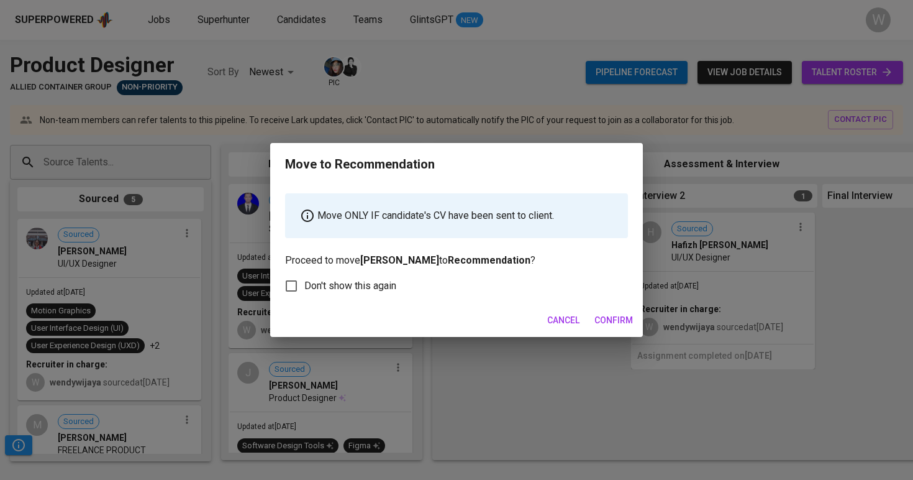
click at [603, 321] on span "Confirm" at bounding box center [614, 321] width 39 height 16
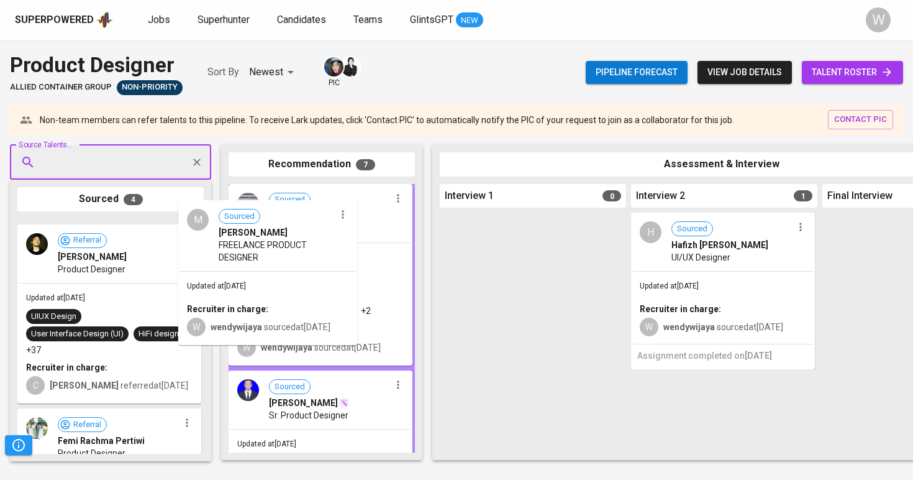
drag, startPoint x: 122, startPoint y: 294, endPoint x: 286, endPoint y: 276, distance: 164.9
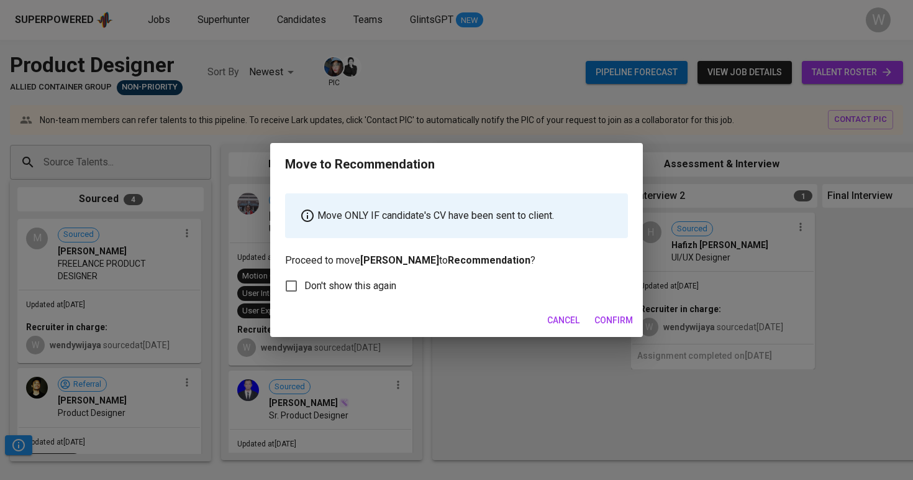
click at [592, 325] on button "Confirm" at bounding box center [614, 320] width 48 height 23
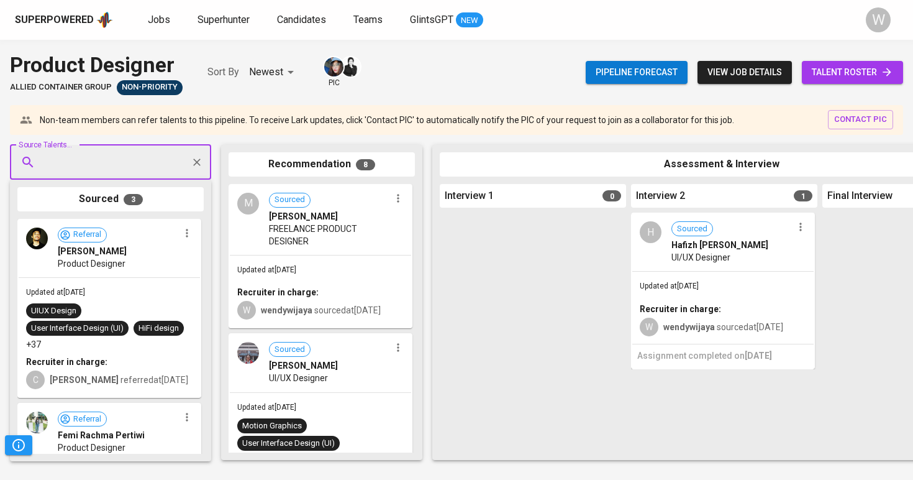
scroll to position [0, 0]
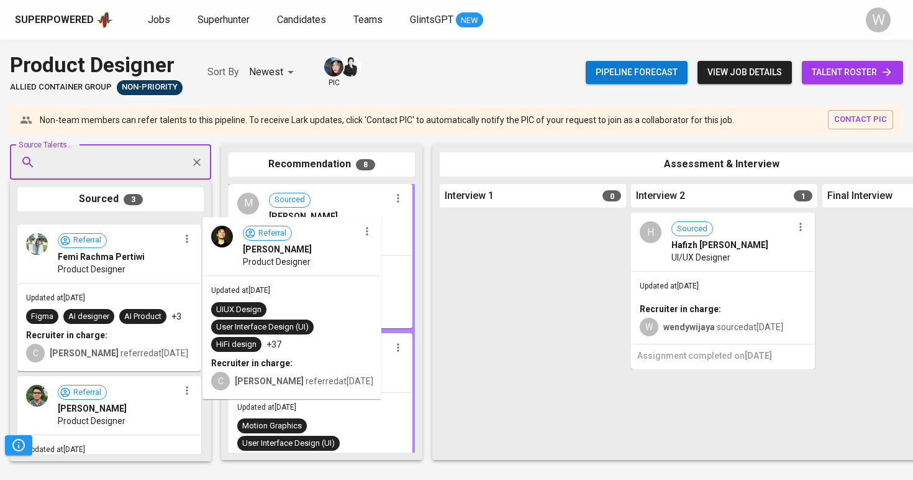
drag, startPoint x: 101, startPoint y: 301, endPoint x: 291, endPoint y: 300, distance: 190.1
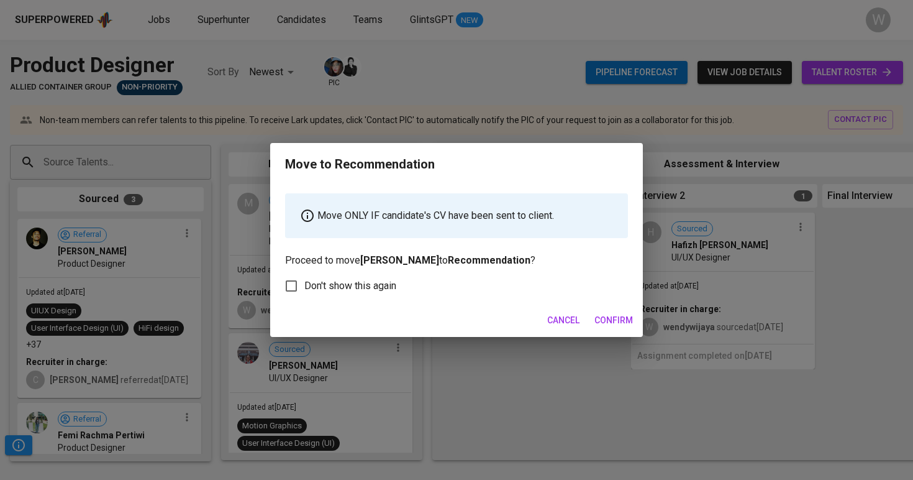
click at [612, 313] on span "Confirm" at bounding box center [614, 321] width 39 height 16
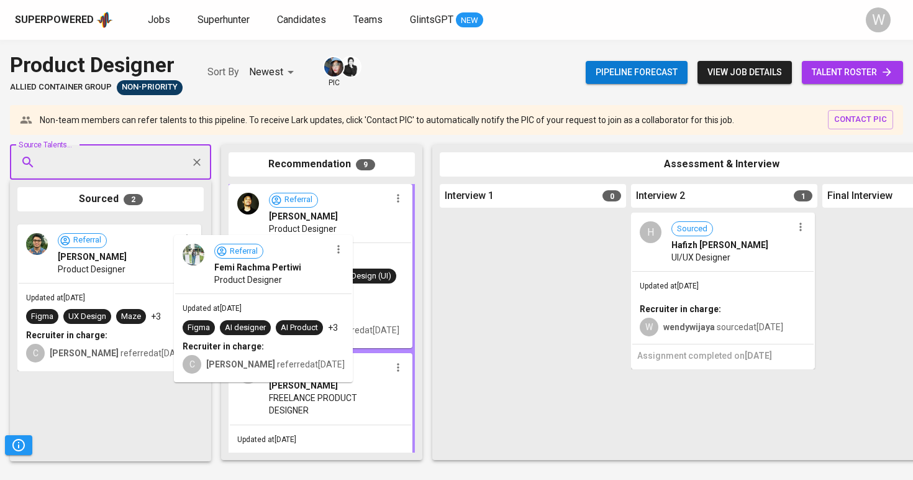
drag, startPoint x: 107, startPoint y: 255, endPoint x: 268, endPoint y: 272, distance: 162.5
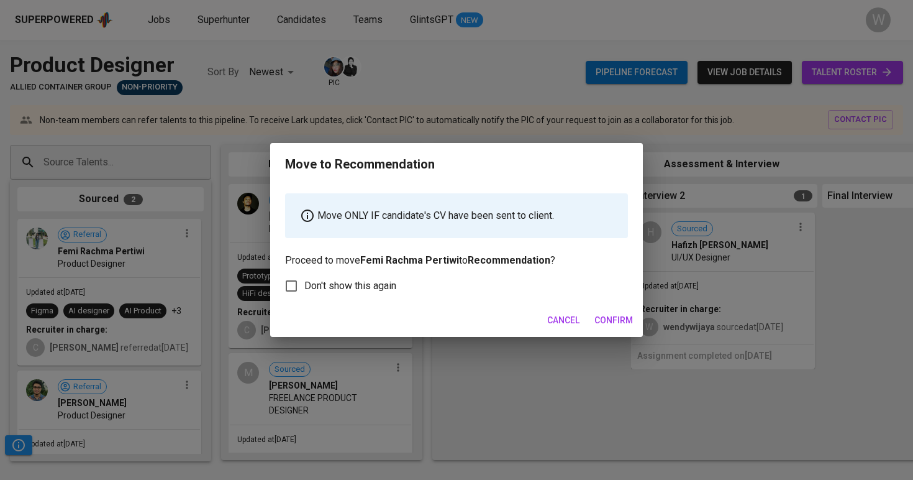
click at [602, 321] on span "Confirm" at bounding box center [614, 321] width 39 height 16
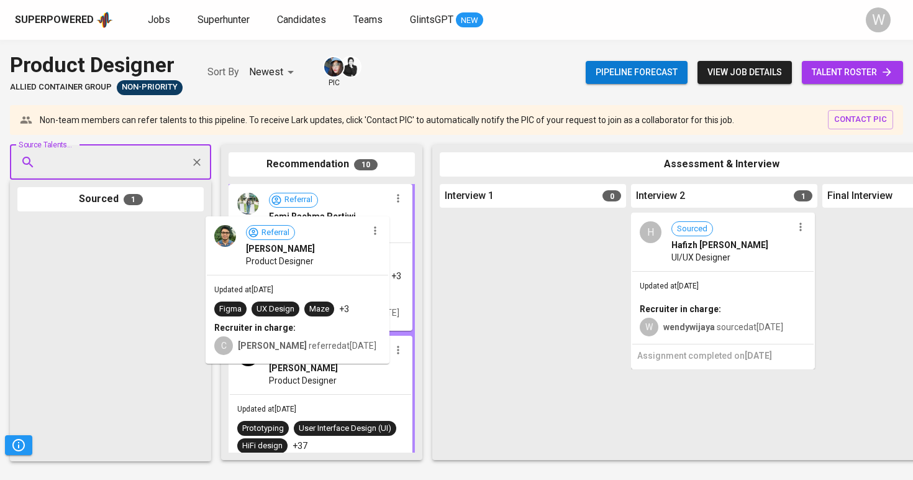
drag, startPoint x: 137, startPoint y: 281, endPoint x: 334, endPoint y: 281, distance: 197.0
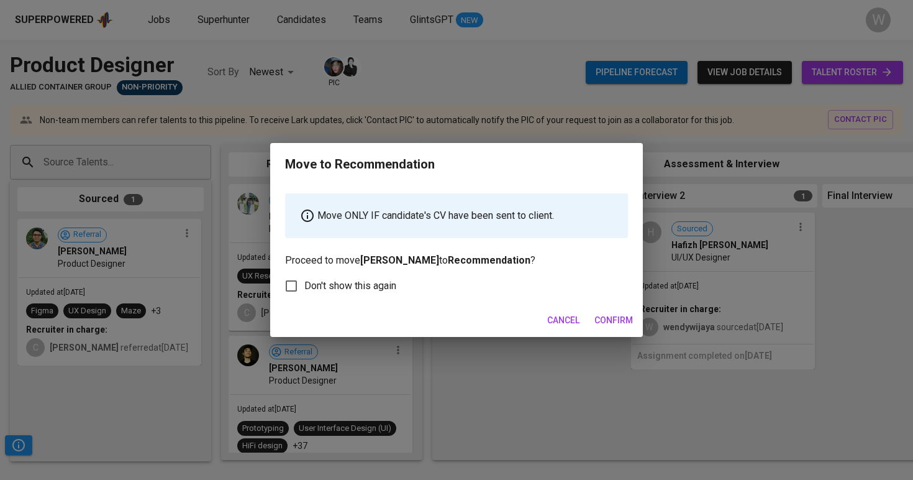
click at [596, 329] on button "Confirm" at bounding box center [614, 320] width 48 height 23
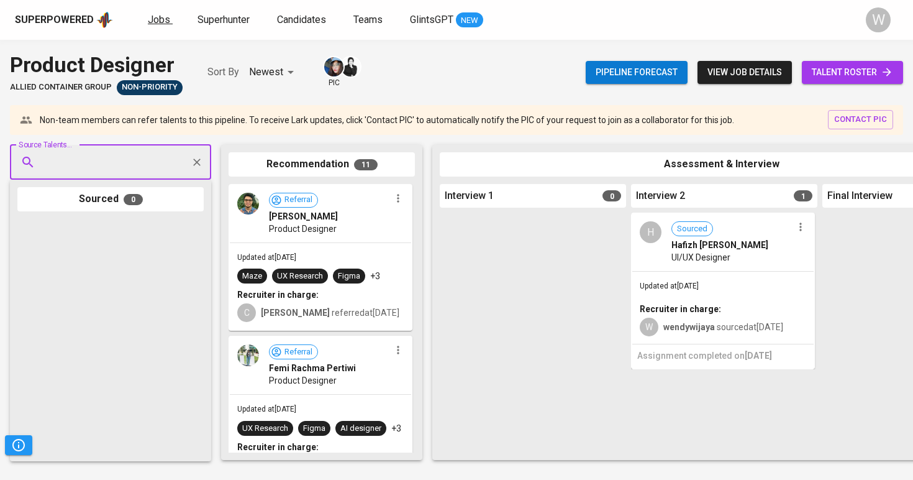
click at [159, 19] on span "Jobs" at bounding box center [159, 20] width 22 height 12
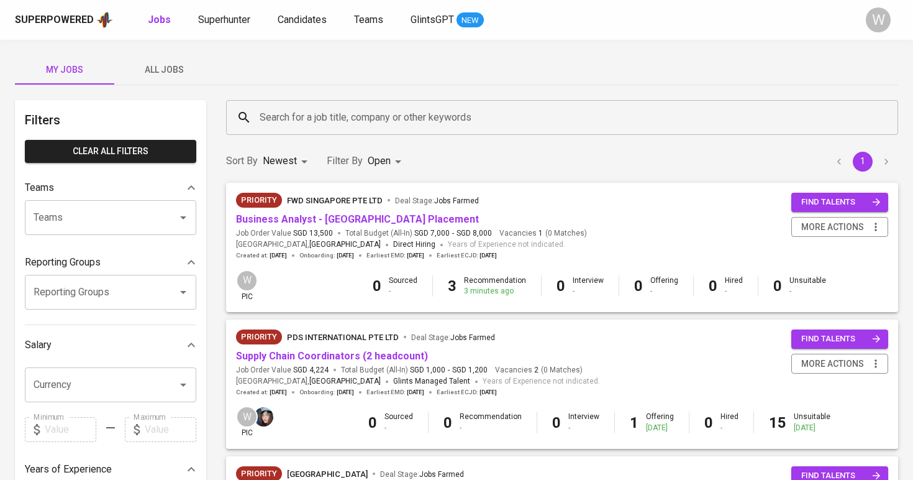
click at [146, 67] on span "All Jobs" at bounding box center [164, 70] width 84 height 16
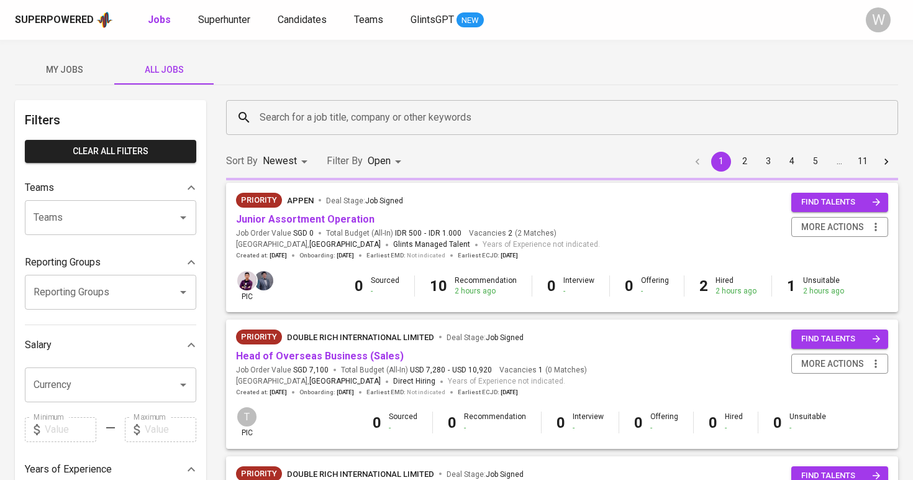
click at [190, 83] on button "All Jobs" at bounding box center [163, 70] width 99 height 30
click at [265, 120] on input "Search for a job title, company or other keywords" at bounding box center [566, 118] width 618 height 24
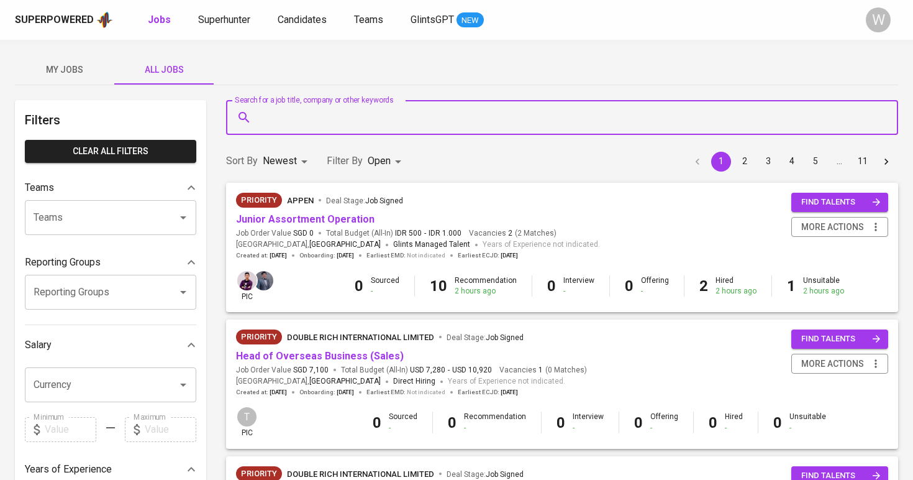
click at [276, 114] on input "Search for a job title, company or other keywords" at bounding box center [566, 118] width 618 height 24
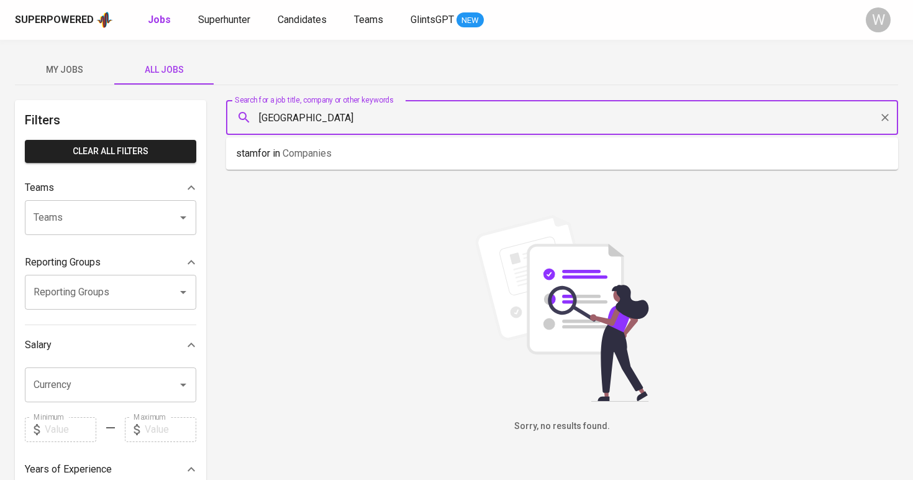
type input "stamford"
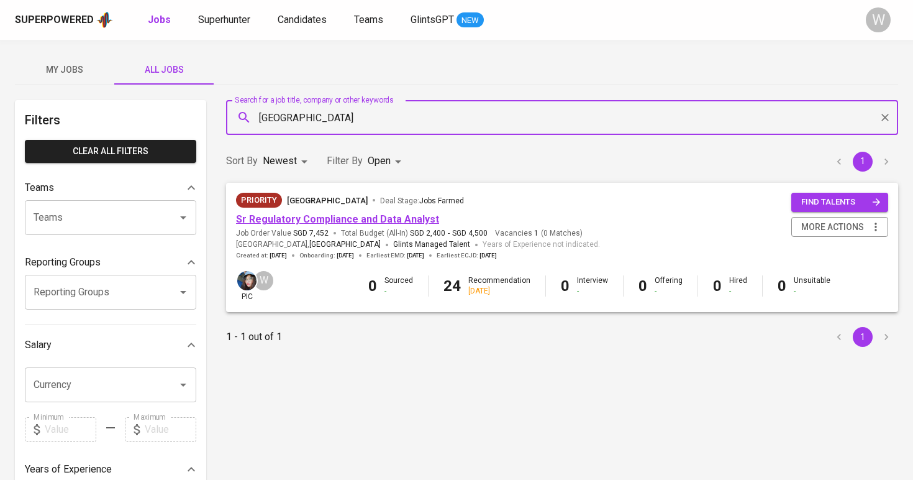
click at [286, 224] on link "Sr Regulatory Compliance and Data Analyst" at bounding box center [337, 219] width 203 height 12
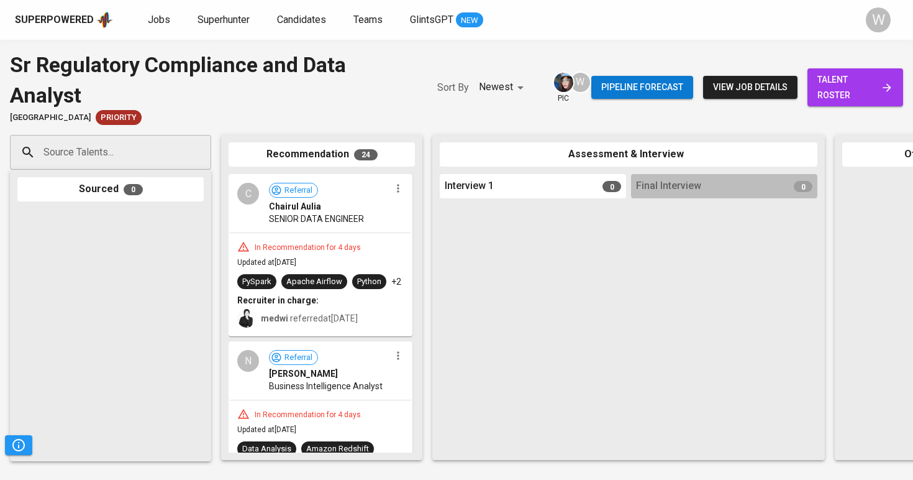
click at [845, 88] on span "talent roster" at bounding box center [856, 87] width 76 height 30
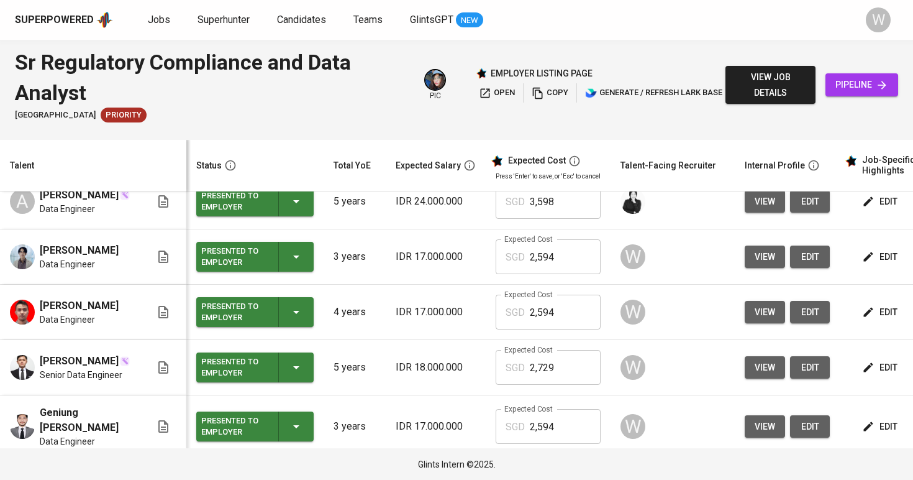
click at [739, 272] on td "view edit" at bounding box center [787, 256] width 105 height 55
click at [755, 265] on span "view" at bounding box center [765, 257] width 21 height 16
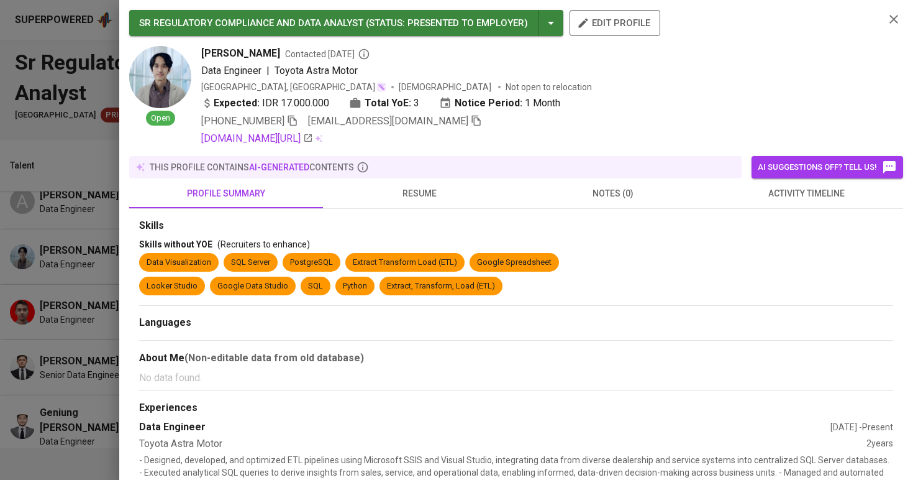
click at [471, 120] on icon "button" at bounding box center [476, 120] width 11 height 11
click at [152, 127] on div "Open" at bounding box center [160, 96] width 62 height 100
click at [109, 157] on div at bounding box center [456, 240] width 913 height 480
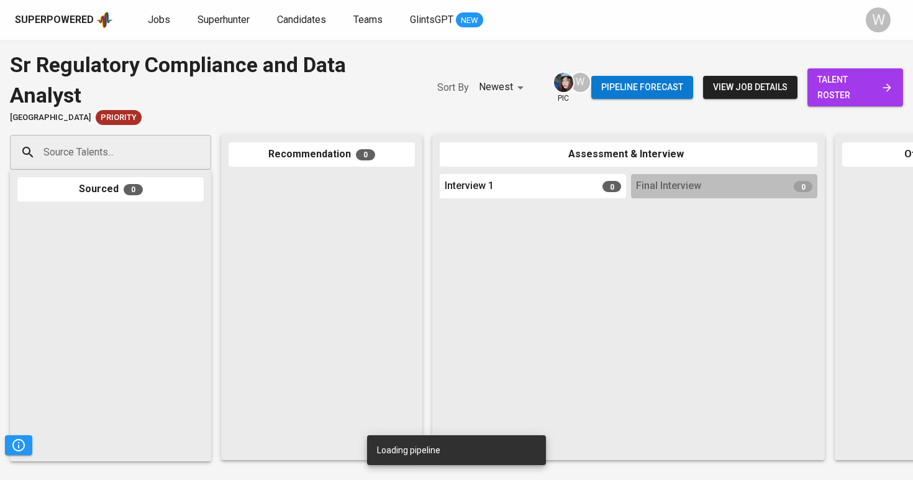
click at [114, 177] on div "Sourced 0" at bounding box center [110, 189] width 186 height 24
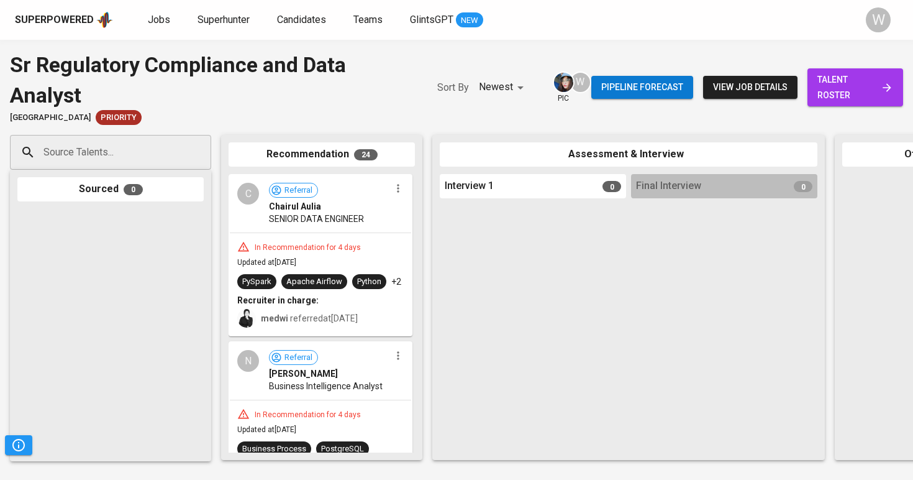
click at [116, 160] on input "Source Talents..." at bounding box center [105, 152] width 130 height 24
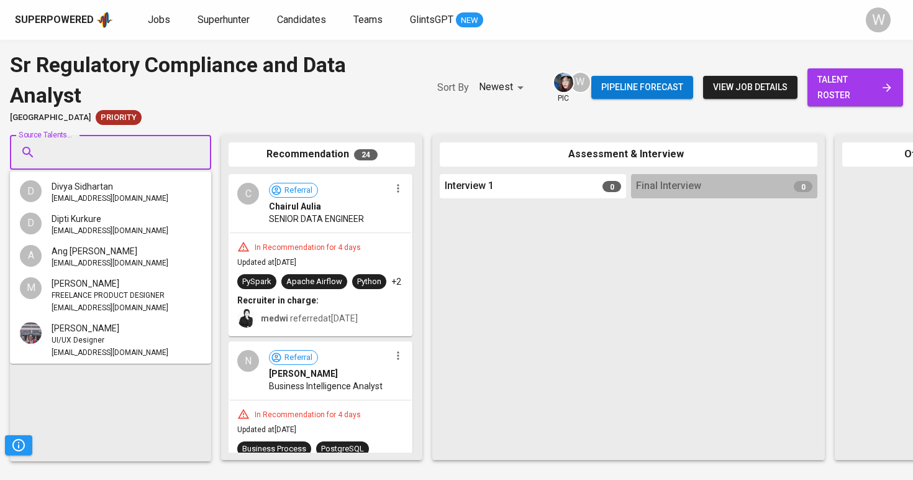
paste input "rexygideon28@gmail.com"
type input "rexygideon28@gmail.com"
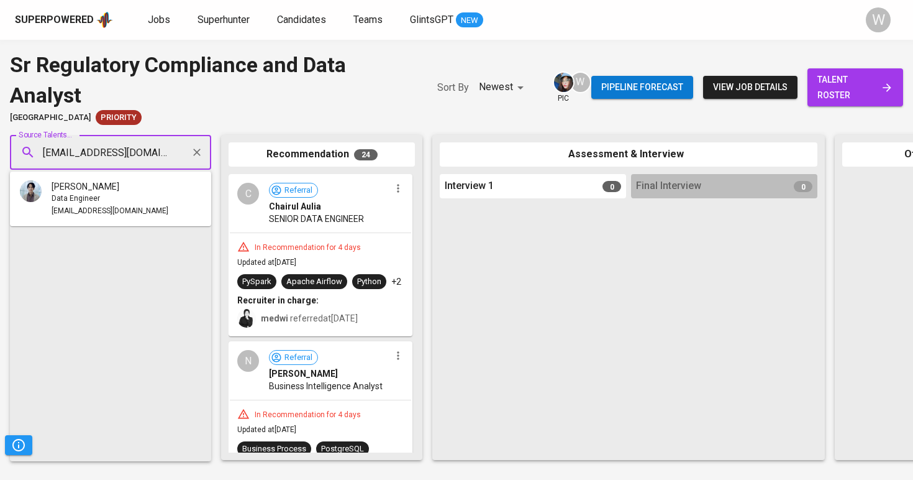
click at [103, 188] on span "[PERSON_NAME]" at bounding box center [86, 186] width 68 height 12
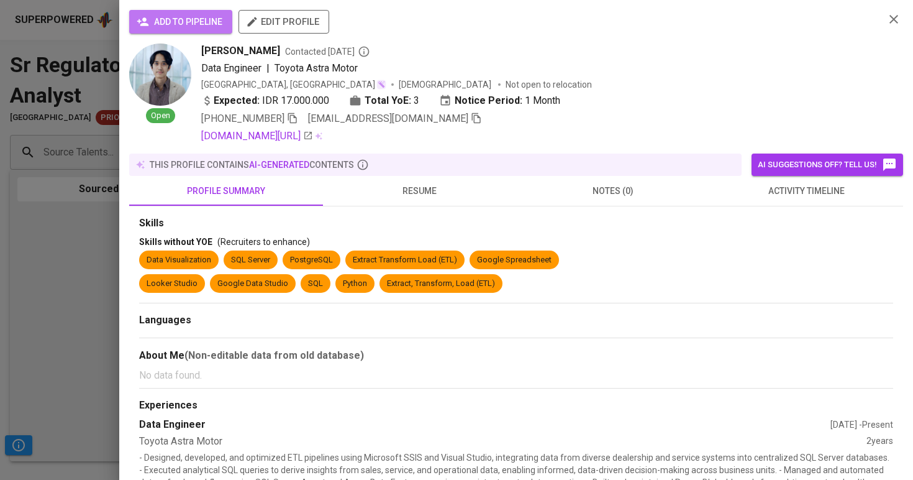
click at [152, 17] on span "add to pipeline" at bounding box center [180, 22] width 83 height 16
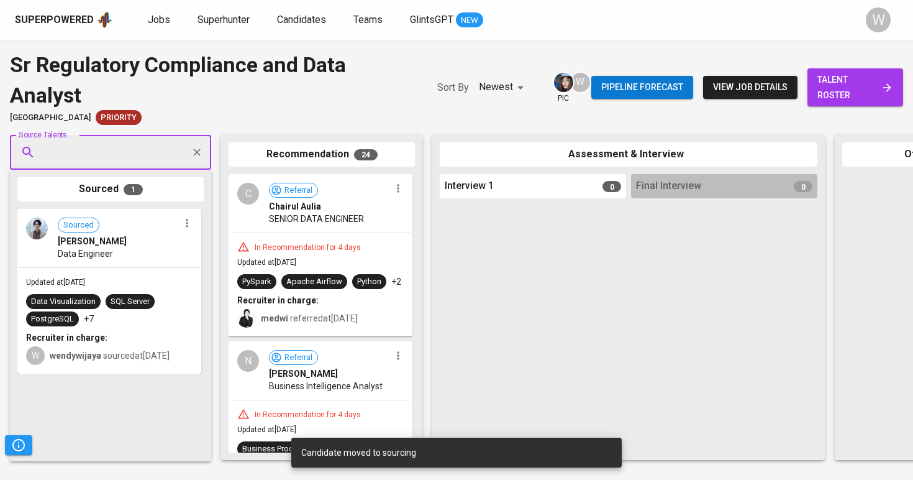
drag, startPoint x: 106, startPoint y: 198, endPoint x: 107, endPoint y: 227, distance: 29.2
click at [107, 227] on div "Sourced 1 Sourced Rexy Gideon Manurung Data Engineer Updated at Sep 05, 2025 Da…" at bounding box center [110, 315] width 201 height 291
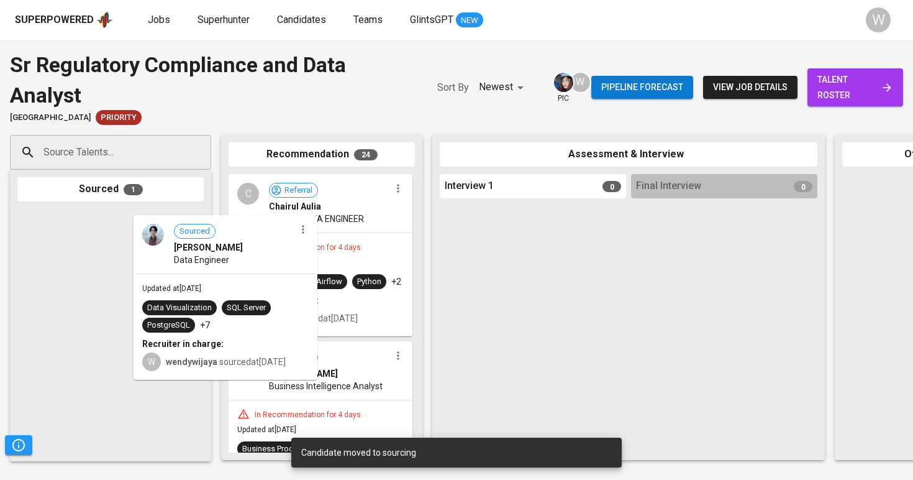
drag, startPoint x: 88, startPoint y: 225, endPoint x: 278, endPoint y: 235, distance: 190.4
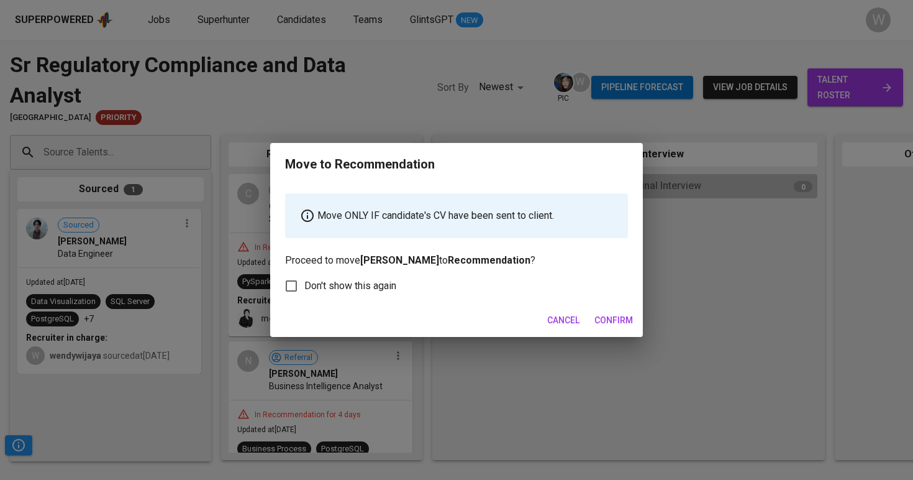
click at [609, 306] on div "Cancel Confirm" at bounding box center [456, 320] width 373 height 33
click at [609, 321] on span "Confirm" at bounding box center [614, 321] width 39 height 16
